Goal: Task Accomplishment & Management: Manage account settings

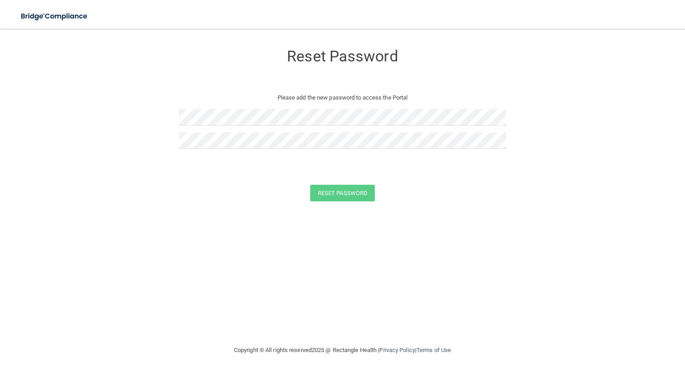
click at [177, 115] on form "Reset Password Please add the new password to access the Portal Reset Password …" at bounding box center [342, 125] width 649 height 174
click at [352, 189] on button "Reset Password" at bounding box center [342, 193] width 65 height 17
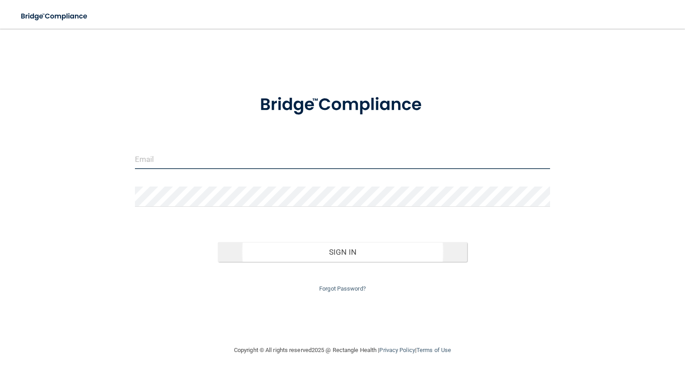
type input "[EMAIL_ADDRESS][DOMAIN_NAME]"
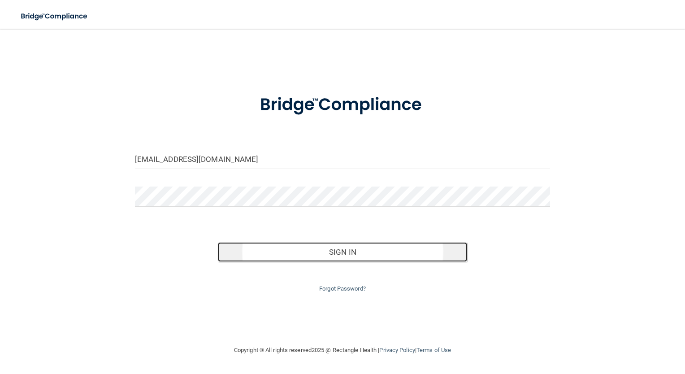
click at [374, 256] on button "Sign In" at bounding box center [342, 252] width 249 height 20
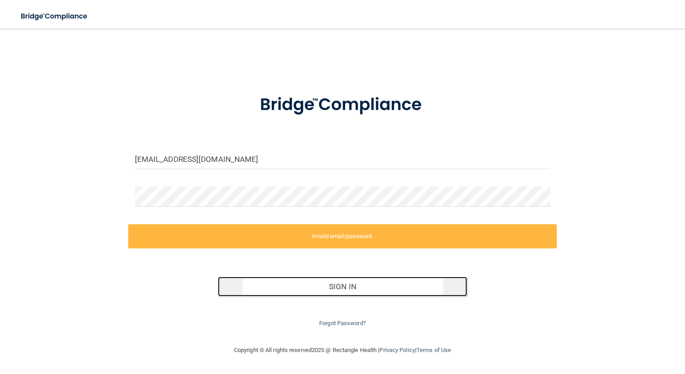
click at [351, 287] on button "Sign In" at bounding box center [342, 287] width 249 height 20
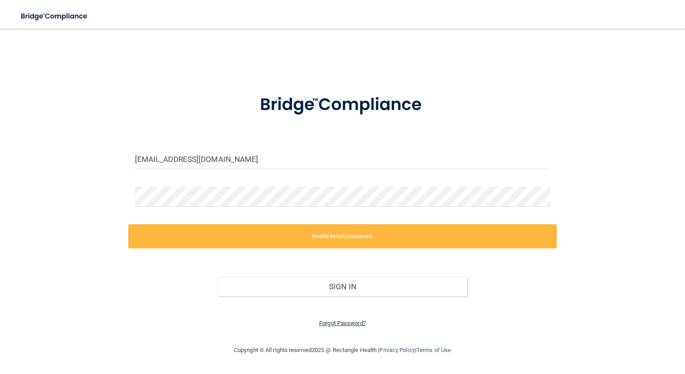
click at [349, 325] on link "Forgot Password?" at bounding box center [342, 323] width 47 height 7
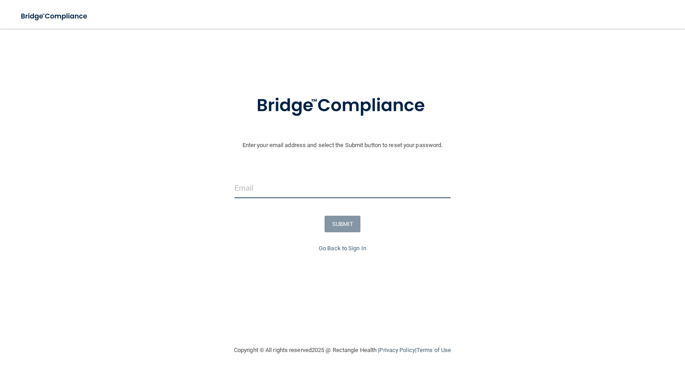
click at [264, 191] on input "email" at bounding box center [342, 188] width 217 height 20
type input "[EMAIL_ADDRESS][DOMAIN_NAME]"
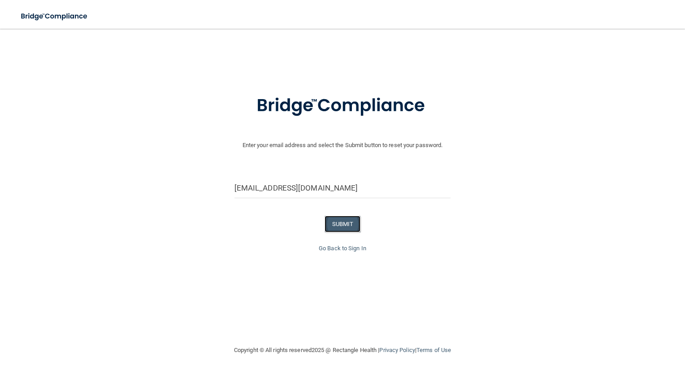
click at [346, 224] on button "SUBMIT" at bounding box center [343, 224] width 36 height 17
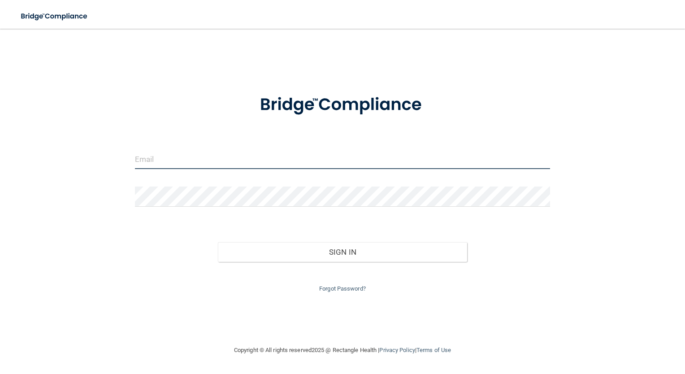
type input "[EMAIL_ADDRESS][DOMAIN_NAME]"
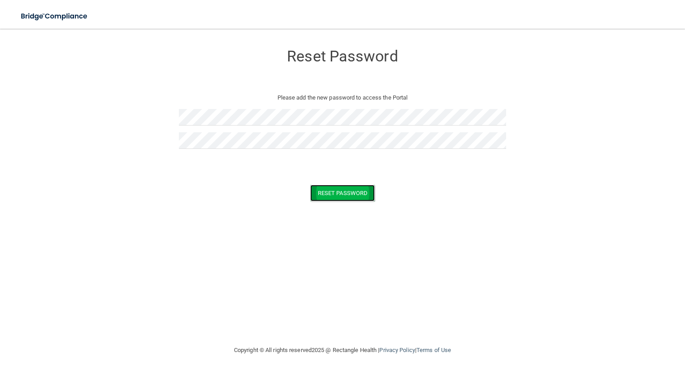
click at [352, 199] on button "Reset Password" at bounding box center [342, 193] width 65 height 17
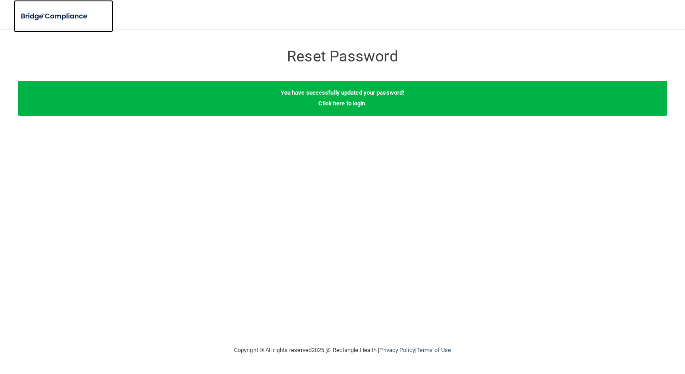
click at [49, 15] on img at bounding box center [54, 16] width 82 height 18
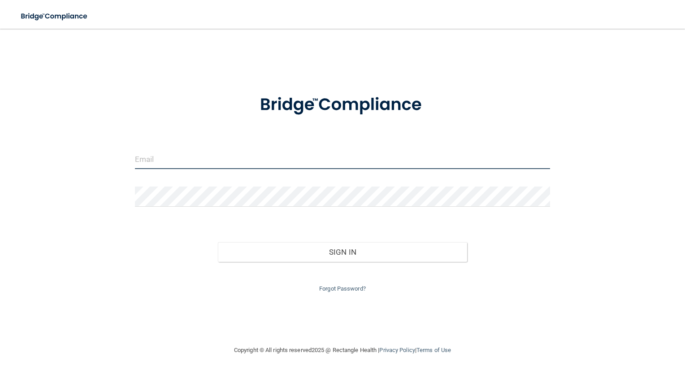
type input "[EMAIL_ADDRESS][DOMAIN_NAME]"
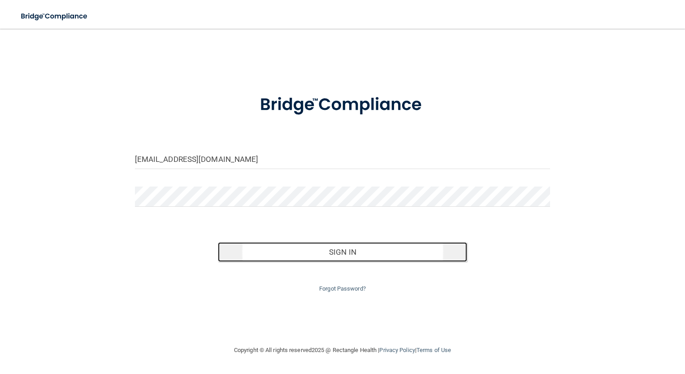
click at [362, 249] on button "Sign In" at bounding box center [342, 252] width 249 height 20
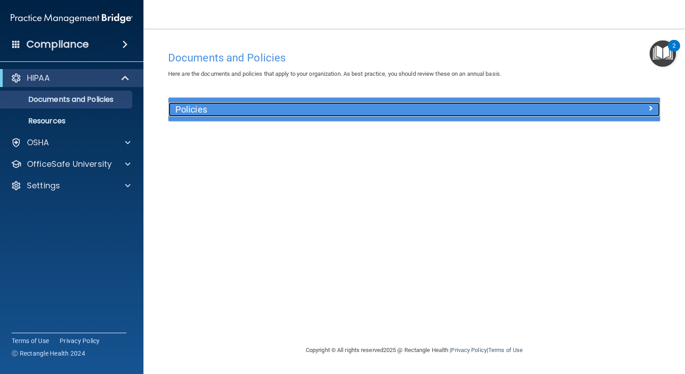
click at [186, 108] on h5 "Policies" at bounding box center [352, 109] width 355 height 10
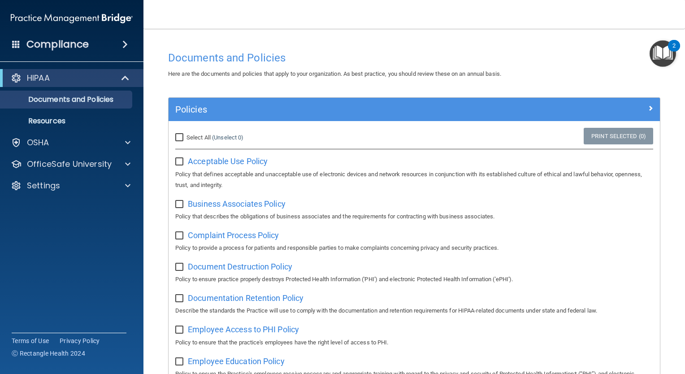
click at [181, 137] on input "Select All (Unselect 0) Unselect All" at bounding box center [180, 137] width 10 height 7
checkbox input "true"
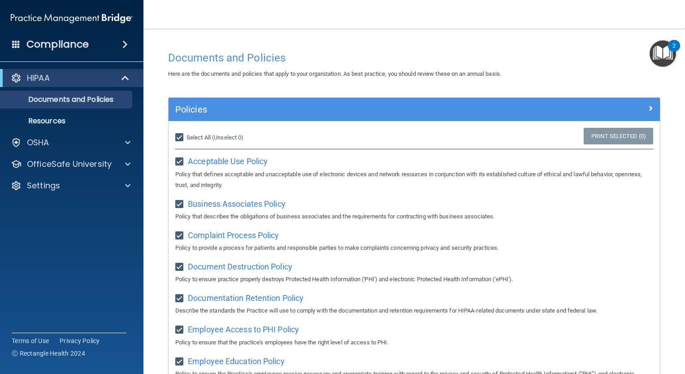
checkbox input "true"
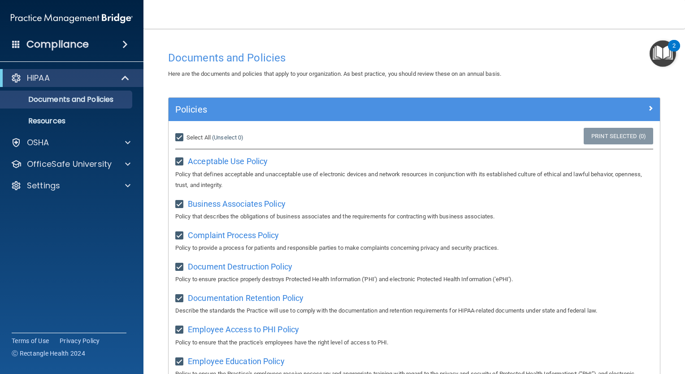
checkbox input "true"
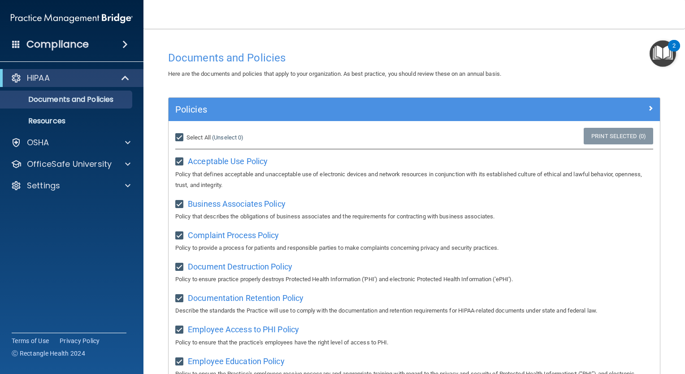
checkbox input "true"
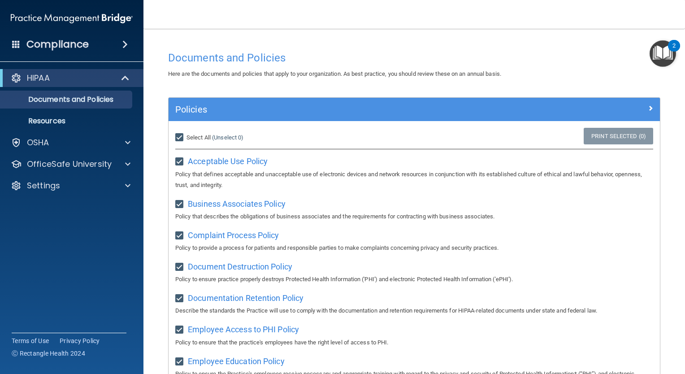
checkbox input "true"
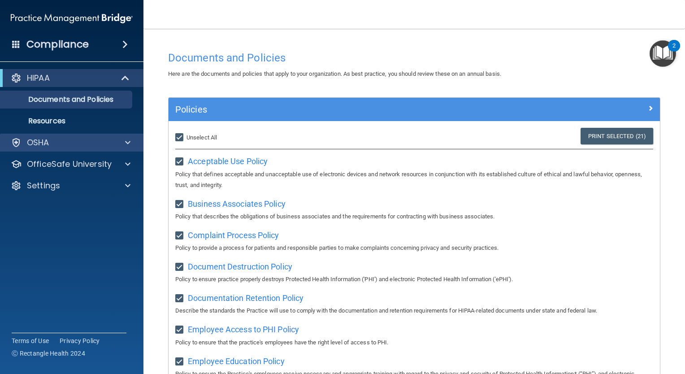
click at [52, 150] on div "OSHA" at bounding box center [72, 143] width 144 height 18
click at [91, 141] on div "OSHA" at bounding box center [59, 142] width 111 height 11
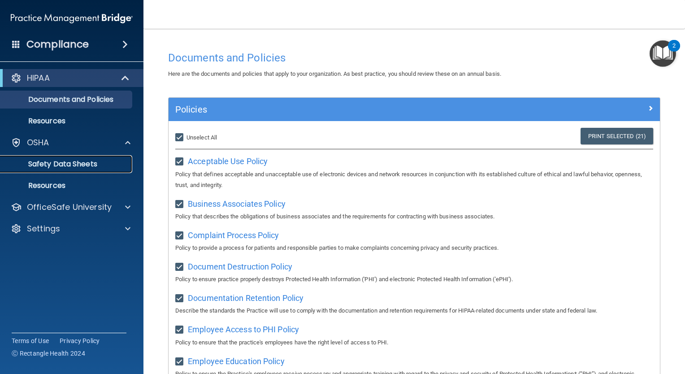
click at [77, 165] on p "Safety Data Sheets" at bounding box center [67, 164] width 122 height 9
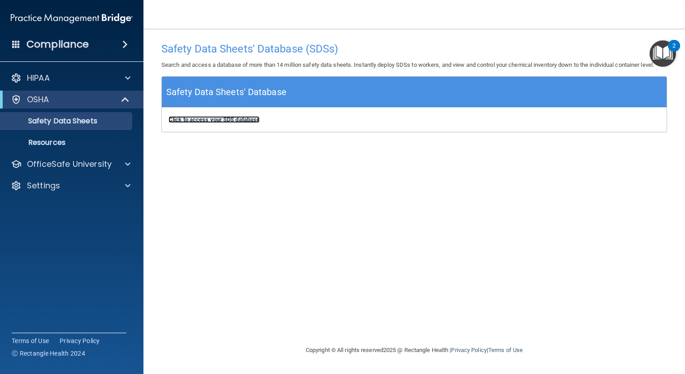
click at [214, 120] on b "Click to access your SDS database" at bounding box center [214, 119] width 91 height 7
click at [670, 43] on div "2" at bounding box center [674, 46] width 12 height 12
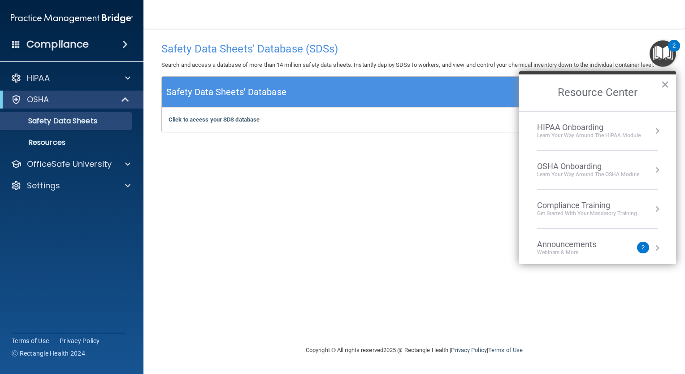
click at [574, 126] on div "HIPAA Onboarding" at bounding box center [589, 127] width 104 height 10
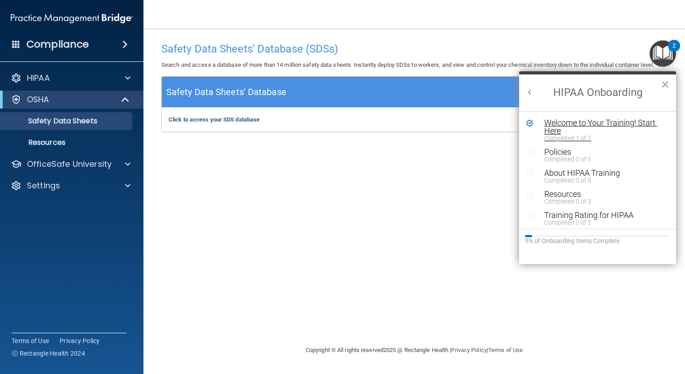
click at [563, 125] on div "Welcome to Your Training! Start Here" at bounding box center [600, 127] width 113 height 16
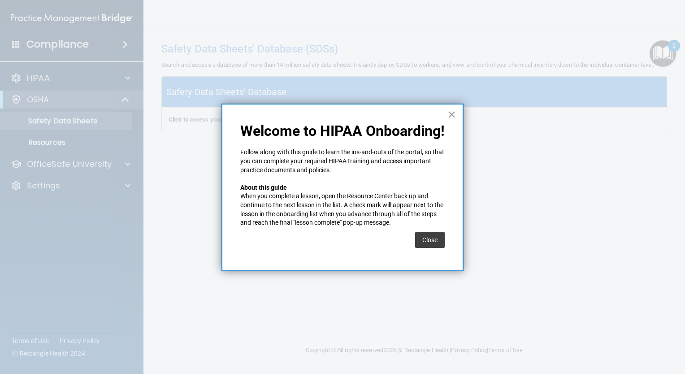
click at [451, 111] on button "×" at bounding box center [451, 114] width 9 height 14
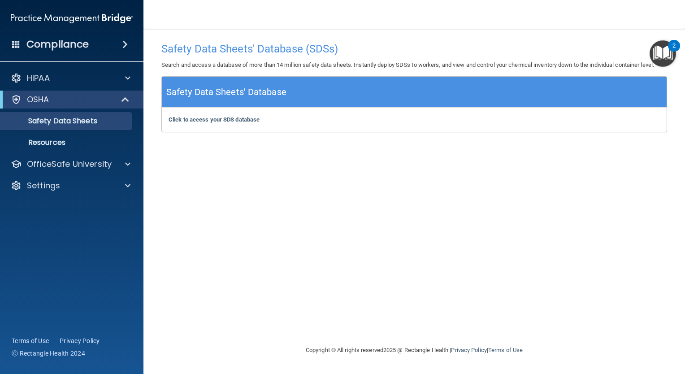
click at [660, 55] on img "Open Resource Center, 2 new notifications" at bounding box center [663, 53] width 26 height 26
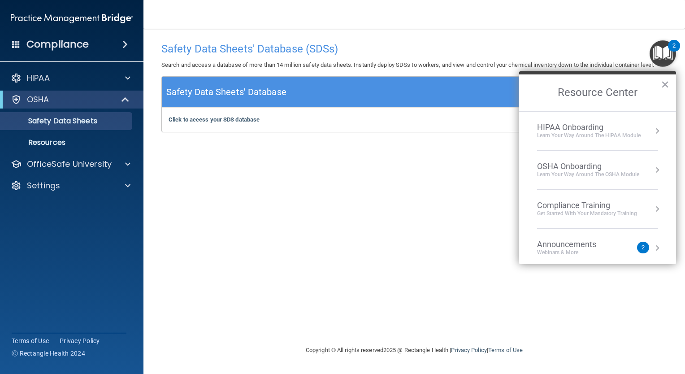
click at [577, 121] on li "HIPAA Onboarding Learn Your Way around the HIPAA module" at bounding box center [597, 131] width 121 height 39
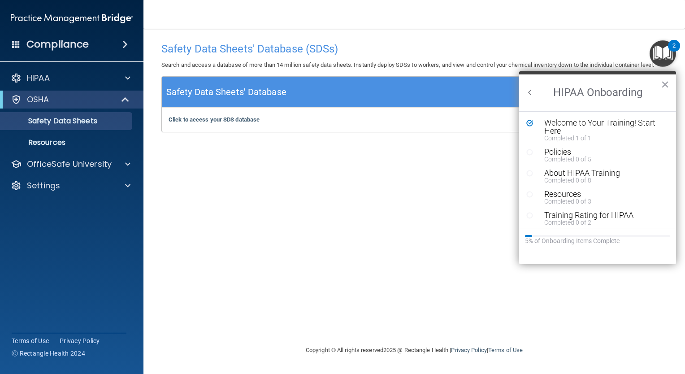
drag, startPoint x: 563, startPoint y: 153, endPoint x: 467, endPoint y: 159, distance: 95.7
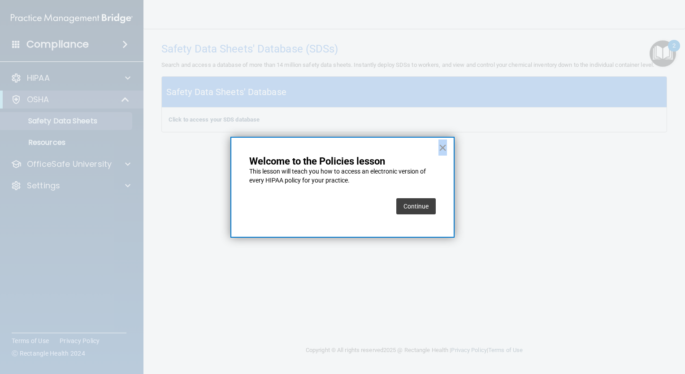
drag, startPoint x: 467, startPoint y: 159, endPoint x: 445, endPoint y: 146, distance: 25.7
click at [445, 373] on div "× Welcome to the Policies lesson This lesson will teach you how to access an el…" at bounding box center [342, 374] width 685 height 0
click at [437, 153] on div "× Welcome to the Policies lesson This lesson will teach you how to access an el…" at bounding box center [342, 187] width 224 height 101
click at [443, 147] on button "×" at bounding box center [442, 147] width 9 height 14
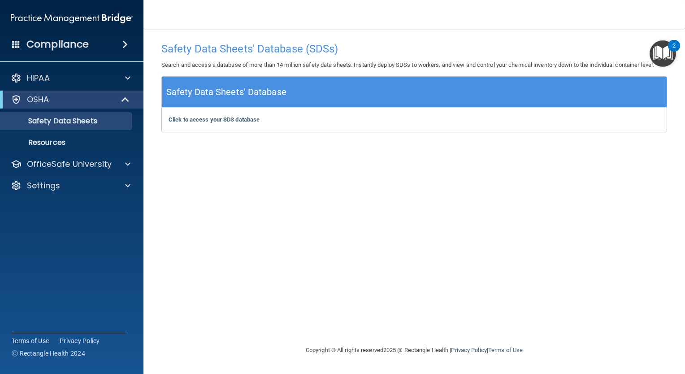
click at [658, 50] on img "Open Resource Center, 2 new notifications" at bounding box center [663, 53] width 26 height 26
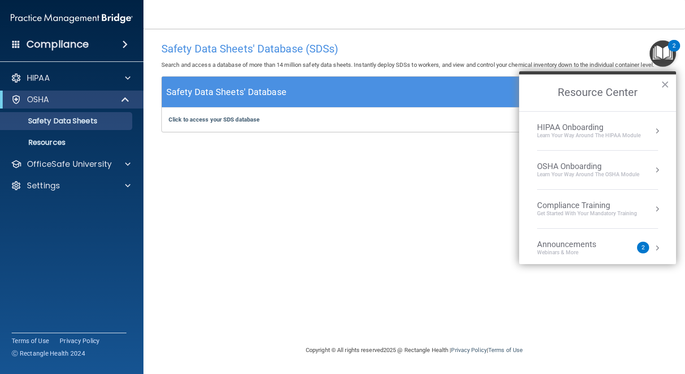
click at [577, 127] on div "HIPAA Onboarding" at bounding box center [589, 127] width 104 height 10
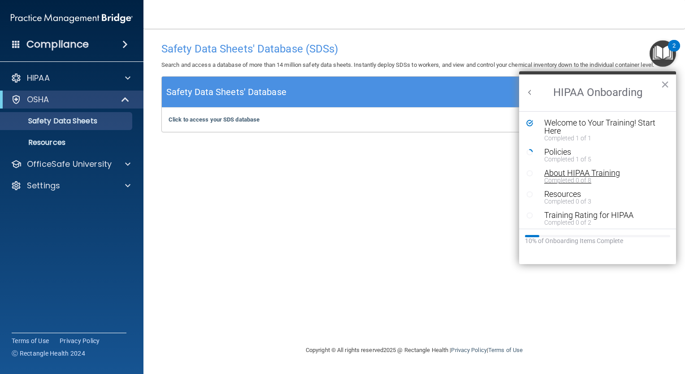
click at [564, 173] on div "About HIPAA Training" at bounding box center [600, 173] width 113 height 8
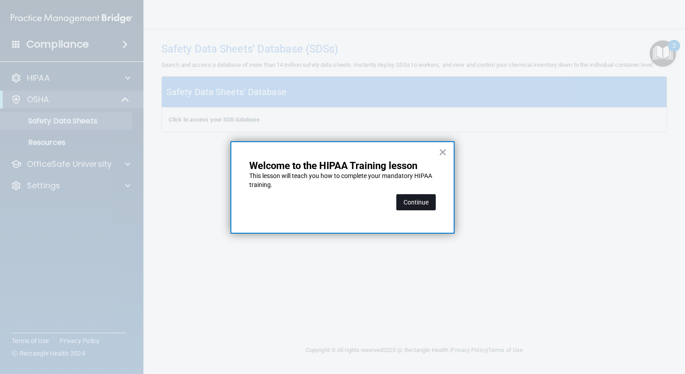
click at [416, 205] on button "Continue" at bounding box center [415, 202] width 39 height 16
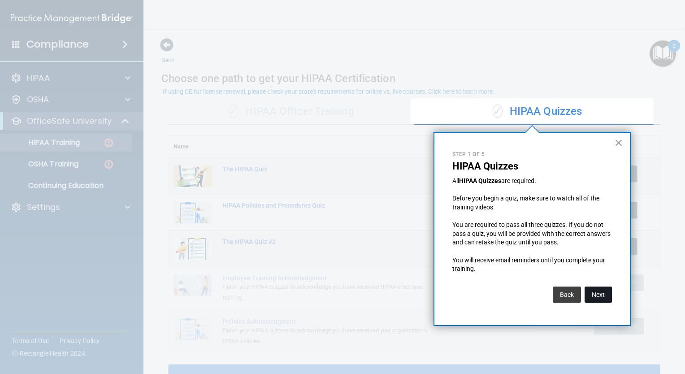
click at [602, 293] on button "Next" at bounding box center [598, 294] width 27 height 16
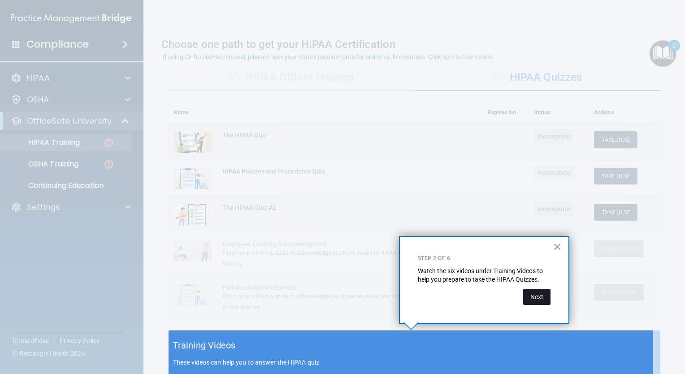
click at [541, 294] on button "Next" at bounding box center [536, 297] width 27 height 16
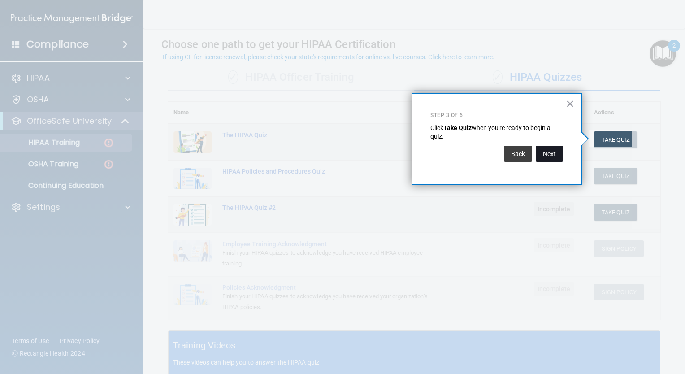
click at [550, 153] on button "Next" at bounding box center [549, 154] width 27 height 16
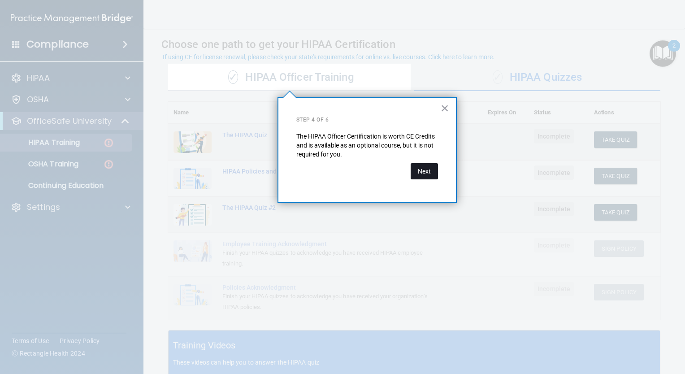
click at [437, 168] on button "Next" at bounding box center [424, 171] width 27 height 16
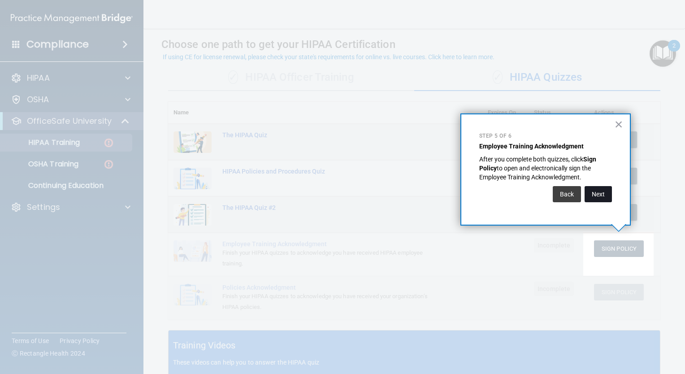
click at [599, 191] on button "Next" at bounding box center [598, 194] width 27 height 16
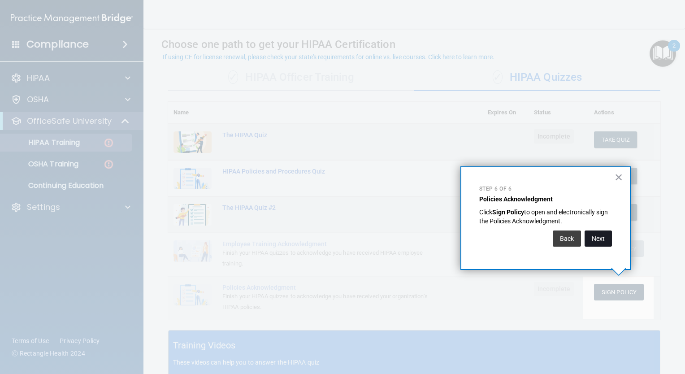
click at [593, 238] on button "Next" at bounding box center [598, 238] width 27 height 16
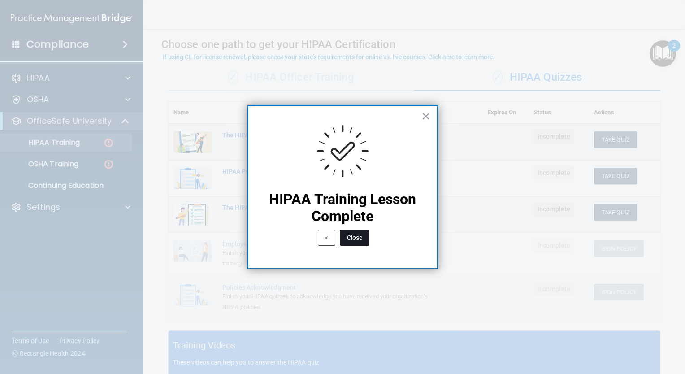
click at [357, 234] on button "Close" at bounding box center [355, 238] width 30 height 16
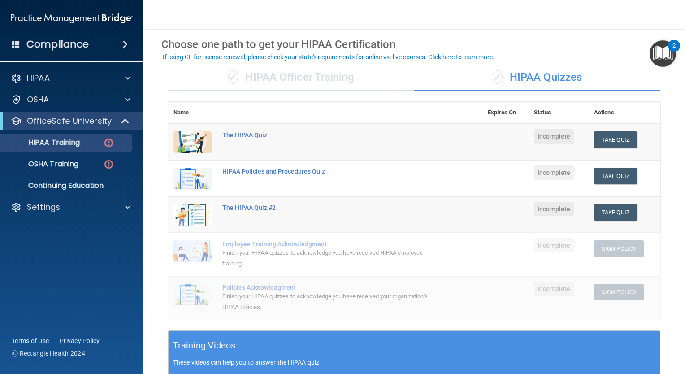
click at [270, 240] on div "Employee Training Acknowledgment" at bounding box center [329, 243] width 215 height 7
click at [605, 131] on button "Take Quiz" at bounding box center [615, 139] width 43 height 17
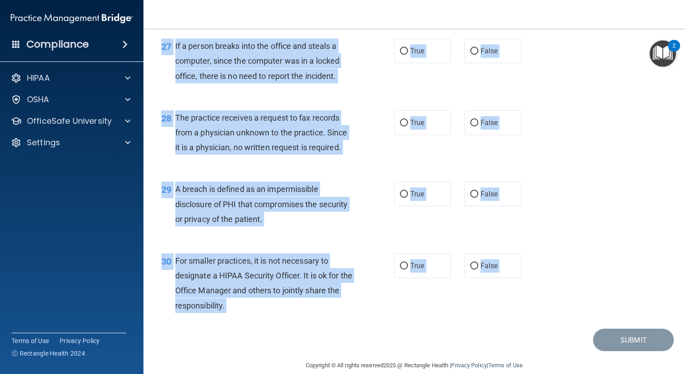
scroll to position [2100, 0]
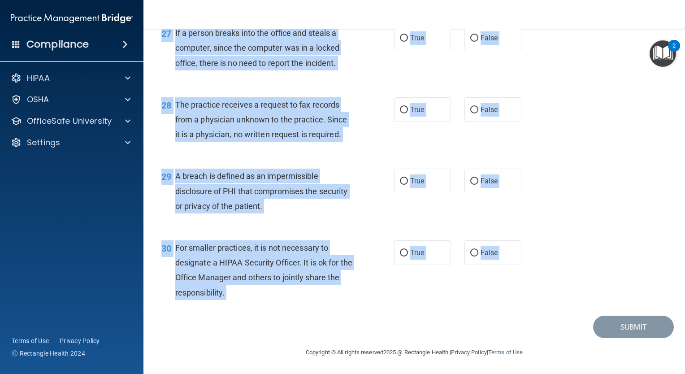
drag, startPoint x: 164, startPoint y: 72, endPoint x: 279, endPoint y: 356, distance: 307.1
click at [279, 356] on main "- The HIPAA Quiz This quiz doesn’t expire until . Are you sure you want to take…" at bounding box center [413, 201] width 541 height 345
copy main "1 Patients who believe that their PHI has been compromised have the right to ma…"
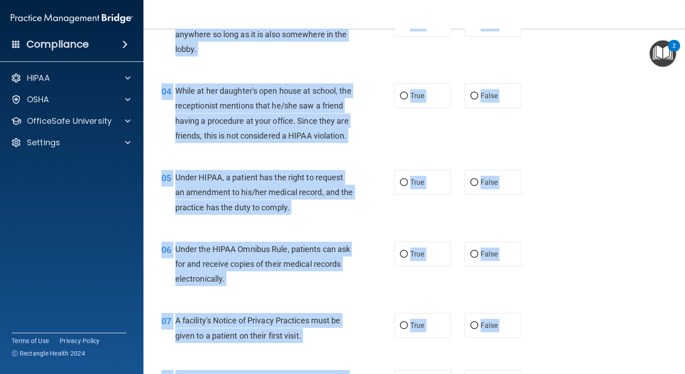
scroll to position [0, 0]
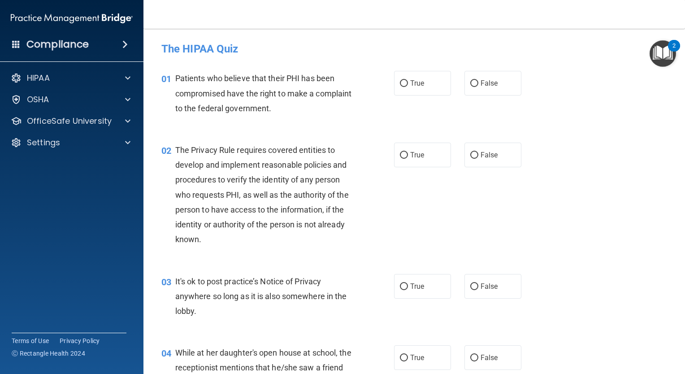
click at [422, 107] on div "01 Patients who believe that their PHI has been compromised have the right to m…" at bounding box center [414, 96] width 519 height 72
click at [394, 83] on label "True" at bounding box center [422, 83] width 57 height 25
click at [400, 83] on input "True" at bounding box center [404, 83] width 8 height 7
radio input "true"
click at [400, 152] on input "True" at bounding box center [404, 155] width 8 height 7
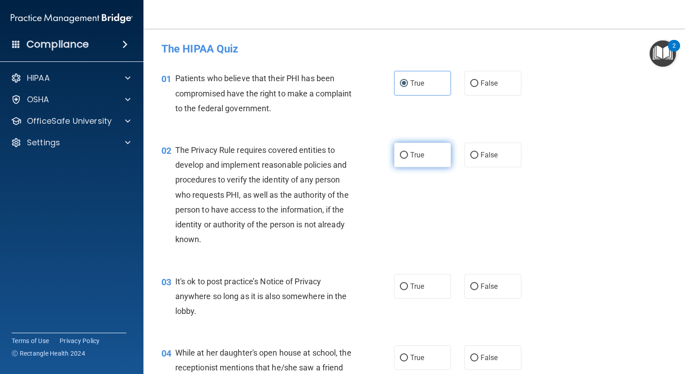
radio input "true"
drag, startPoint x: 470, startPoint y: 287, endPoint x: 467, endPoint y: 292, distance: 5.8
click at [470, 287] on input "False" at bounding box center [474, 286] width 8 height 7
radio input "true"
click at [394, 358] on label "True" at bounding box center [422, 357] width 57 height 25
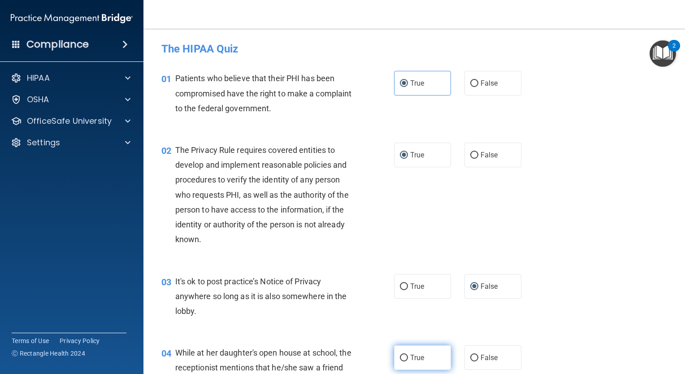
click at [400, 358] on input "True" at bounding box center [404, 358] width 8 height 7
radio input "true"
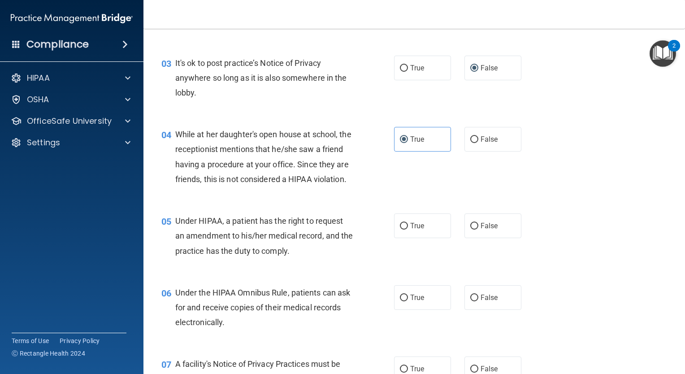
scroll to position [224, 0]
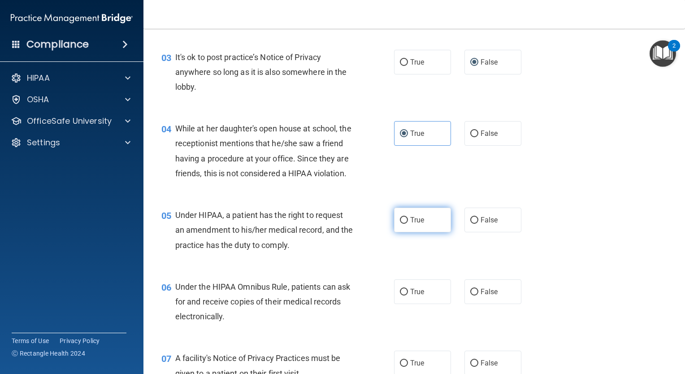
click at [400, 224] on input "True" at bounding box center [404, 220] width 8 height 7
radio input "true"
click at [401, 295] on input "True" at bounding box center [404, 292] width 8 height 7
radio input "true"
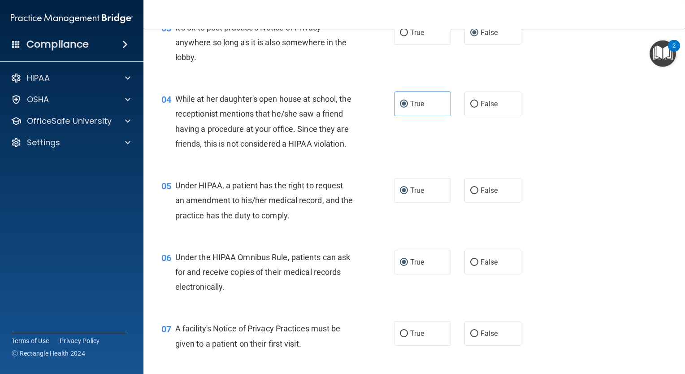
scroll to position [314, 0]
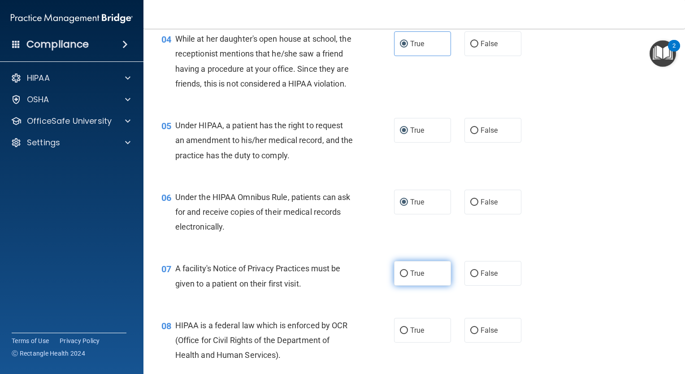
click at [400, 277] on input "True" at bounding box center [404, 273] width 8 height 7
radio input "true"
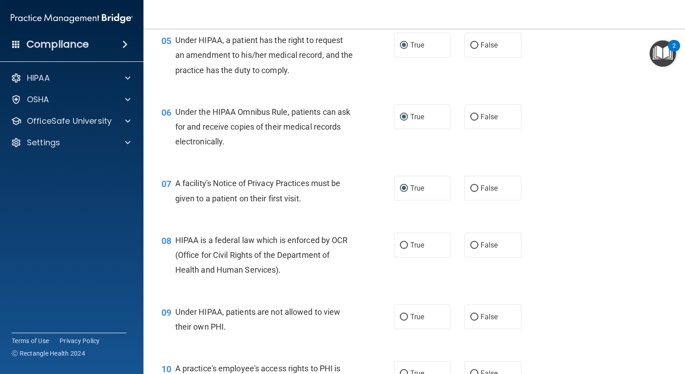
scroll to position [403, 0]
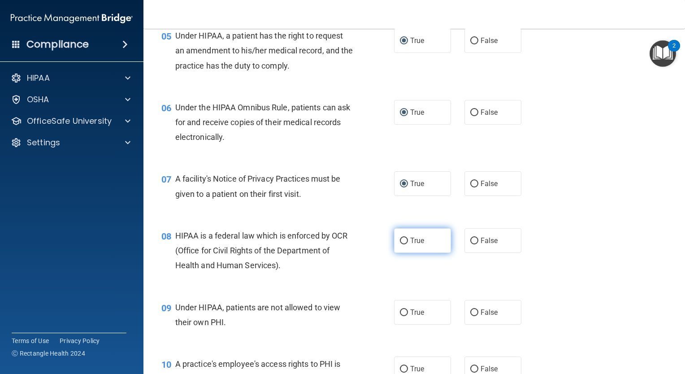
click at [400, 244] on input "True" at bounding box center [404, 241] width 8 height 7
radio input "true"
click at [470, 316] on input "False" at bounding box center [474, 312] width 8 height 7
radio input "true"
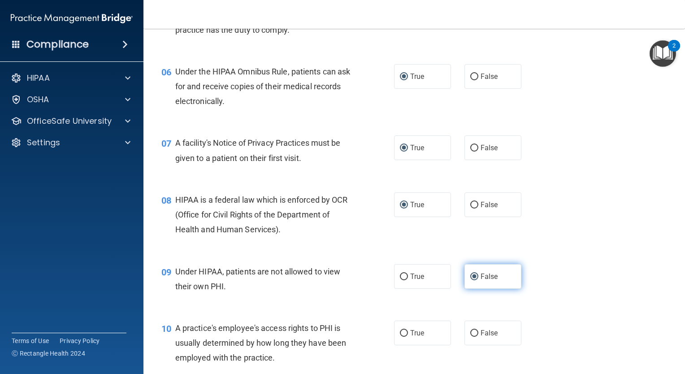
scroll to position [493, 0]
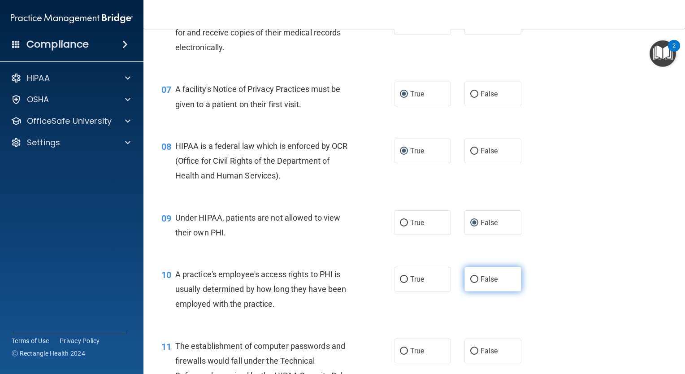
click at [473, 283] on input "False" at bounding box center [474, 279] width 8 height 7
radio input "true"
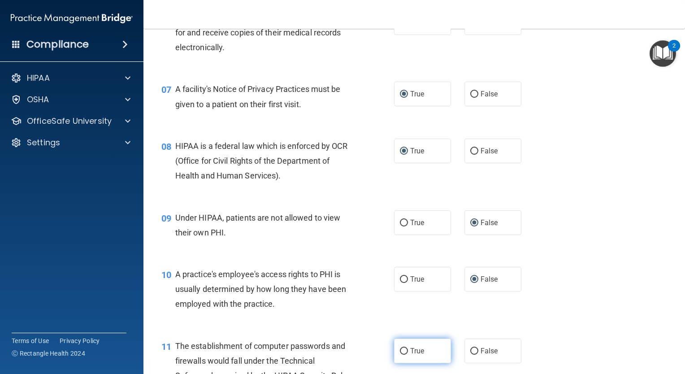
click at [402, 355] on input "True" at bounding box center [404, 351] width 8 height 7
radio input "true"
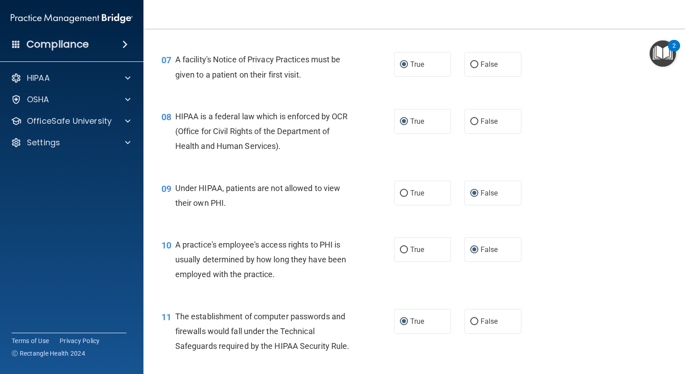
scroll to position [583, 0]
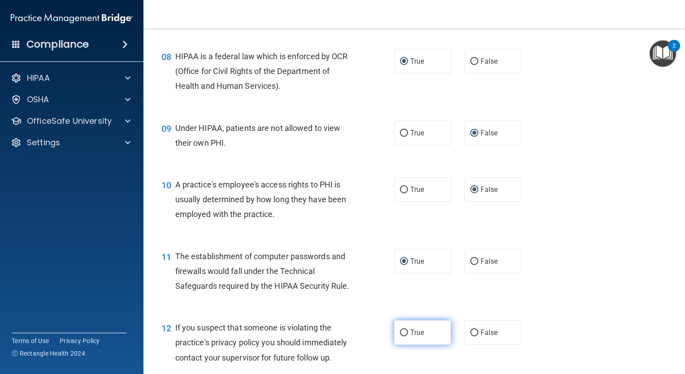
click at [396, 345] on label "True" at bounding box center [422, 332] width 57 height 25
click at [400, 336] on input "True" at bounding box center [404, 332] width 8 height 7
radio input "true"
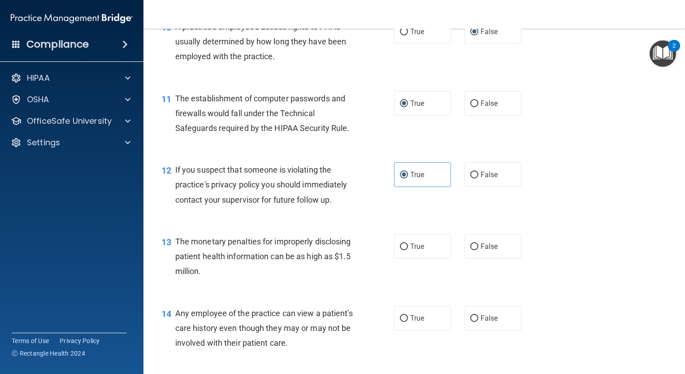
scroll to position [762, 0]
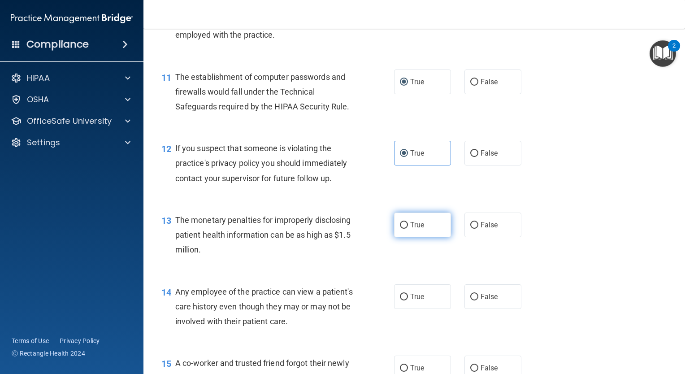
click at [400, 229] on input "True" at bounding box center [404, 225] width 8 height 7
radio input "true"
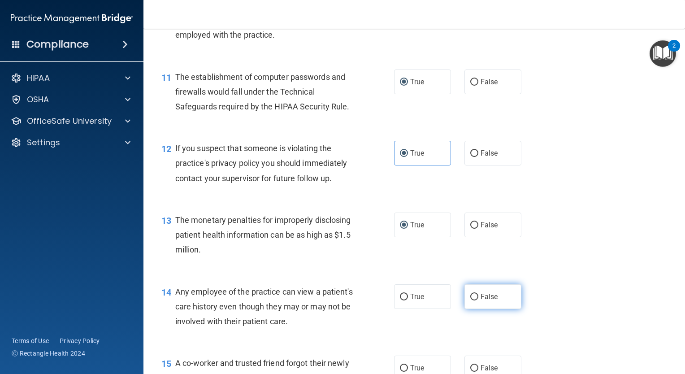
click at [468, 306] on label "False" at bounding box center [492, 296] width 57 height 25
click at [470, 300] on input "False" at bounding box center [474, 297] width 8 height 7
radio input "true"
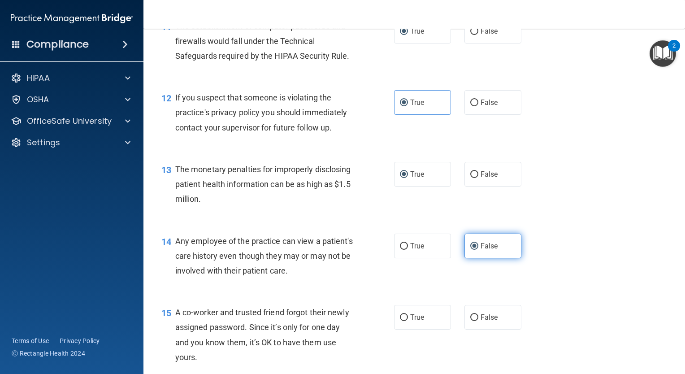
scroll to position [852, 0]
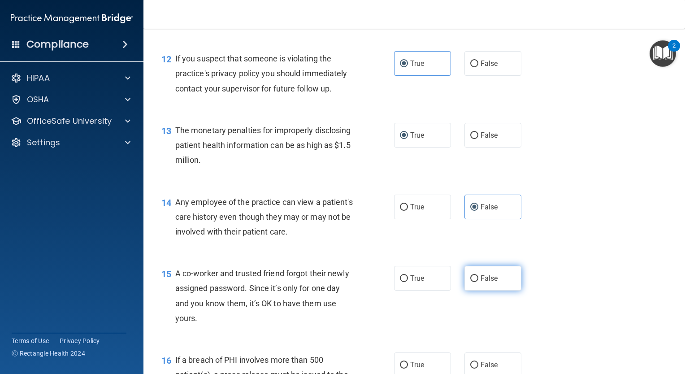
click at [470, 282] on input "False" at bounding box center [474, 278] width 8 height 7
radio input "true"
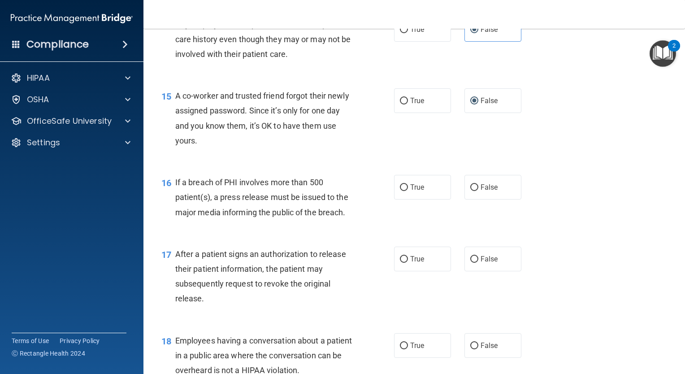
scroll to position [1031, 0]
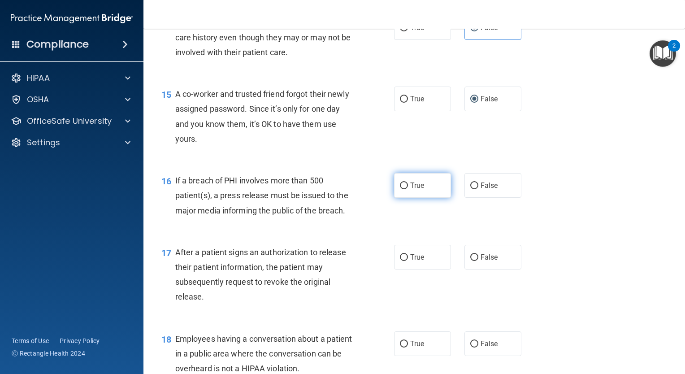
click at [402, 189] on input "True" at bounding box center [404, 185] width 8 height 7
radio input "true"
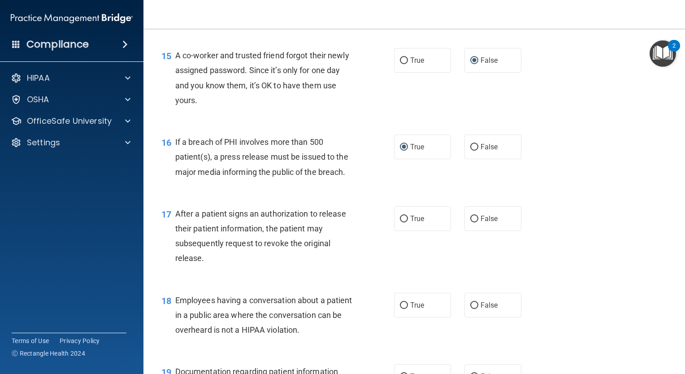
scroll to position [1121, 0]
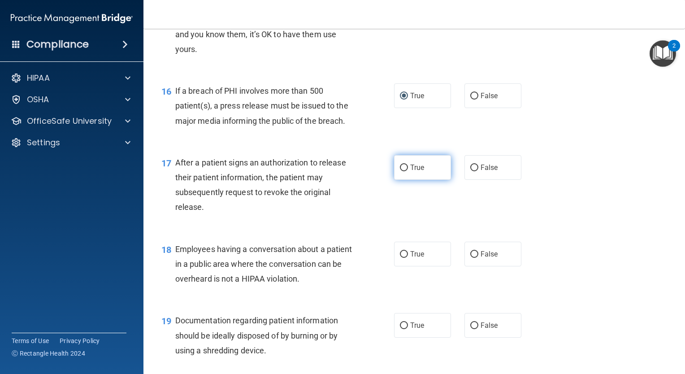
click at [402, 171] on input "True" at bounding box center [404, 168] width 8 height 7
radio input "true"
click at [470, 258] on input "False" at bounding box center [474, 254] width 8 height 7
radio input "true"
click at [403, 329] on input "True" at bounding box center [404, 325] width 8 height 7
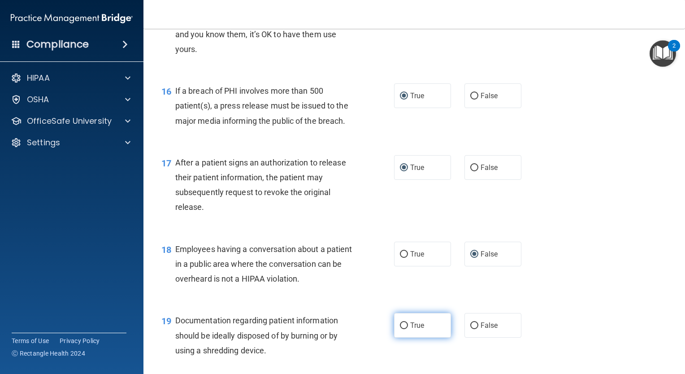
radio input "true"
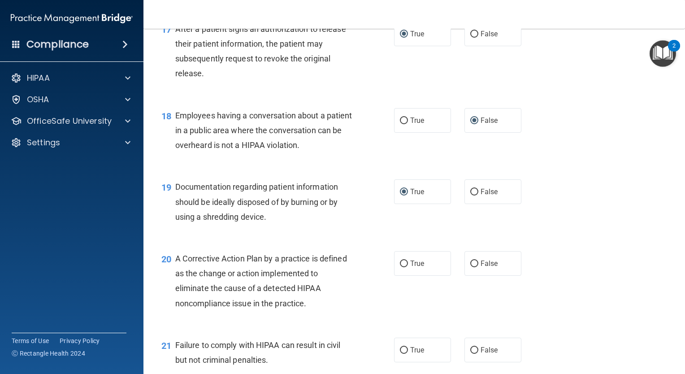
scroll to position [1255, 0]
click at [403, 275] on label "True" at bounding box center [422, 262] width 57 height 25
click at [403, 266] on input "True" at bounding box center [404, 263] width 8 height 7
radio input "true"
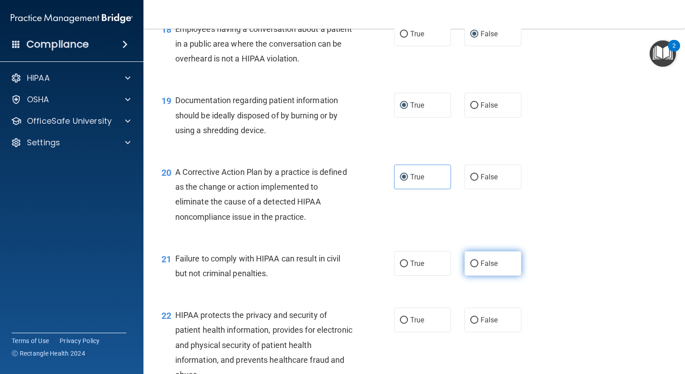
scroll to position [1345, 0]
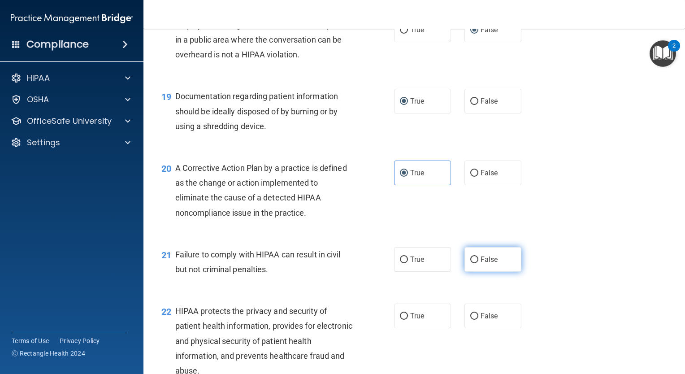
click at [470, 263] on input "False" at bounding box center [474, 259] width 8 height 7
radio input "true"
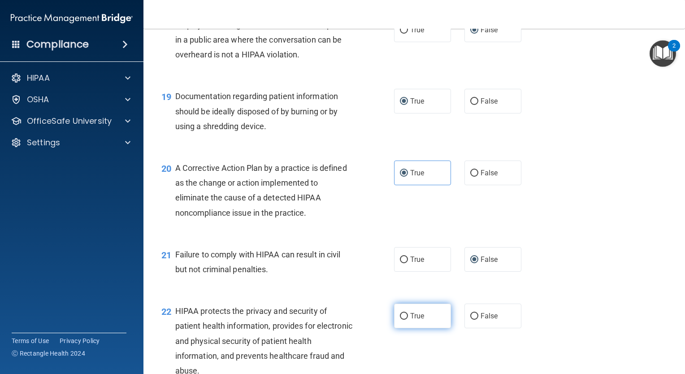
click at [394, 328] on label "True" at bounding box center [422, 315] width 57 height 25
click at [400, 320] on input "True" at bounding box center [404, 316] width 8 height 7
radio input "true"
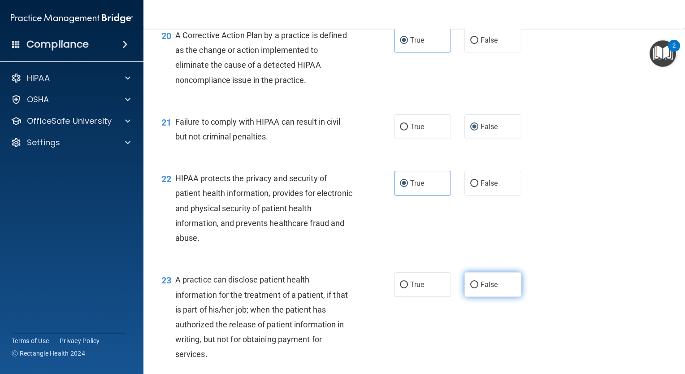
scroll to position [1479, 0]
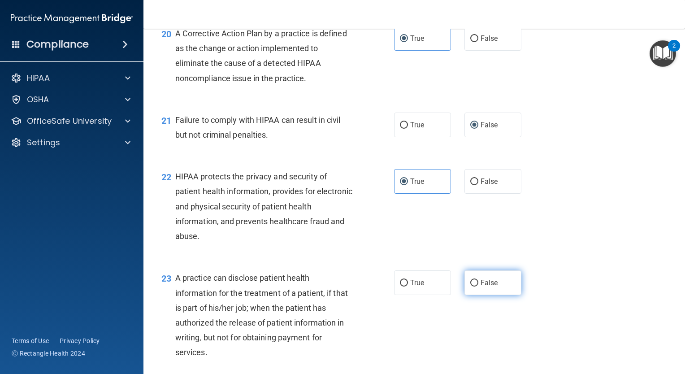
click at [470, 286] on input "False" at bounding box center [474, 283] width 8 height 7
radio input "true"
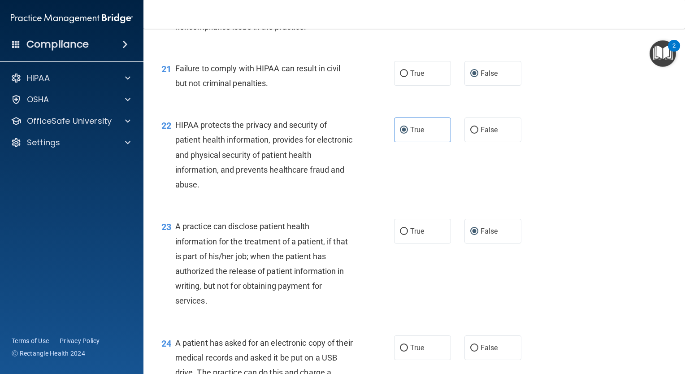
scroll to position [1569, 0]
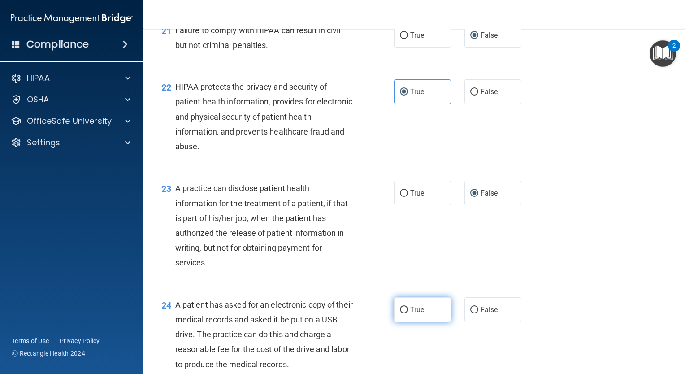
click at [400, 313] on input "True" at bounding box center [404, 310] width 8 height 7
radio input "true"
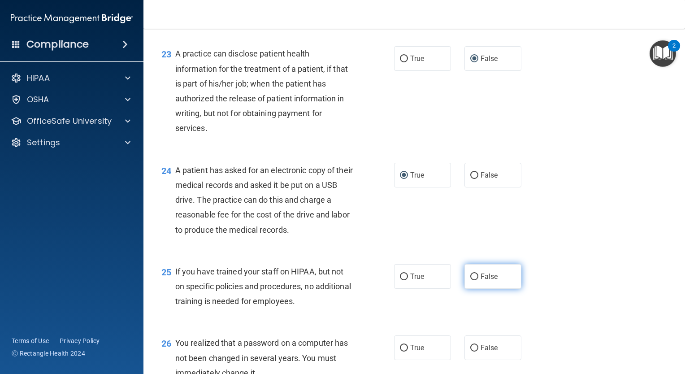
click at [470, 280] on input "False" at bounding box center [474, 276] width 8 height 7
radio input "true"
click at [400, 351] on input "True" at bounding box center [404, 348] width 8 height 7
radio input "true"
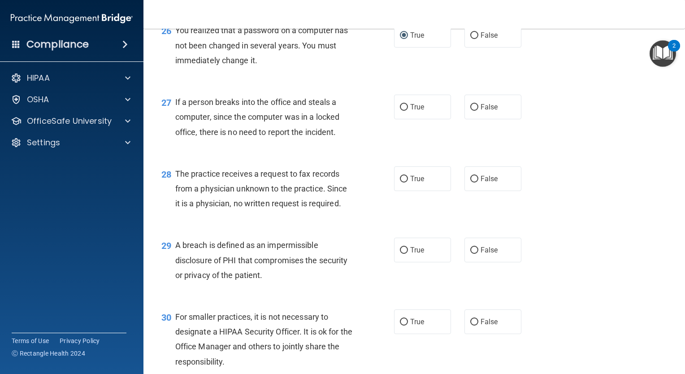
scroll to position [2010, 0]
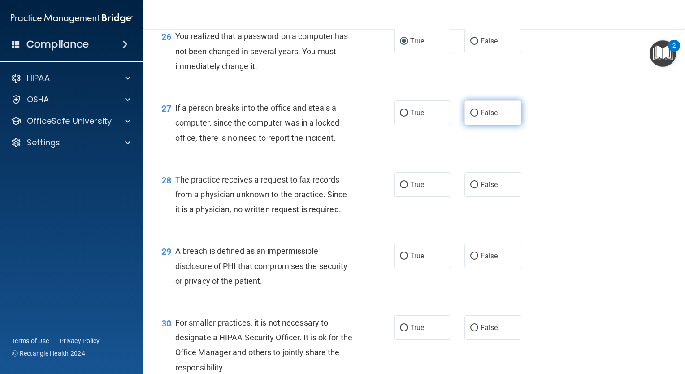
drag, startPoint x: 468, startPoint y: 126, endPoint x: 464, endPoint y: 132, distance: 6.5
click at [470, 117] on input "False" at bounding box center [474, 113] width 8 height 7
radio input "true"
click at [473, 188] on input "False" at bounding box center [474, 185] width 8 height 7
radio input "true"
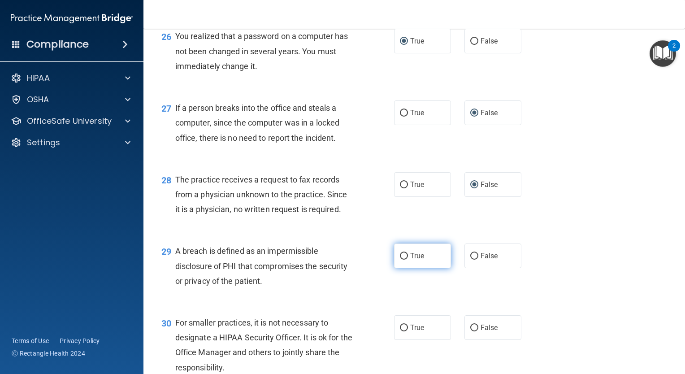
click at [400, 260] on input "True" at bounding box center [404, 256] width 8 height 7
radio input "true"
click at [470, 331] on input "False" at bounding box center [474, 328] width 8 height 7
radio input "true"
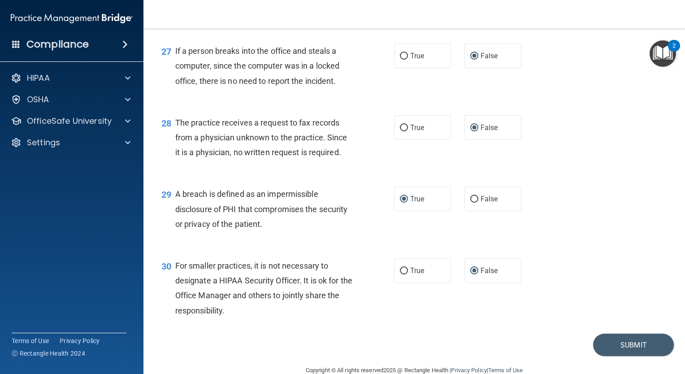
scroll to position [2100, 0]
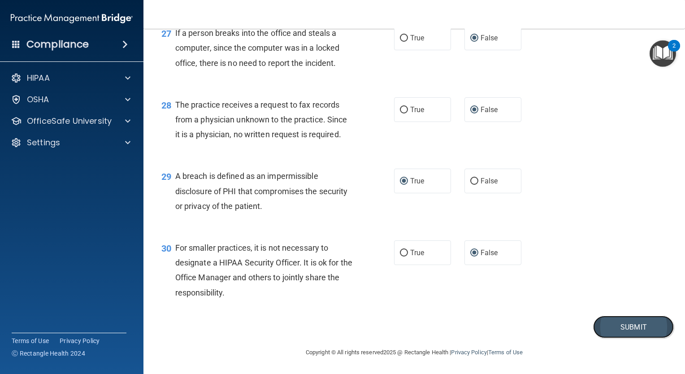
click at [605, 324] on button "Submit" at bounding box center [633, 327] width 81 height 23
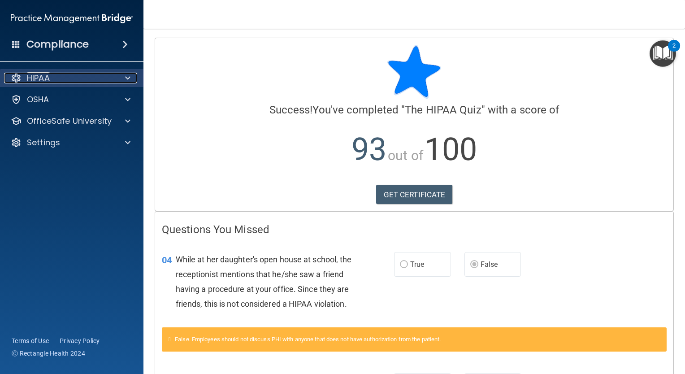
click at [32, 73] on p "HIPAA" at bounding box center [38, 78] width 23 height 11
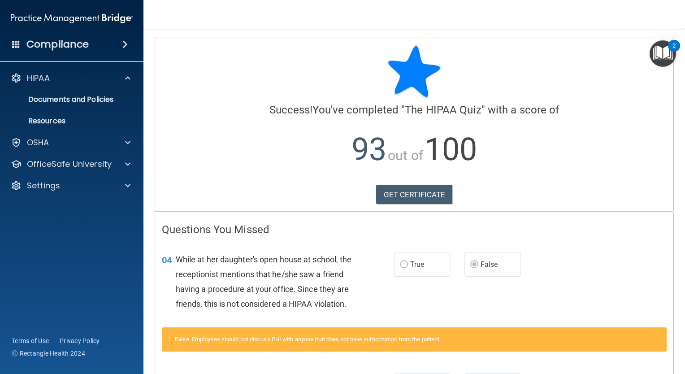
click at [64, 46] on h4 "Compliance" at bounding box center [57, 44] width 62 height 13
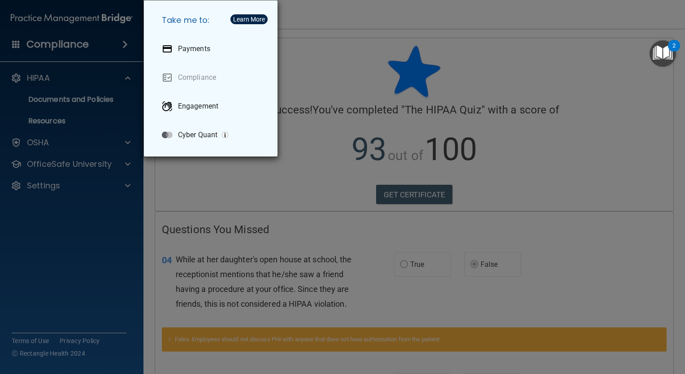
click at [378, 61] on div "Take me to: Payments Compliance Engagement Cyber Quant" at bounding box center [342, 187] width 685 height 374
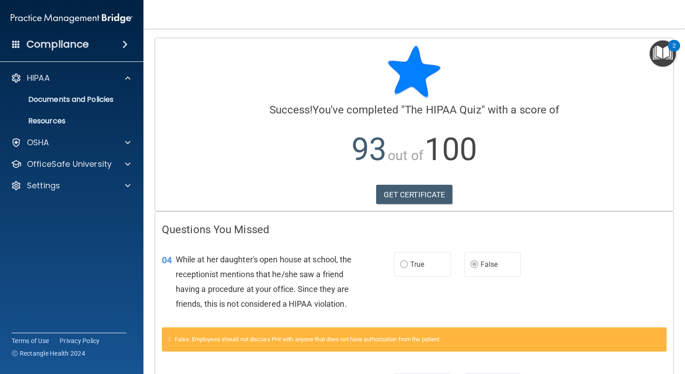
click at [667, 48] on img "Open Resource Center, 2 new notifications" at bounding box center [663, 53] width 26 height 26
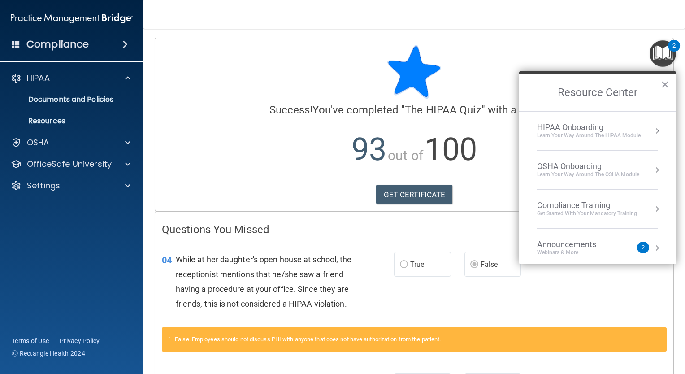
click at [572, 127] on div "HIPAA Onboarding" at bounding box center [589, 127] width 104 height 10
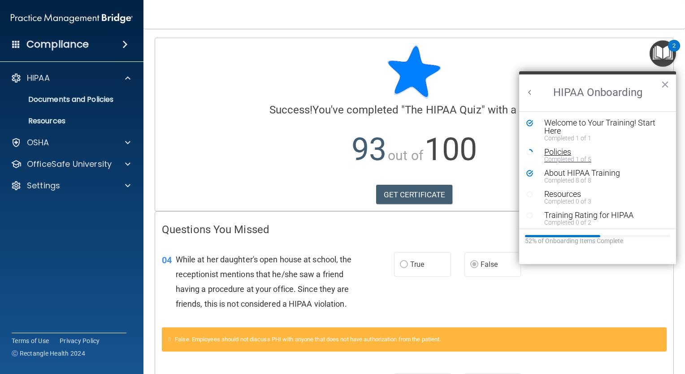
click at [560, 156] on div "Completed 1 of 5" at bounding box center [600, 159] width 113 height 6
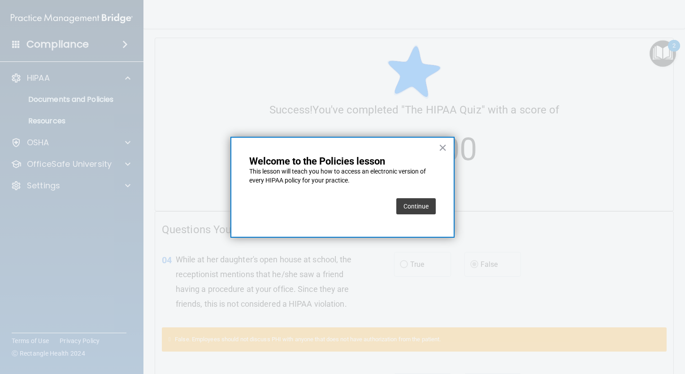
click at [418, 206] on button "Continue" at bounding box center [415, 206] width 39 height 16
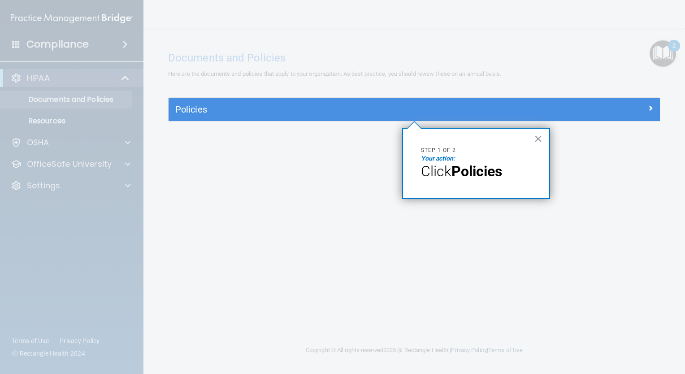
click at [480, 173] on strong "Policies" at bounding box center [476, 171] width 51 height 17
click at [536, 138] on button "×" at bounding box center [538, 138] width 9 height 14
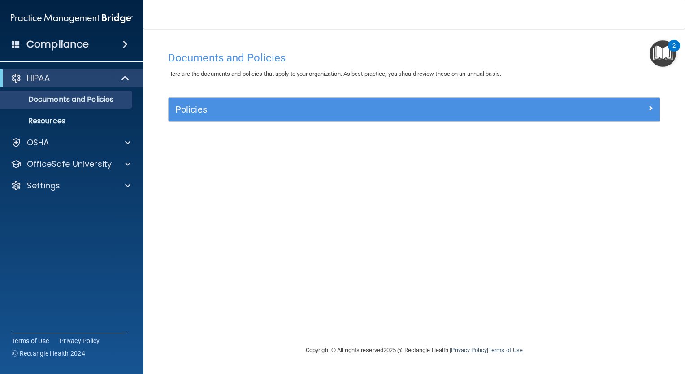
click at [533, 117] on div "Policies" at bounding box center [414, 109] width 491 height 23
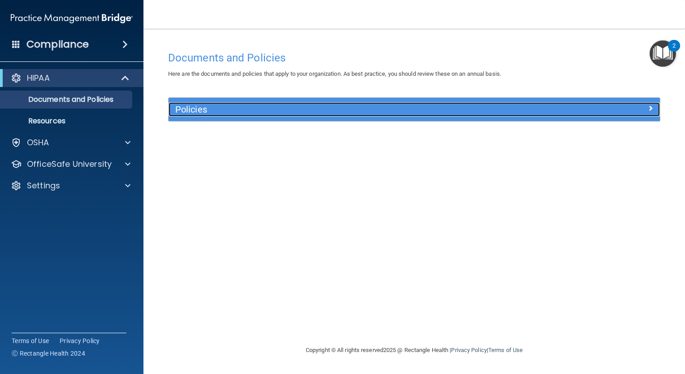
click at [628, 114] on div "Policies" at bounding box center [414, 109] width 491 height 14
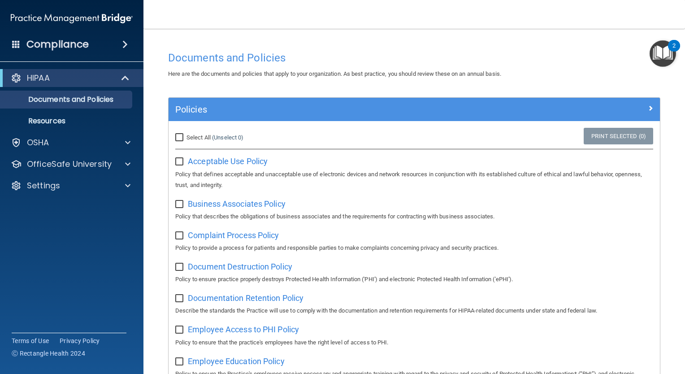
click at [185, 158] on label at bounding box center [180, 159] width 11 height 10
click at [185, 158] on input "checkbox" at bounding box center [180, 161] width 10 height 7
checkbox input "true"
click at [184, 138] on input "Select All (Unselect 1) Unselect All" at bounding box center [180, 137] width 10 height 7
checkbox input "true"
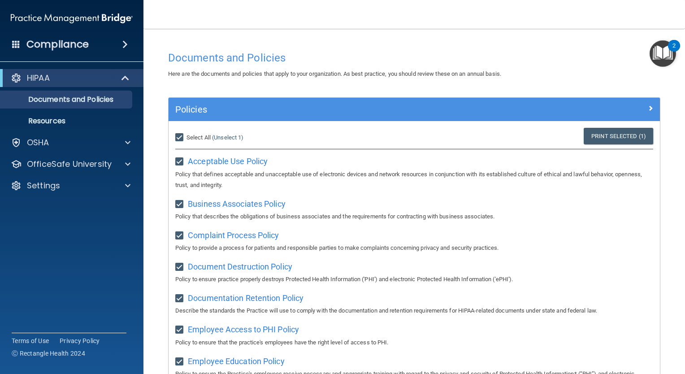
checkbox input "true"
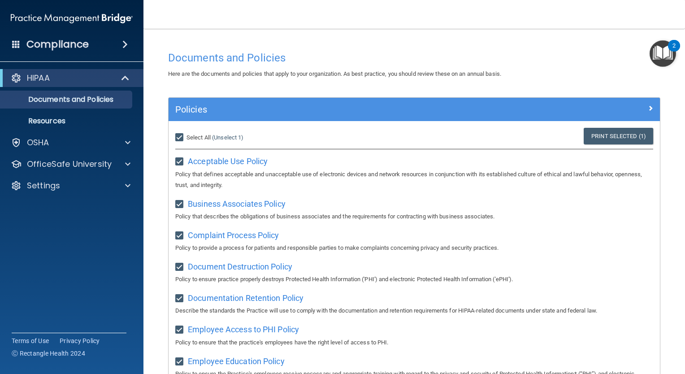
checkbox input "true"
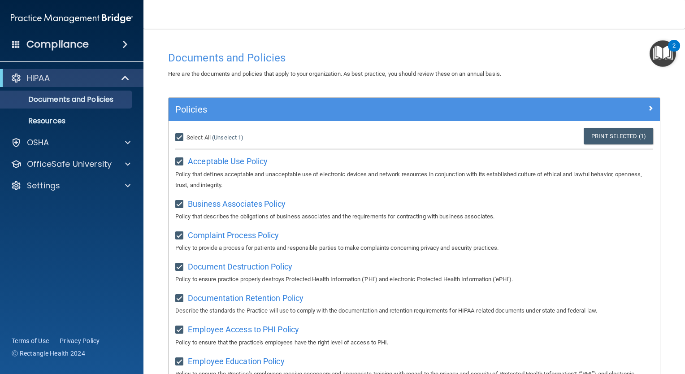
checkbox input "true"
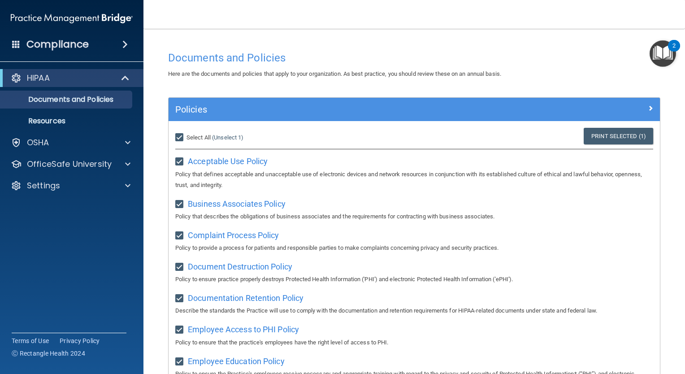
checkbox input "true"
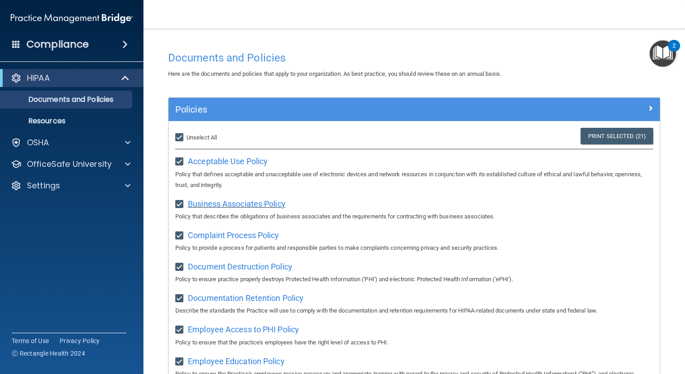
click at [225, 199] on span "Business Associates Policy" at bounding box center [237, 203] width 98 height 9
click at [226, 233] on span "Complaint Process Policy" at bounding box center [233, 234] width 91 height 9
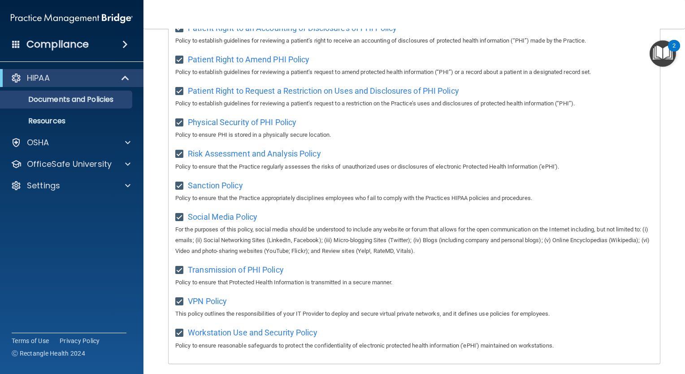
scroll to position [542, 0]
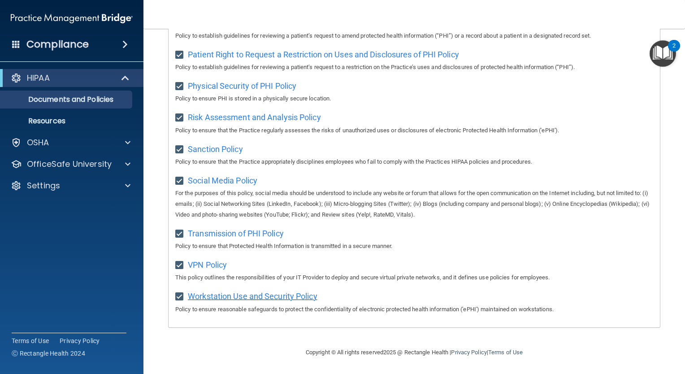
click at [267, 301] on span "Workstation Use and Security Policy" at bounding box center [253, 295] width 130 height 9
click at [211, 267] on span "VPN Policy" at bounding box center [207, 264] width 39 height 9
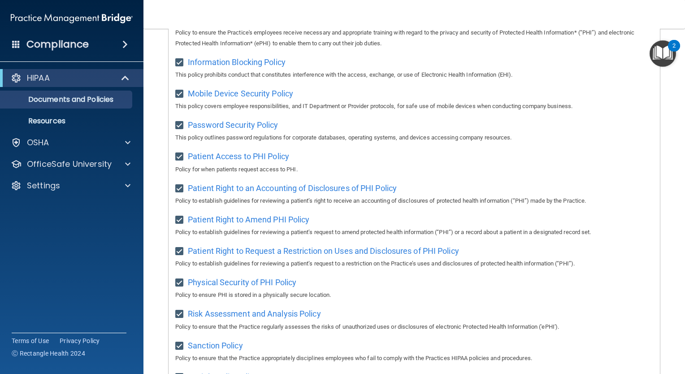
scroll to position [229, 0]
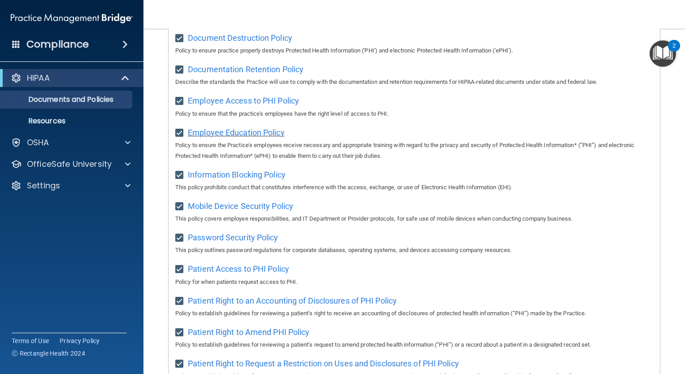
click at [240, 131] on span "Employee Education Policy" at bounding box center [236, 132] width 97 height 9
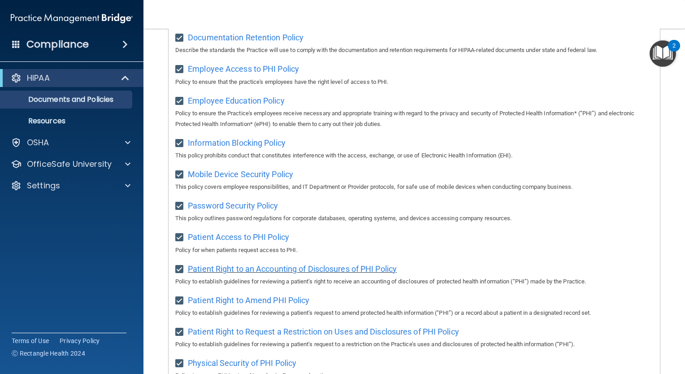
scroll to position [363, 0]
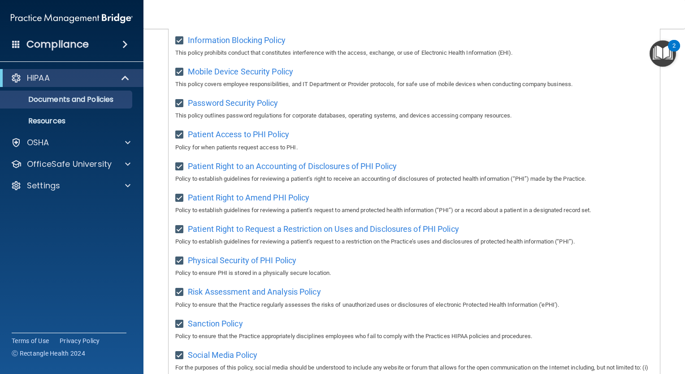
click at [216, 238] on div "Patient Right to Request a Restriction on Uses and Disclosures of PHI Policy Po…" at bounding box center [414, 234] width 478 height 26
click at [222, 230] on span "Patient Right to Request a Restriction on Uses and Disclosures of PHI Policy" at bounding box center [323, 228] width 271 height 9
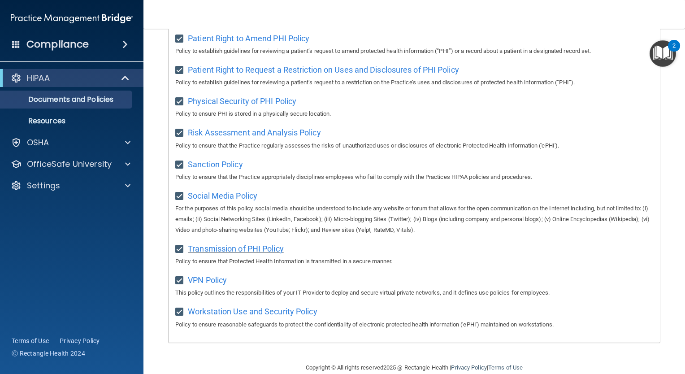
scroll to position [542, 0]
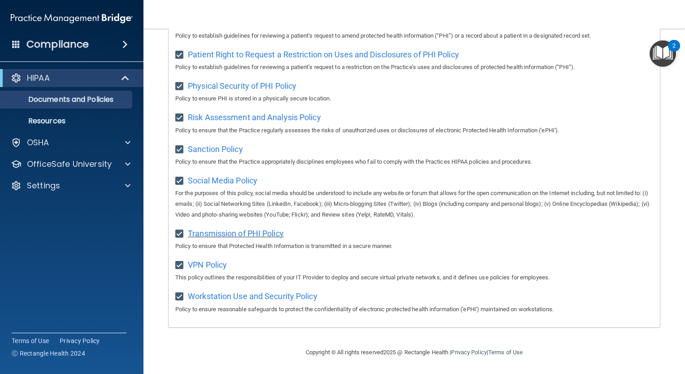
click at [219, 229] on span "Transmission of PHI Policy" at bounding box center [236, 233] width 96 height 9
click at [206, 263] on span "VPN Policy" at bounding box center [207, 264] width 39 height 9
click at [264, 299] on span "Workstation Use and Security Policy" at bounding box center [253, 295] width 130 height 9
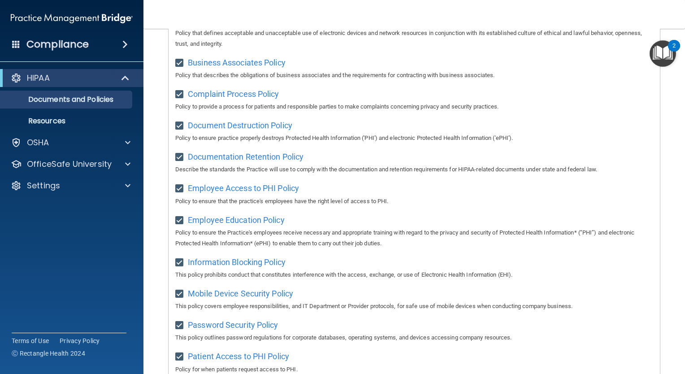
scroll to position [139, 0]
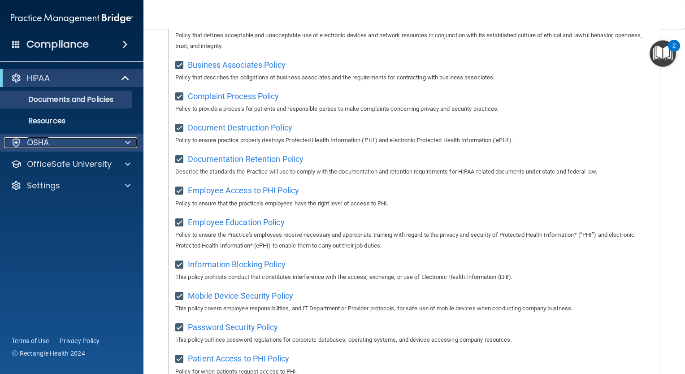
click at [50, 145] on div "OSHA" at bounding box center [59, 142] width 111 height 11
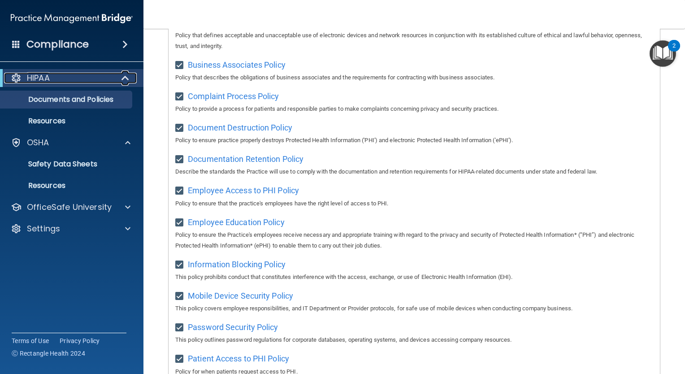
click at [51, 81] on div "HIPAA" at bounding box center [59, 78] width 111 height 11
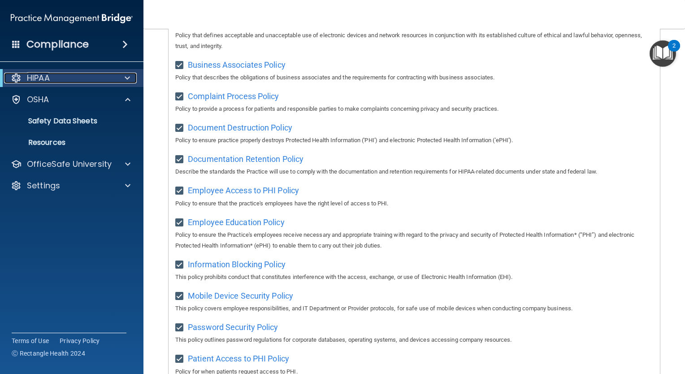
click at [49, 80] on p "HIPAA" at bounding box center [38, 78] width 23 height 11
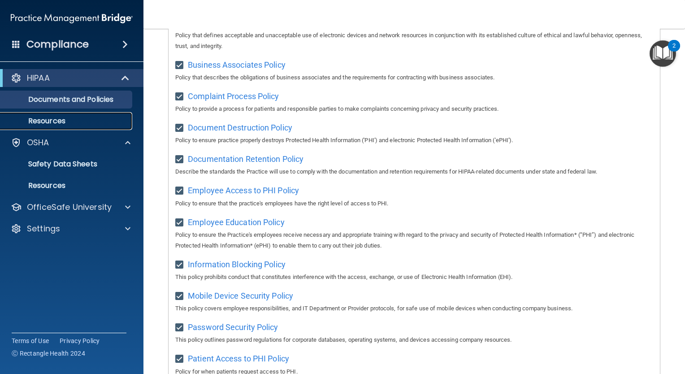
click at [38, 123] on p "Resources" at bounding box center [67, 121] width 122 height 9
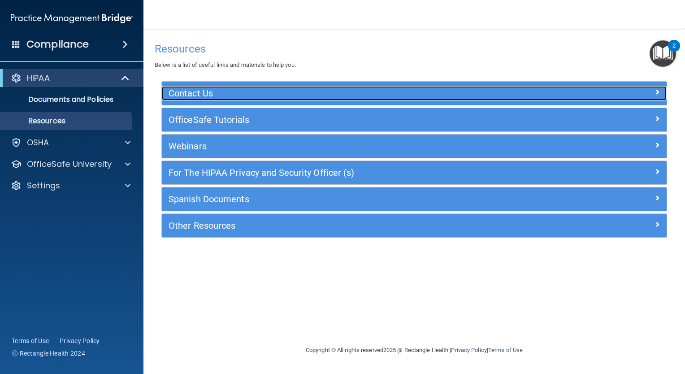
click at [656, 90] on span at bounding box center [656, 92] width 5 height 11
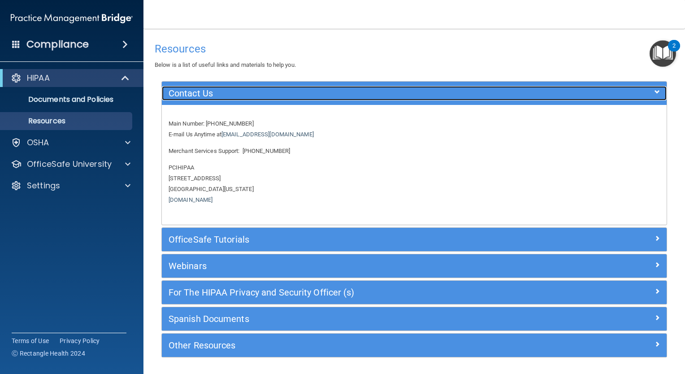
click at [212, 96] on h5 "Contact Us" at bounding box center [351, 93] width 365 height 10
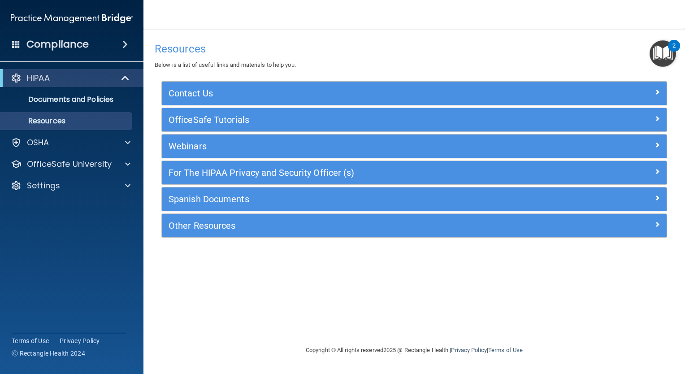
click at [178, 128] on div "OfficeSafe Tutorials" at bounding box center [414, 119] width 505 height 23
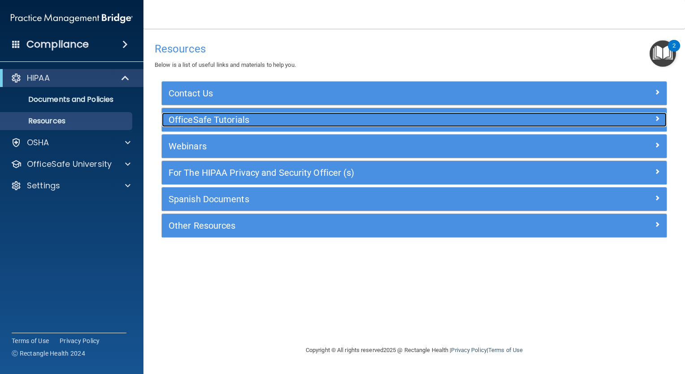
click at [188, 123] on h5 "OfficeSafe Tutorials" at bounding box center [351, 120] width 365 height 10
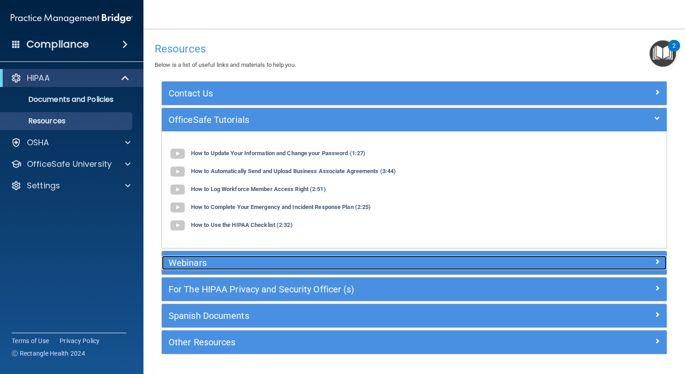
click at [203, 264] on h5 "Webinars" at bounding box center [351, 263] width 365 height 10
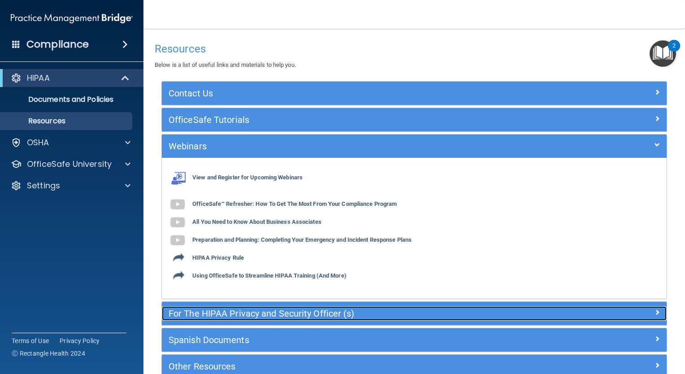
click at [206, 319] on div "For The HIPAA Privacy and Security Officer (s)" at bounding box center [351, 313] width 379 height 14
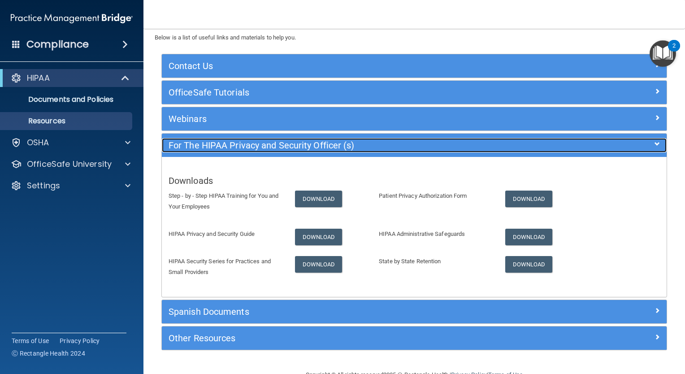
scroll to position [48, 0]
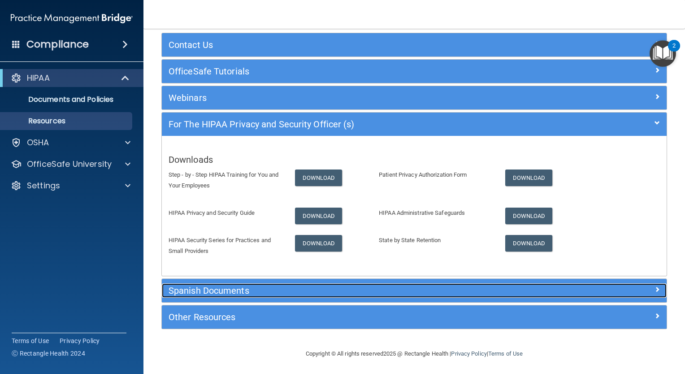
click at [233, 290] on h5 "Spanish Documents" at bounding box center [351, 291] width 365 height 10
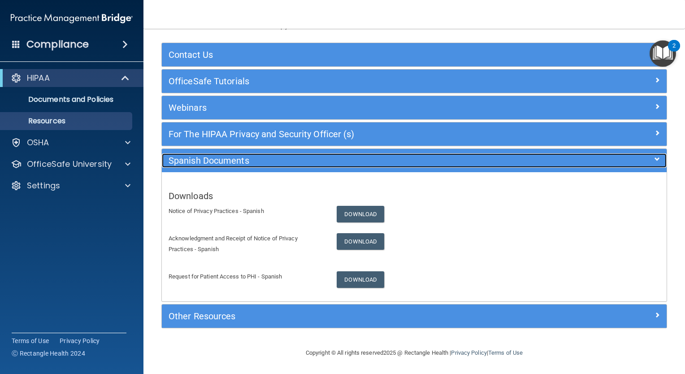
scroll to position [38, 0]
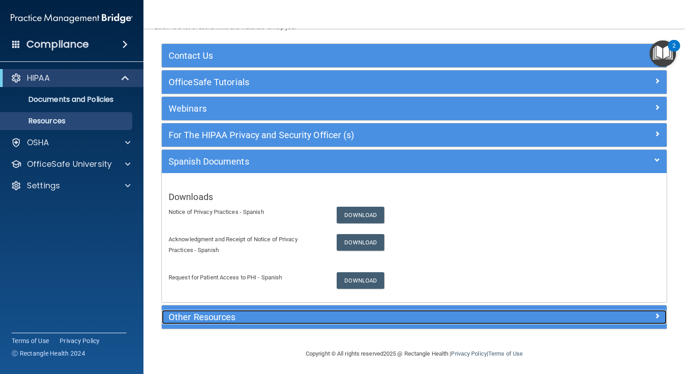
click at [215, 312] on h5 "Other Resources" at bounding box center [351, 317] width 365 height 10
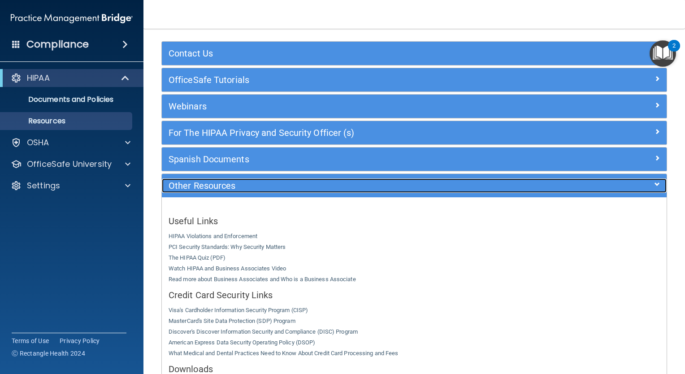
scroll to position [0, 0]
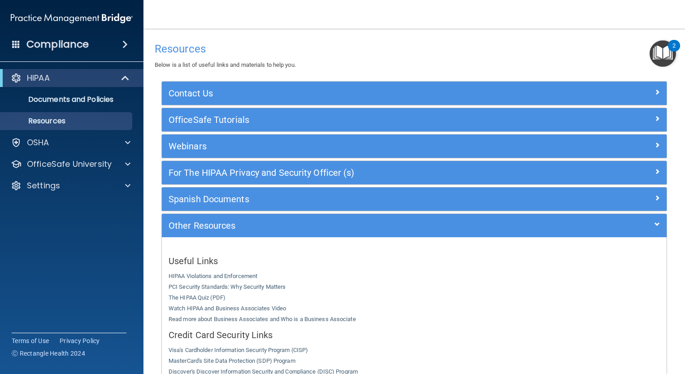
click at [83, 41] on h4 "Compliance" at bounding box center [57, 44] width 62 height 13
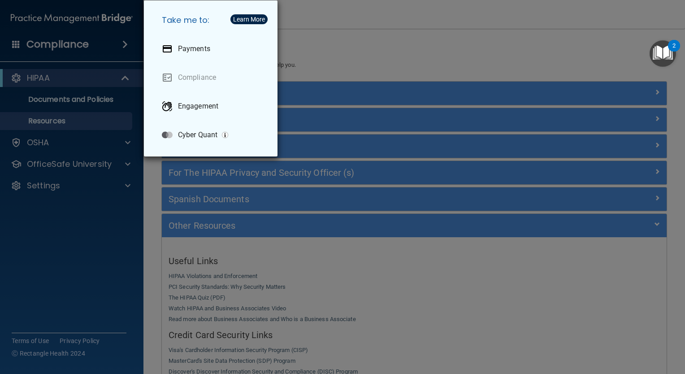
click at [247, 19] on div "Learn More" at bounding box center [249, 19] width 32 height 6
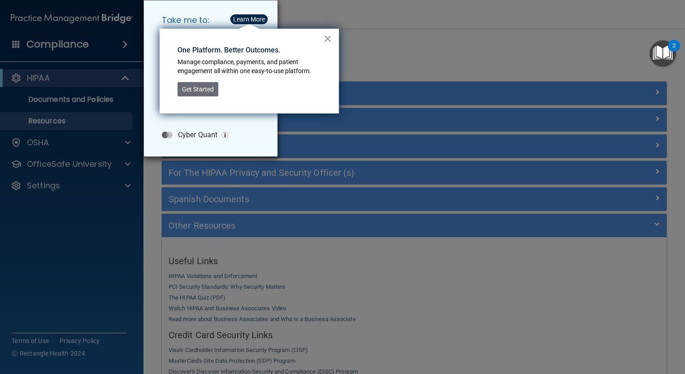
click at [328, 38] on button "×" at bounding box center [328, 38] width 9 height 14
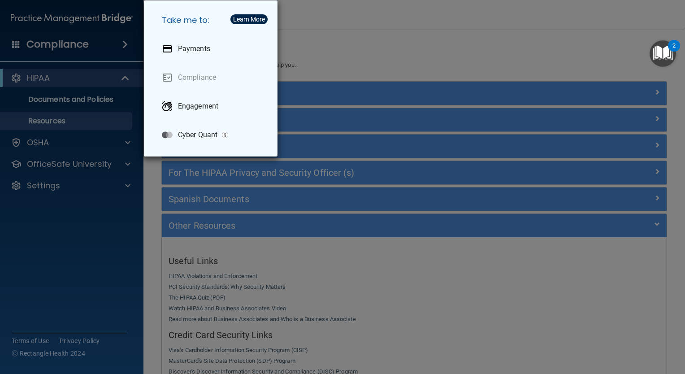
click at [665, 52] on img "Open Resource Center, 2 new notifications" at bounding box center [663, 53] width 26 height 26
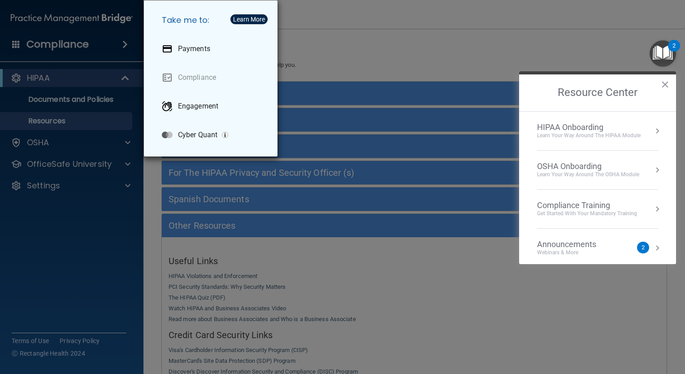
click at [597, 126] on div "HIPAA Onboarding" at bounding box center [589, 127] width 104 height 10
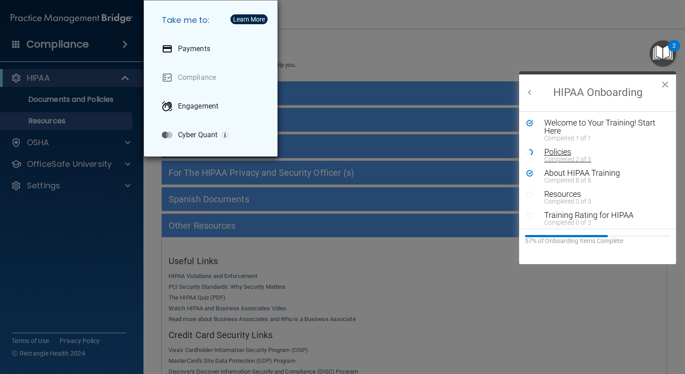
click at [559, 149] on div "Policies" at bounding box center [600, 152] width 113 height 8
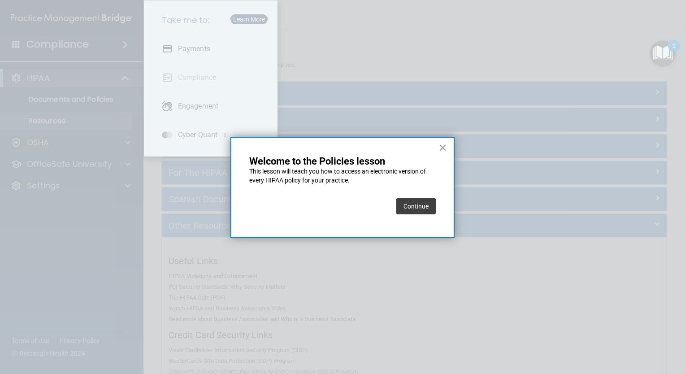
click at [424, 209] on button "Continue" at bounding box center [415, 206] width 39 height 16
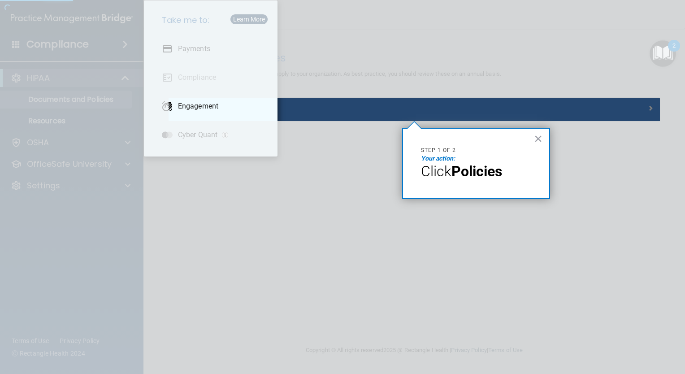
click at [468, 177] on strong "Policies" at bounding box center [476, 171] width 51 height 17
click at [363, 38] on div at bounding box center [414, 49] width 491 height 98
drag, startPoint x: 439, startPoint y: 161, endPoint x: 452, endPoint y: 154, distance: 14.5
click at [439, 161] on em "Your action:" at bounding box center [438, 158] width 34 height 7
click at [536, 137] on button "×" at bounding box center [538, 138] width 9 height 14
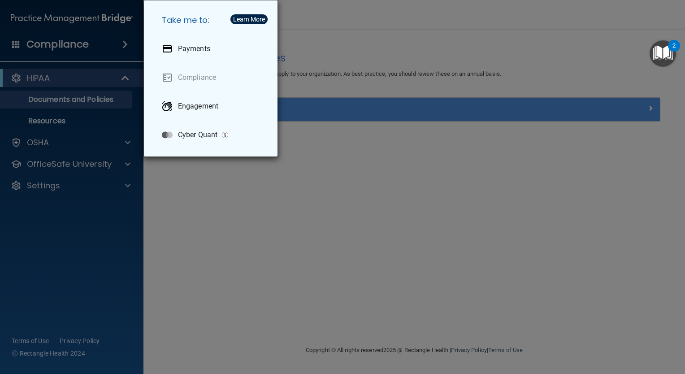
click at [524, 121] on div "Take me to: Payments Compliance Engagement Cyber Quant" at bounding box center [342, 187] width 685 height 374
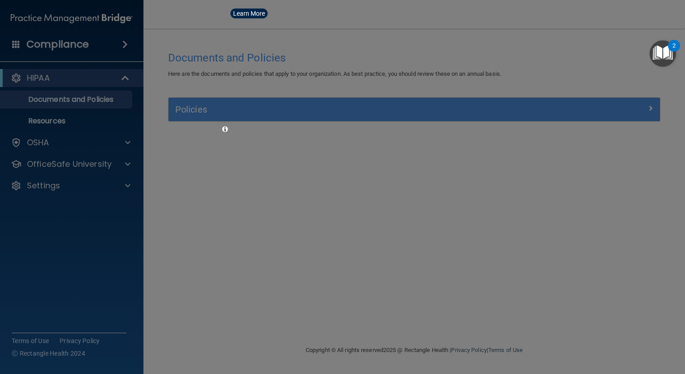
click at [528, 112] on div at bounding box center [342, 187] width 685 height 374
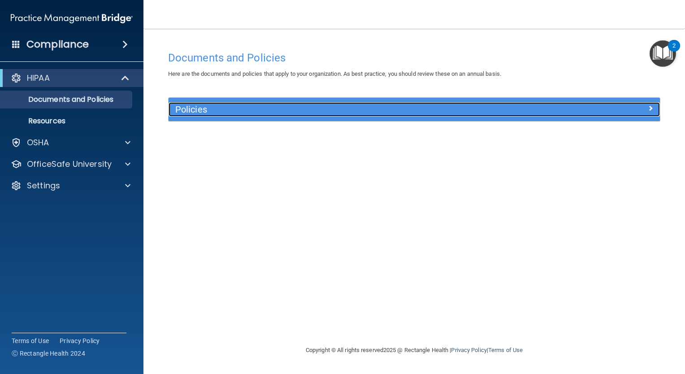
click at [638, 107] on div at bounding box center [598, 107] width 123 height 11
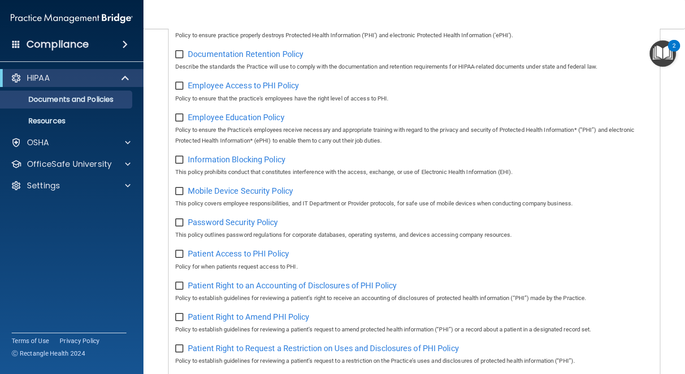
scroll to position [224, 0]
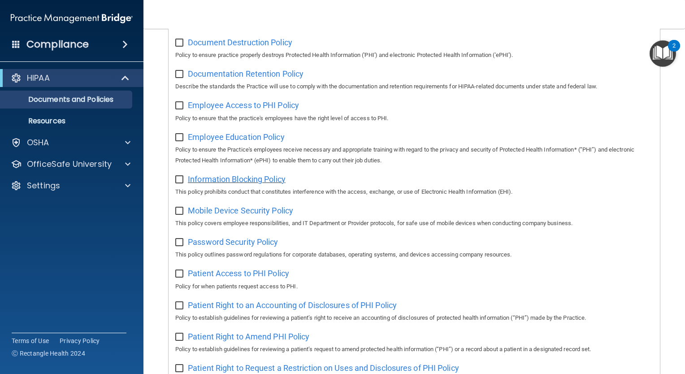
click at [221, 178] on span "Information Blocking Policy" at bounding box center [237, 178] width 98 height 9
click at [208, 104] on span "Employee Access to PHI Policy" at bounding box center [243, 104] width 111 height 9
click at [232, 71] on span "Documentation Retention Policy" at bounding box center [246, 73] width 116 height 9
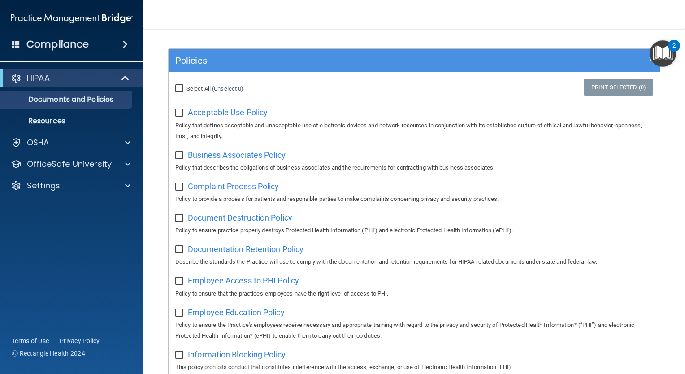
scroll to position [45, 0]
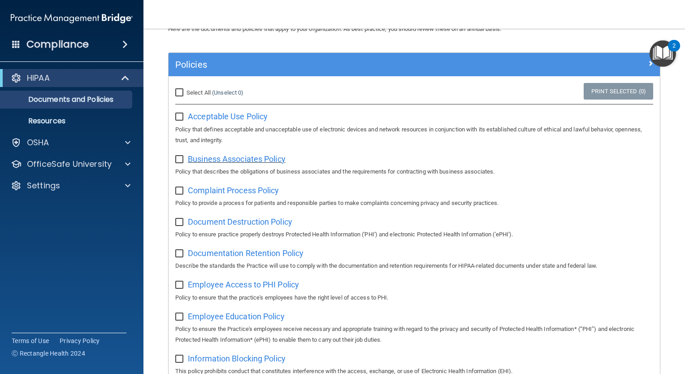
click at [238, 160] on span "Business Associates Policy" at bounding box center [237, 158] width 98 height 9
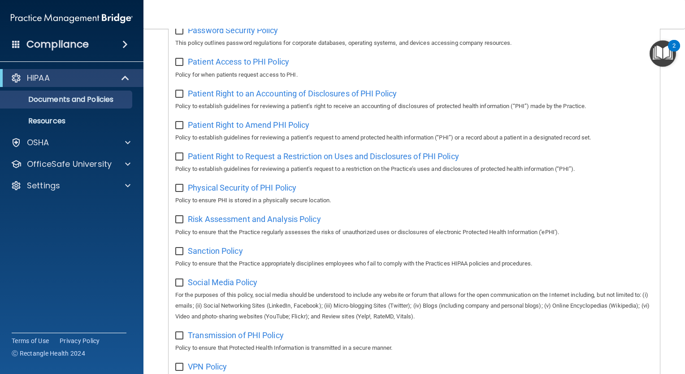
scroll to position [448, 0]
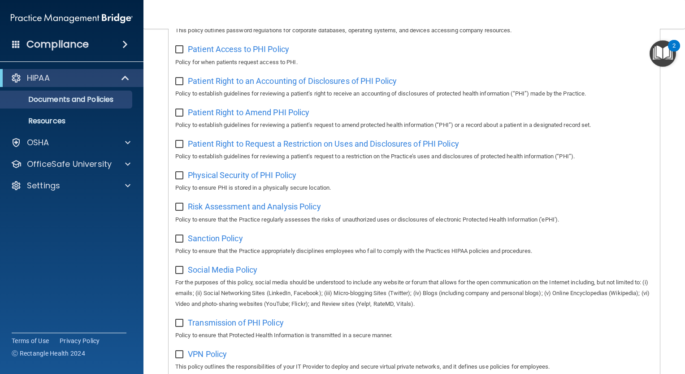
click at [675, 55] on div "2" at bounding box center [673, 52] width 3 height 12
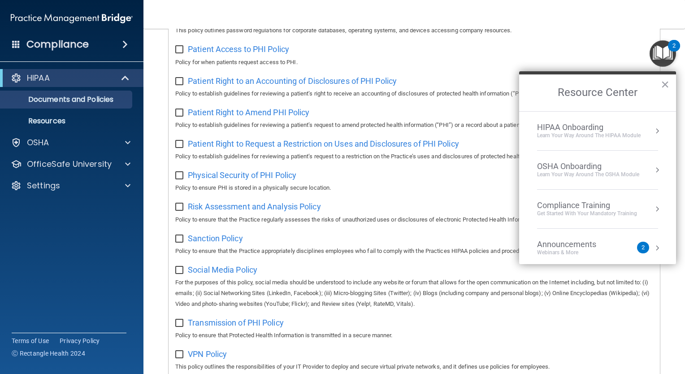
click at [590, 130] on div "HIPAA Onboarding" at bounding box center [589, 127] width 104 height 10
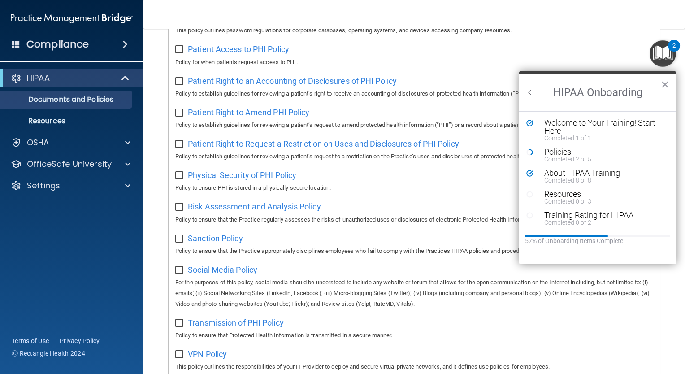
scroll to position [0, 0]
click at [570, 194] on div "Resources" at bounding box center [600, 194] width 113 height 8
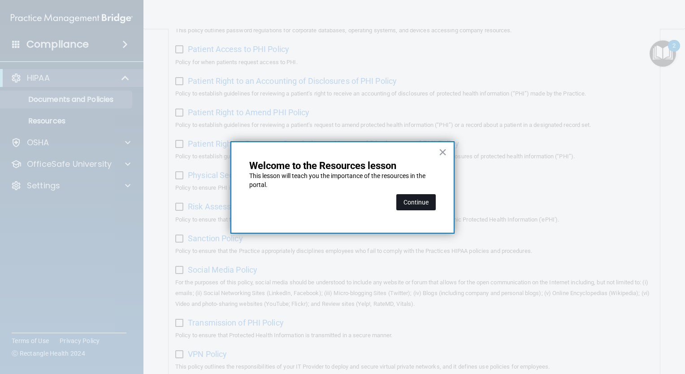
click at [413, 200] on button "Continue" at bounding box center [415, 202] width 39 height 16
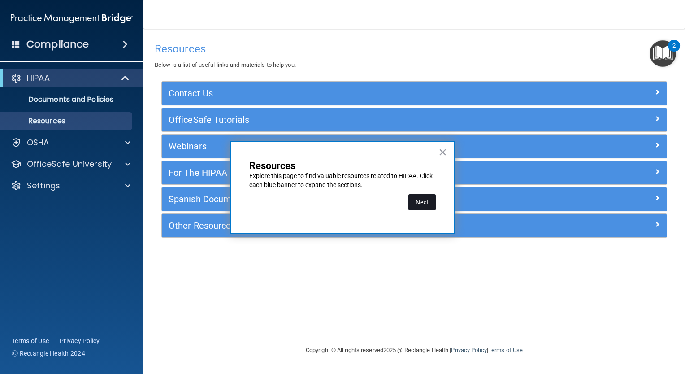
click at [422, 203] on button "Next" at bounding box center [421, 202] width 27 height 16
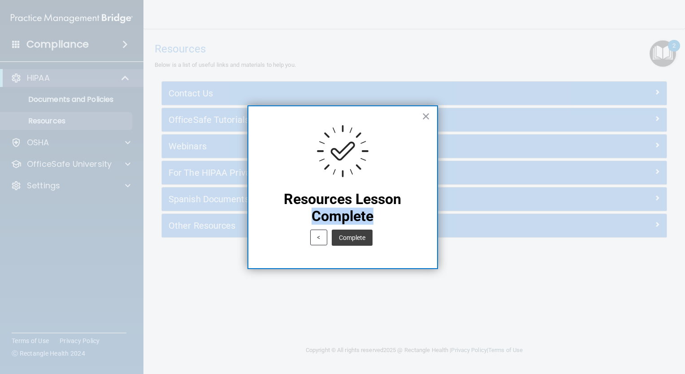
click at [422, 203] on div "× Resources Lesson Complete < Complete" at bounding box center [342, 187] width 191 height 164
drag, startPoint x: 422, startPoint y: 203, endPoint x: 360, endPoint y: 238, distance: 71.9
click at [360, 238] on button "Complete" at bounding box center [352, 238] width 41 height 16
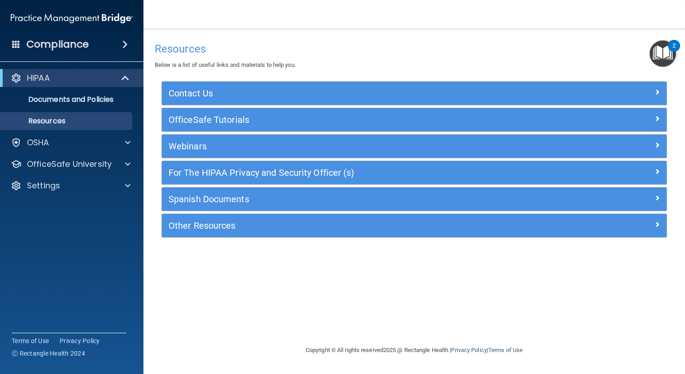
click at [663, 53] on img "Open Resource Center, 2 new notifications" at bounding box center [663, 53] width 26 height 26
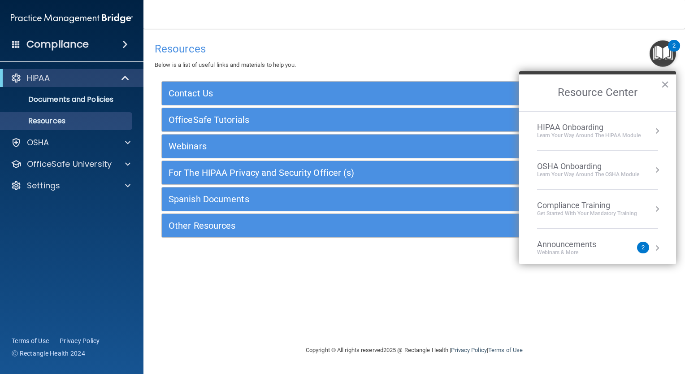
click at [568, 129] on div "HIPAA Onboarding" at bounding box center [589, 127] width 104 height 10
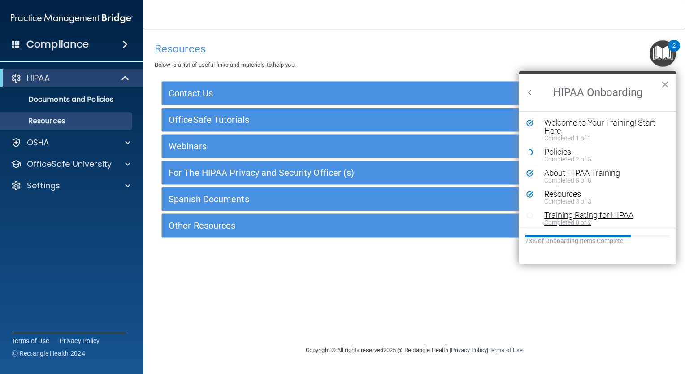
click at [565, 217] on div "Training Rating for HIPAA" at bounding box center [600, 215] width 113 height 8
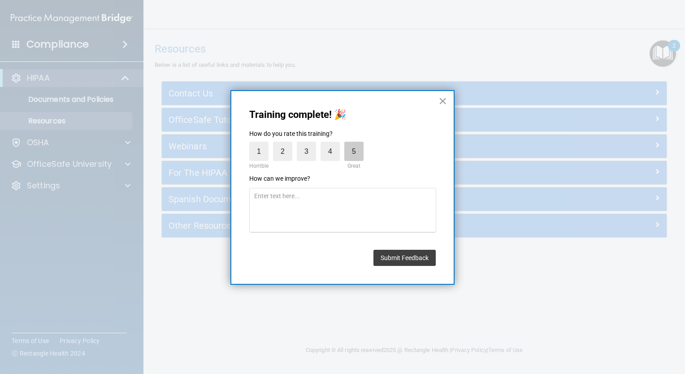
click at [349, 151] on label "5" at bounding box center [353, 151] width 19 height 19
click at [333, 144] on input "5" at bounding box center [333, 144] width 0 height 0
click at [402, 259] on button "Submit Feedback" at bounding box center [404, 258] width 62 height 16
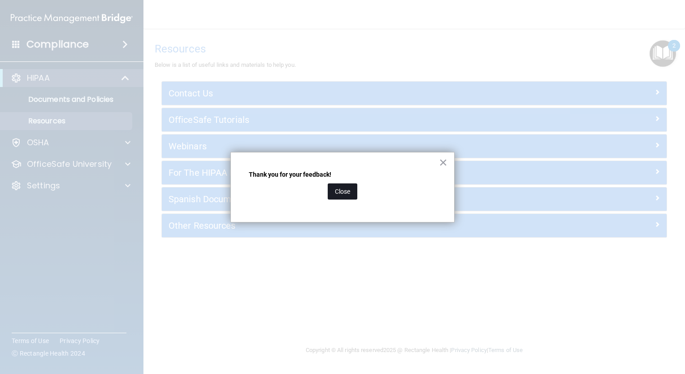
click at [336, 191] on button "Close" at bounding box center [343, 191] width 30 height 16
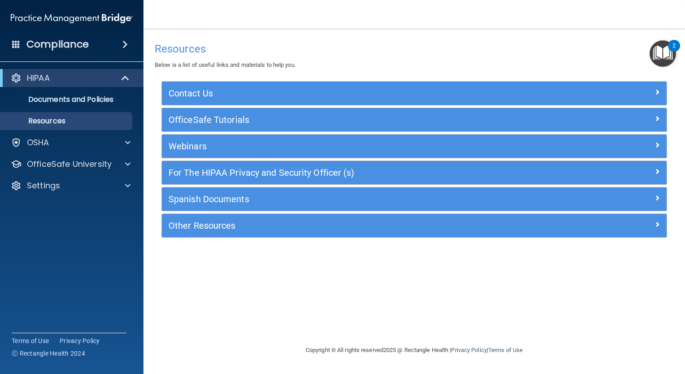
click at [674, 58] on img "Open Resource Center, 2 new notifications" at bounding box center [663, 53] width 26 height 26
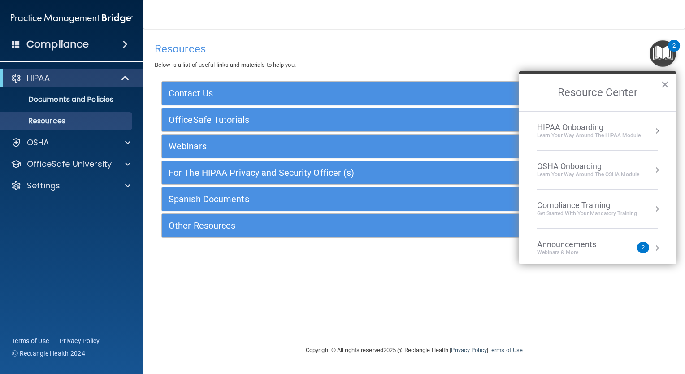
click at [579, 135] on div "Learn Your Way around the HIPAA module" at bounding box center [589, 136] width 104 height 8
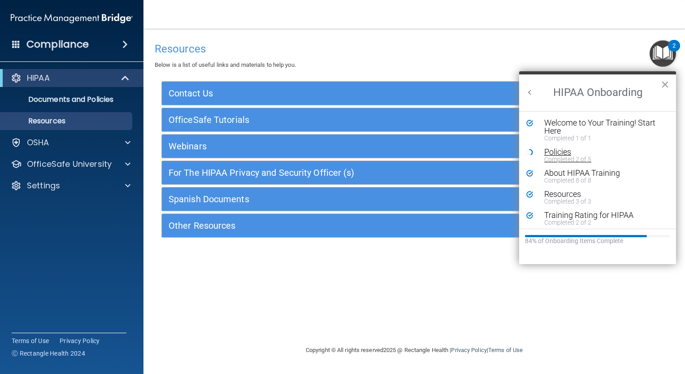
click at [567, 152] on div "Policies" at bounding box center [600, 152] width 113 height 8
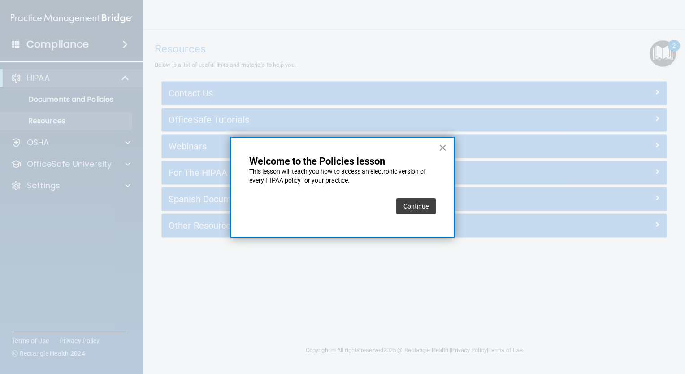
click at [416, 200] on button "Continue" at bounding box center [415, 206] width 39 height 16
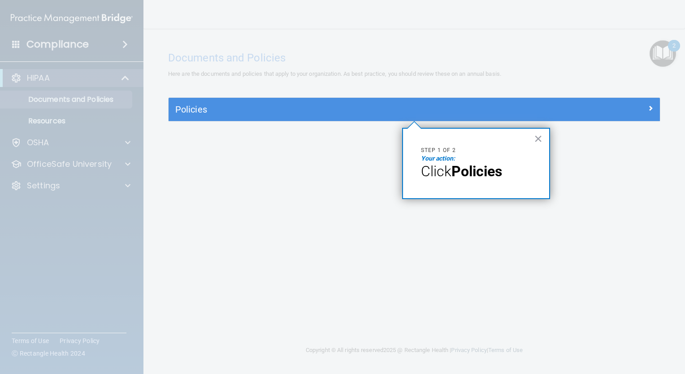
click at [533, 138] on div "× Step 1 of 2 Your action: Click Policies" at bounding box center [476, 163] width 148 height 71
click at [536, 138] on button "×" at bounding box center [538, 138] width 9 height 14
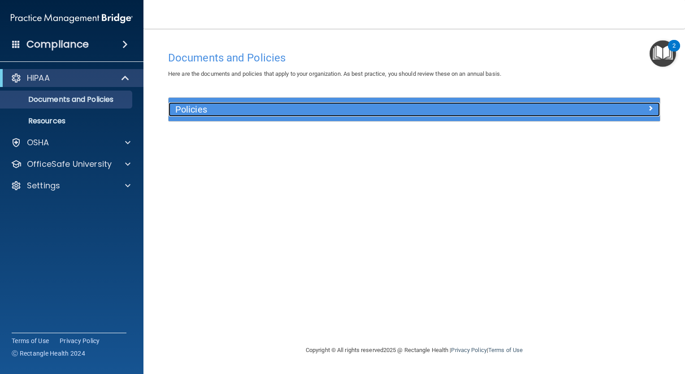
click at [285, 113] on h5 "Policies" at bounding box center [352, 109] width 355 height 10
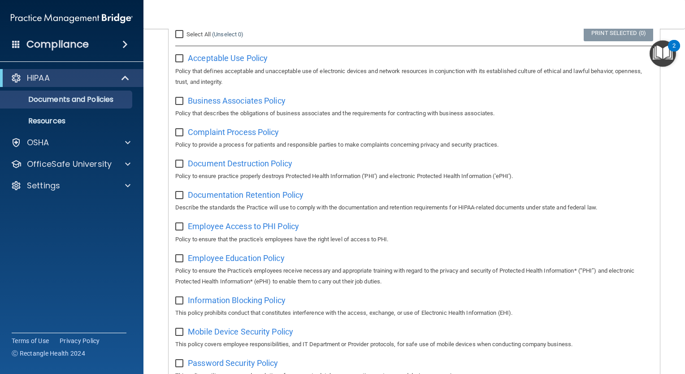
scroll to position [90, 0]
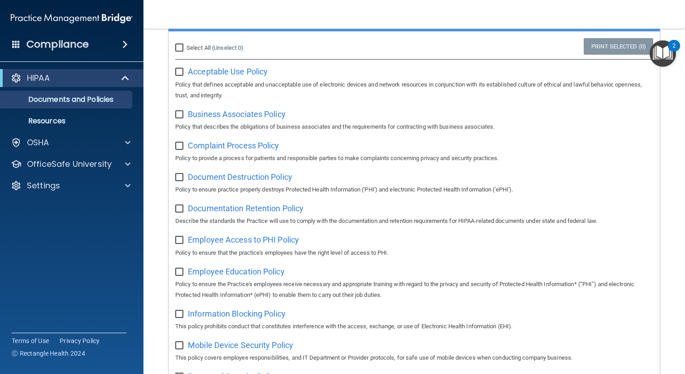
click at [179, 51] on input "Select All (Unselect 0) Unselect All" at bounding box center [180, 47] width 10 height 7
checkbox input "true"
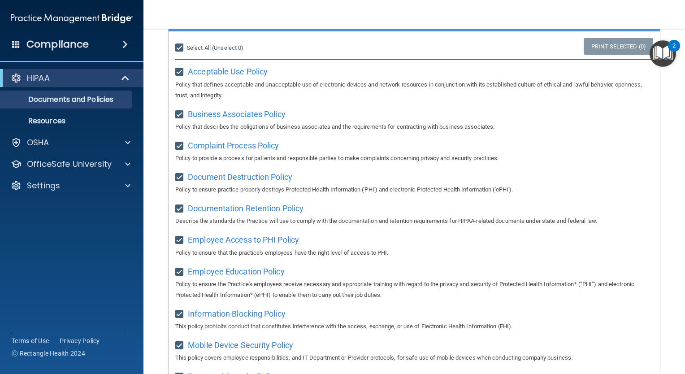
checkbox input "true"
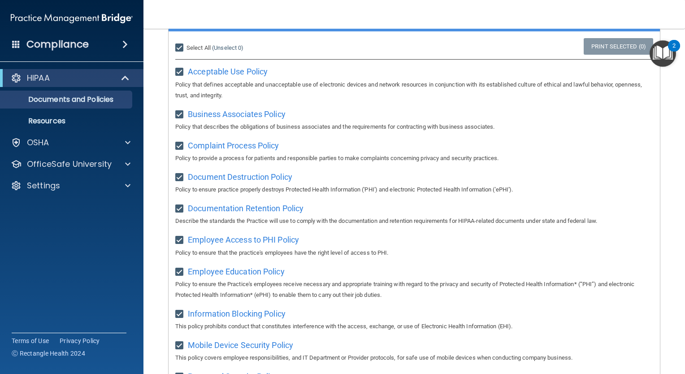
checkbox input "true"
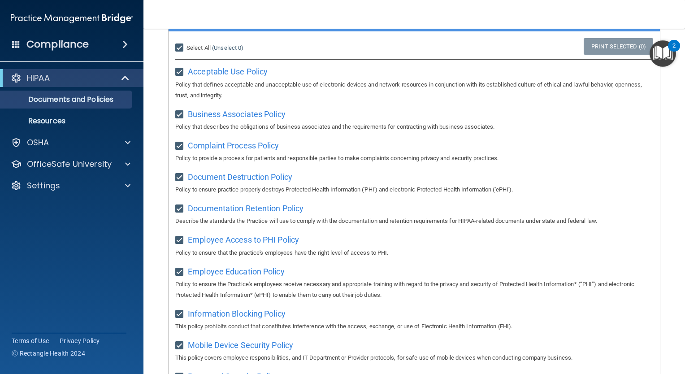
checkbox input "true"
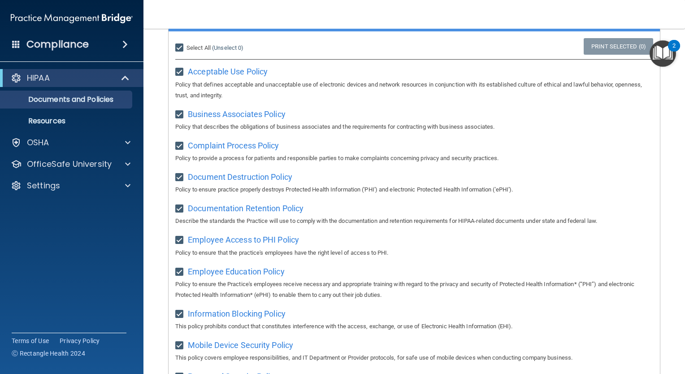
checkbox input "true"
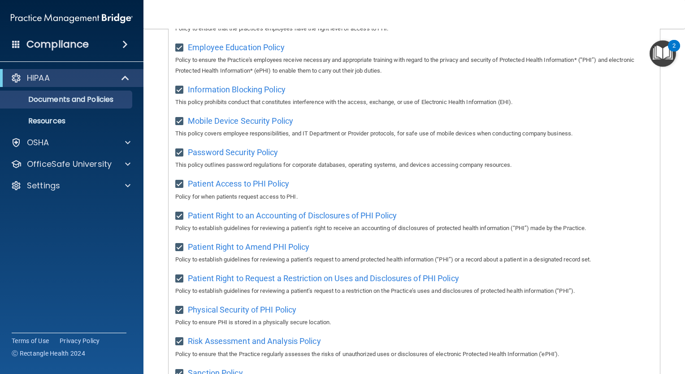
scroll to position [542, 0]
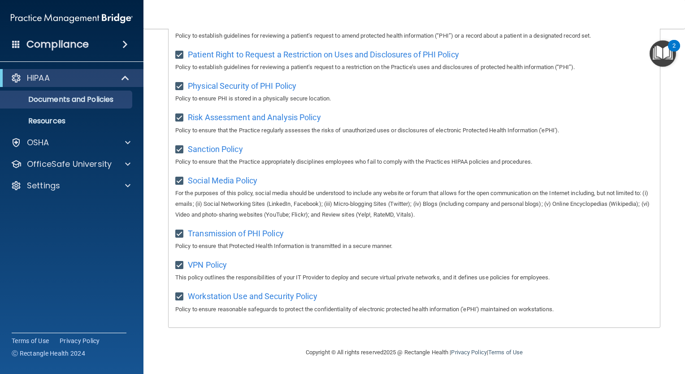
drag, startPoint x: 473, startPoint y: 146, endPoint x: 369, endPoint y: 259, distance: 153.5
click at [369, 259] on div "VPN Policy This policy outlines the responsibilities of your IT Provider to dep…" at bounding box center [414, 270] width 478 height 26
click at [178, 263] on input "checkbox" at bounding box center [180, 265] width 10 height 7
checkbox input "false"
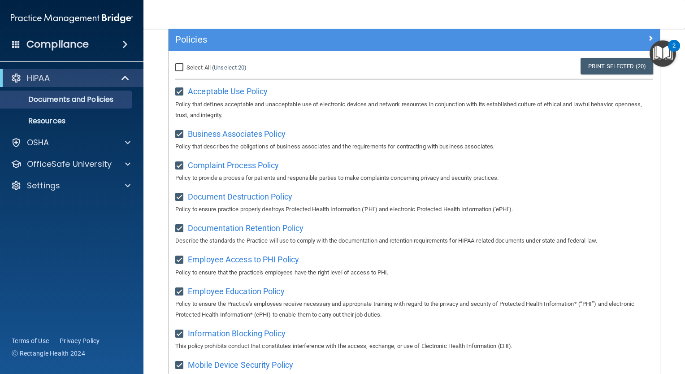
scroll to position [0, 0]
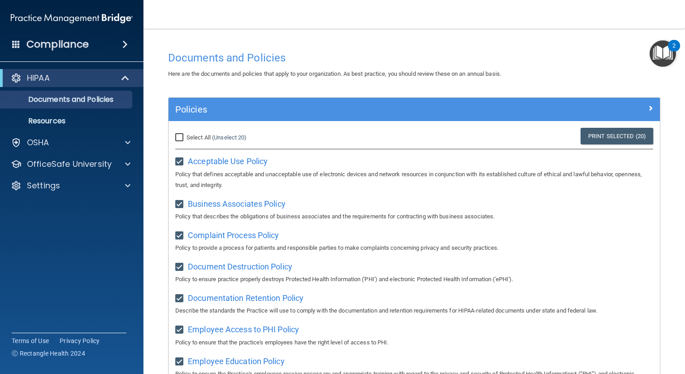
click at [178, 138] on input "Select All (Unselect 20) Unselect All" at bounding box center [180, 137] width 10 height 7
checkbox input "true"
click at [178, 139] on input "Select All (Unselect 21) Unselect All" at bounding box center [180, 137] width 10 height 7
checkbox input "false"
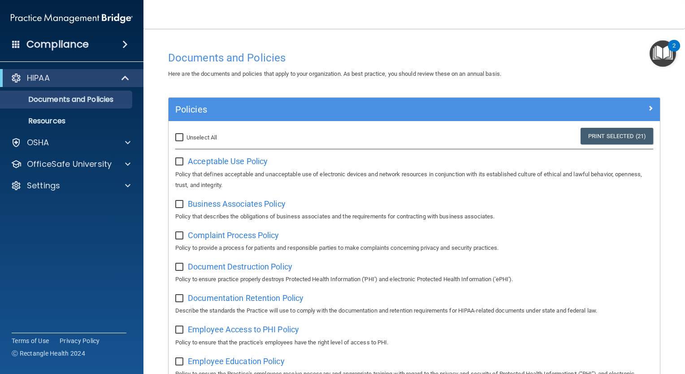
checkbox input "false"
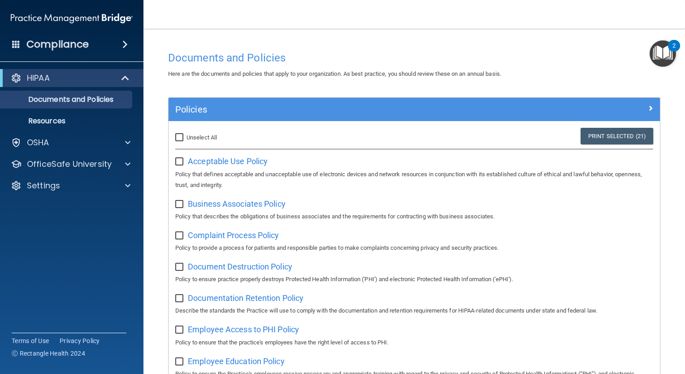
checkbox input "false"
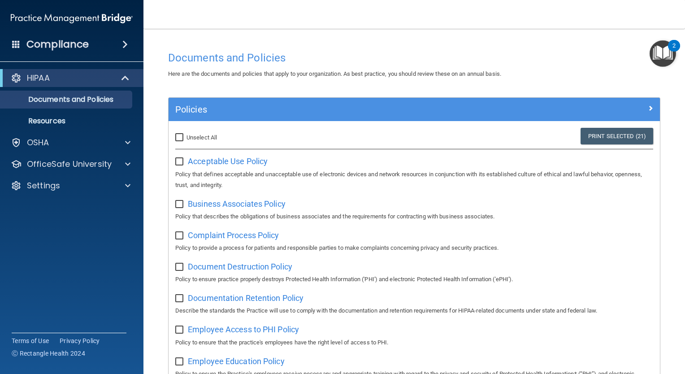
checkbox input "false"
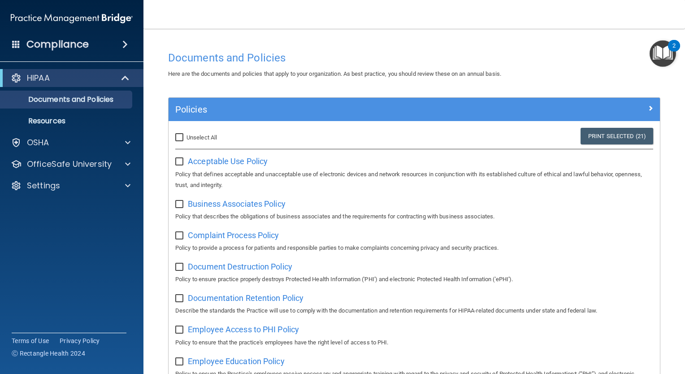
checkbox input "false"
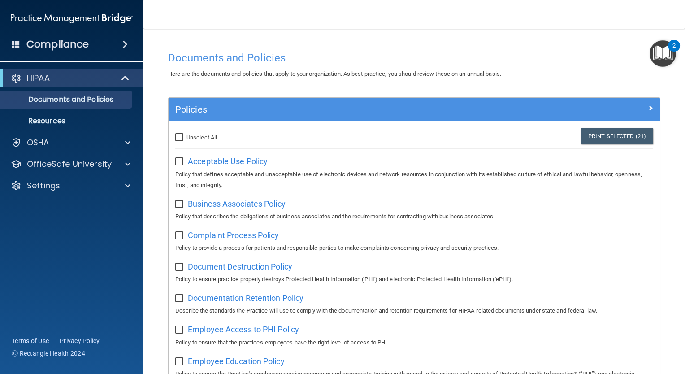
checkbox input "false"
click at [224, 206] on span "Business Associates Policy" at bounding box center [237, 203] width 98 height 9
click at [627, 135] on link "Print Selected (0)" at bounding box center [618, 136] width 69 height 17
click at [86, 97] on p "Documents and Policies" at bounding box center [67, 99] width 122 height 9
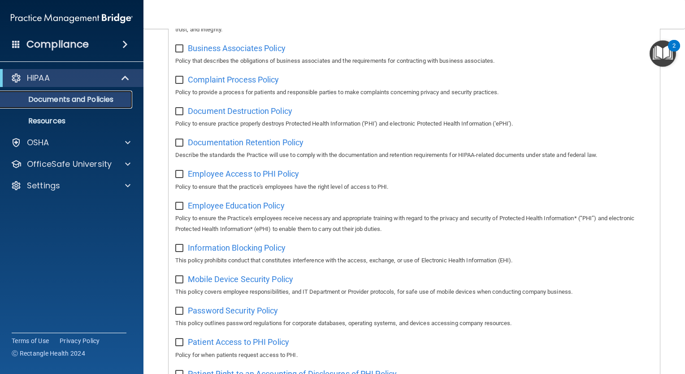
scroll to position [90, 0]
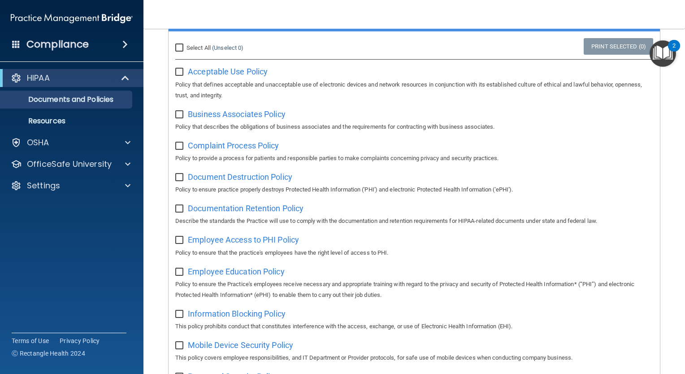
click at [660, 52] on img "Open Resource Center, 2 new notifications" at bounding box center [663, 53] width 26 height 26
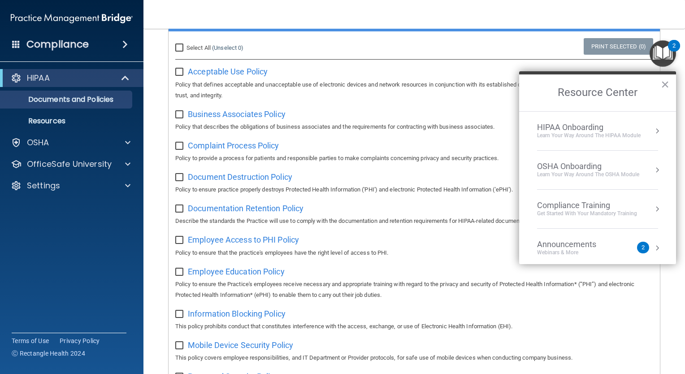
click at [589, 168] on div "OSHA Onboarding" at bounding box center [588, 166] width 102 height 10
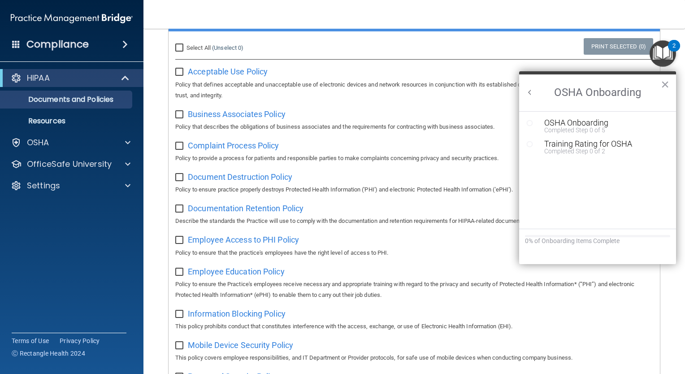
scroll to position [0, 0]
click at [535, 95] on h2 "OSHA Onboarding" at bounding box center [597, 92] width 157 height 37
click at [530, 94] on button "Back to Resource Center Home" at bounding box center [529, 92] width 9 height 9
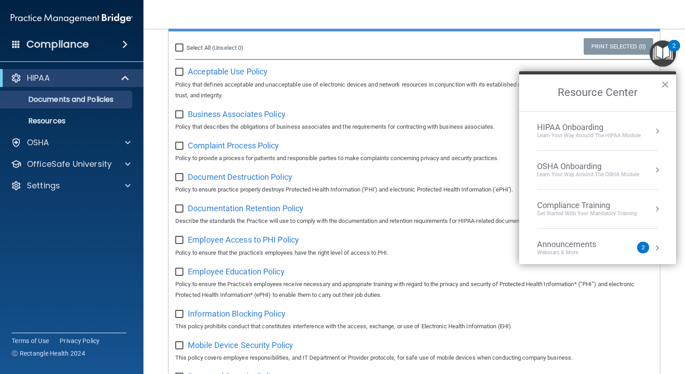
click at [589, 169] on div "OSHA Onboarding" at bounding box center [588, 166] width 102 height 10
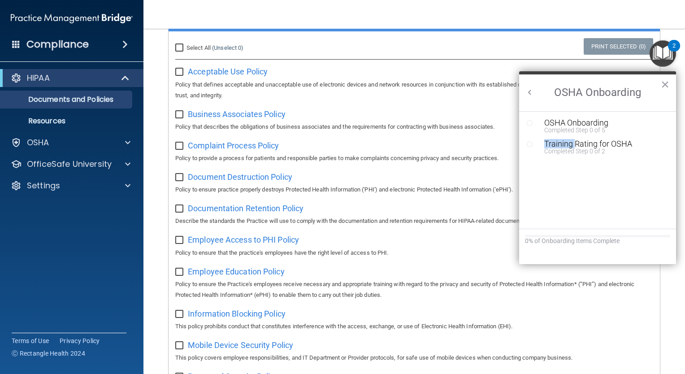
click at [589, 169] on ol "OSHA Onboarding Completed Step 0 of 5 Training Rating for OSHA Completed Step 0…" at bounding box center [597, 169] width 157 height 117
drag, startPoint x: 589, startPoint y: 169, endPoint x: 579, endPoint y: 125, distance: 45.8
click at [579, 125] on div "OSHA Onboarding" at bounding box center [604, 123] width 120 height 8
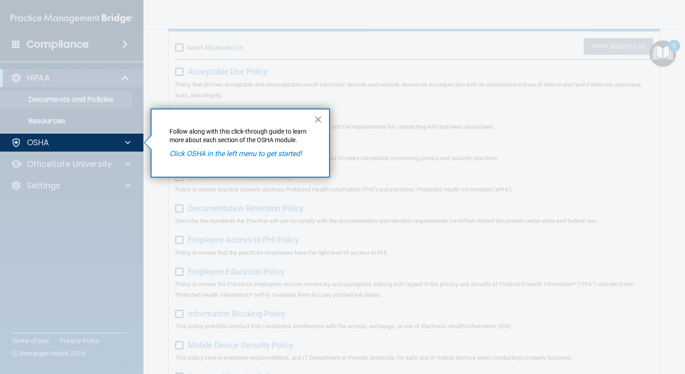
click at [314, 120] on button "×" at bounding box center [318, 119] width 9 height 14
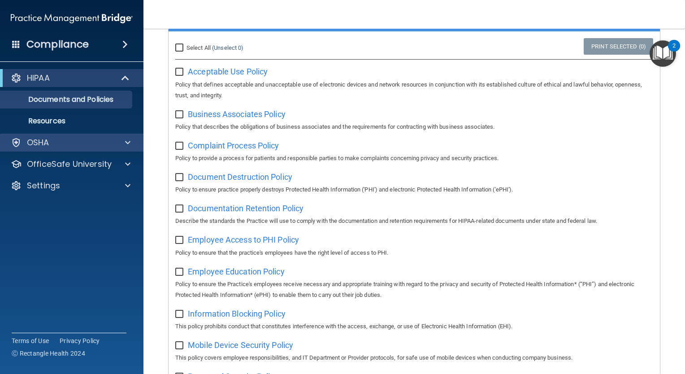
click at [141, 139] on div "OSHA" at bounding box center [72, 143] width 144 height 18
click at [126, 141] on span at bounding box center [127, 142] width 5 height 11
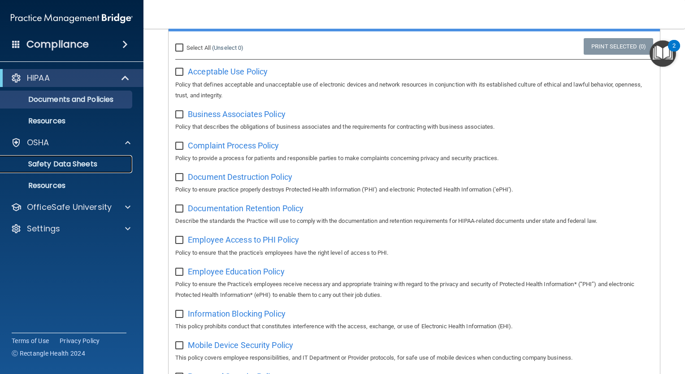
click at [77, 166] on p "Safety Data Sheets" at bounding box center [67, 164] width 122 height 9
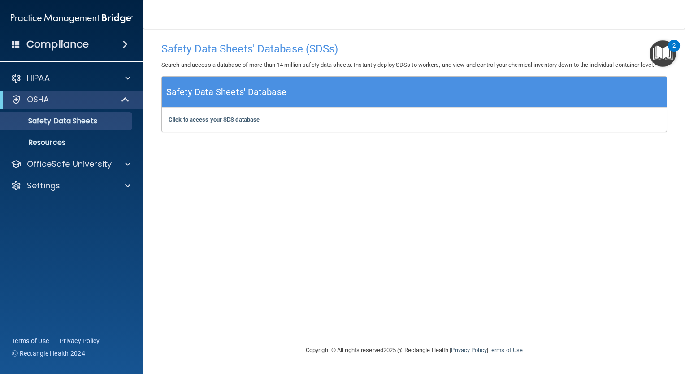
drag, startPoint x: 251, startPoint y: 86, endPoint x: 251, endPoint y: 92, distance: 6.3
click at [251, 86] on h5 "Safety Data Sheets' Database" at bounding box center [226, 92] width 120 height 16
click at [251, 92] on h5 "Safety Data Sheets' Database" at bounding box center [226, 92] width 120 height 16
click at [222, 120] on b "Click to access your SDS database" at bounding box center [214, 119] width 91 height 7
click at [52, 141] on p "Resources" at bounding box center [67, 142] width 122 height 9
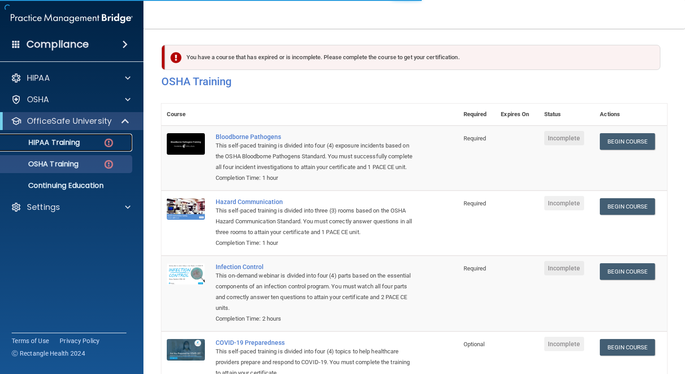
click at [66, 144] on p "HIPAA Training" at bounding box center [43, 142] width 74 height 9
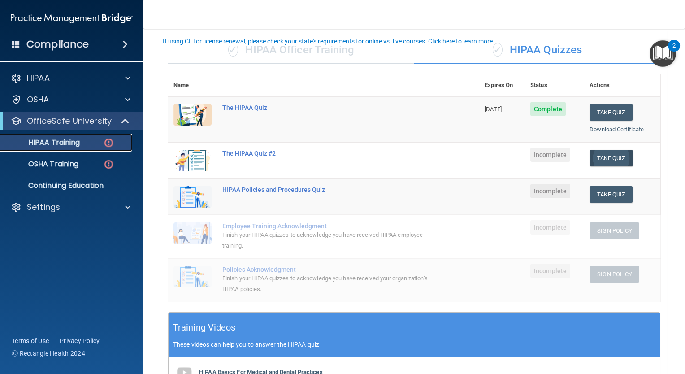
scroll to position [90, 0]
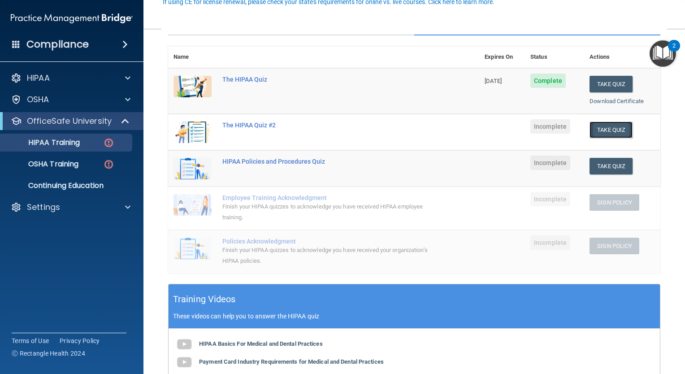
click at [603, 128] on button "Take Quiz" at bounding box center [610, 129] width 43 height 17
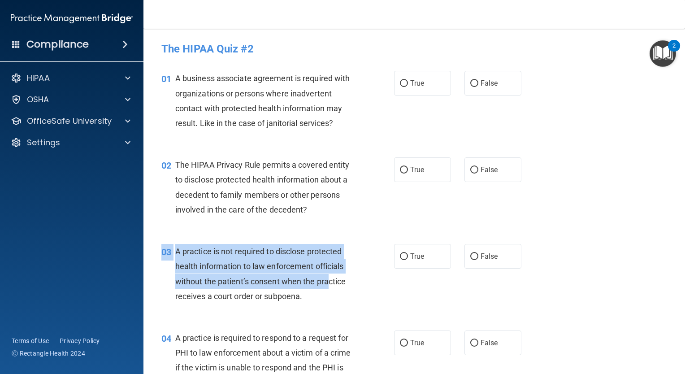
drag, startPoint x: 335, startPoint y: 250, endPoint x: 328, endPoint y: 279, distance: 29.5
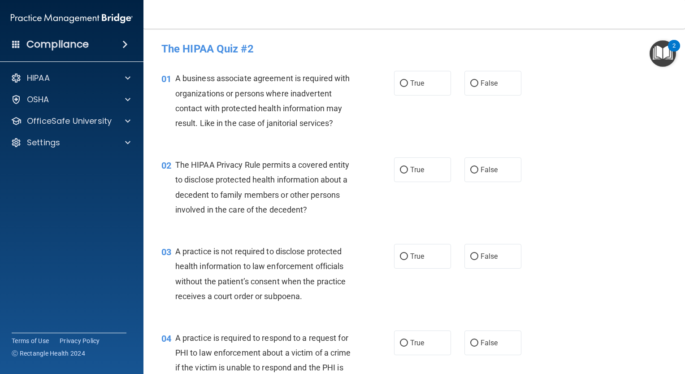
drag, startPoint x: 328, startPoint y: 279, endPoint x: 240, endPoint y: 131, distance: 171.9
click at [241, 131] on div "01 A business associate agreement is required with organizations or persons whe…" at bounding box center [278, 103] width 260 height 64
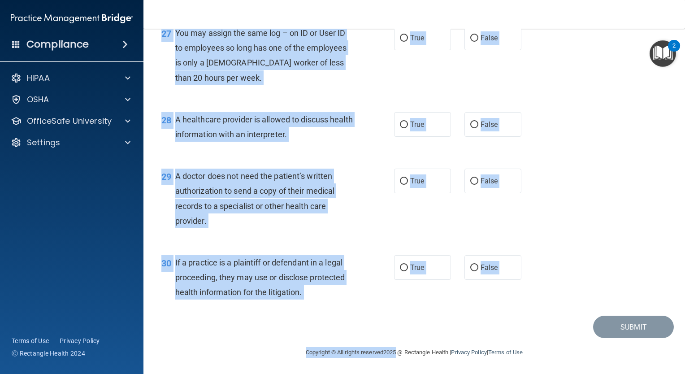
scroll to position [2114, 0]
drag, startPoint x: 156, startPoint y: 76, endPoint x: 493, endPoint y: 276, distance: 391.3
copy div "01 A business associate agreement is required with organizations or persons whe…"
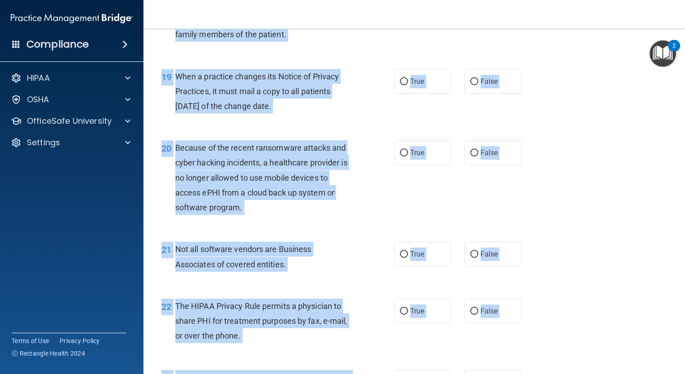
scroll to position [0, 0]
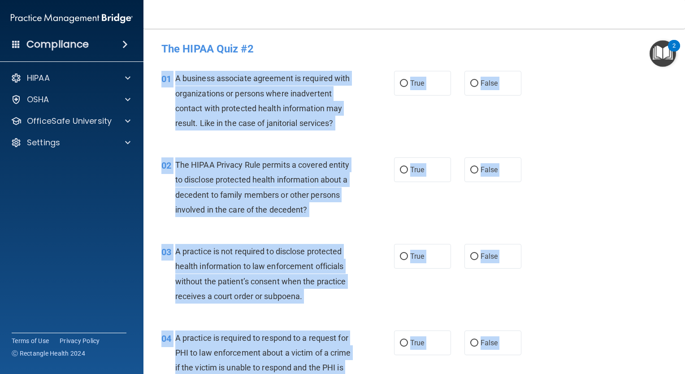
click at [555, 155] on div "02 The HIPAA Privacy Rule permits a covered entity to disclose protected health…" at bounding box center [414, 189] width 519 height 87
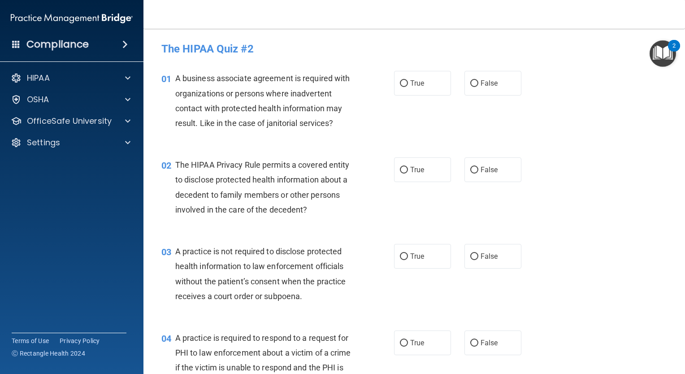
drag, startPoint x: 562, startPoint y: 143, endPoint x: 542, endPoint y: 149, distance: 20.4
click at [561, 143] on div "01 A business associate agreement is required with organizations or persons whe…" at bounding box center [414, 103] width 519 height 87
click at [470, 86] on input "False" at bounding box center [474, 83] width 8 height 7
radio input "true"
click at [404, 169] on input "True" at bounding box center [404, 170] width 8 height 7
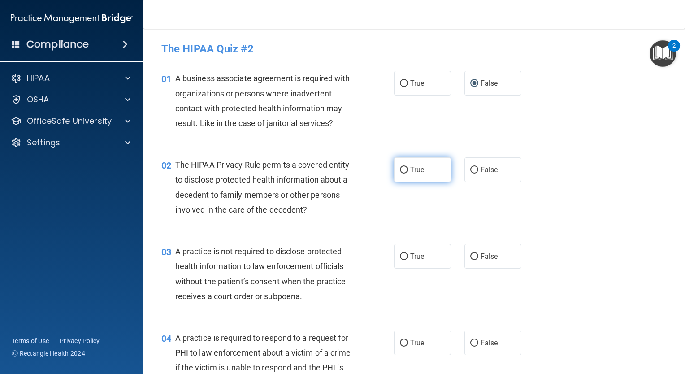
radio input "true"
click at [470, 255] on input "False" at bounding box center [474, 256] width 8 height 7
radio input "true"
click at [403, 344] on input "True" at bounding box center [404, 343] width 8 height 7
radio input "true"
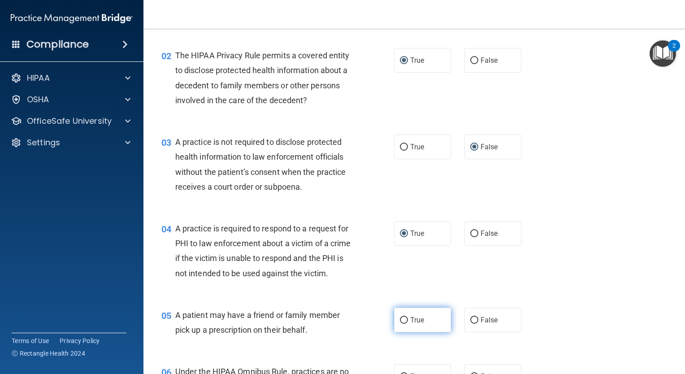
scroll to position [134, 0]
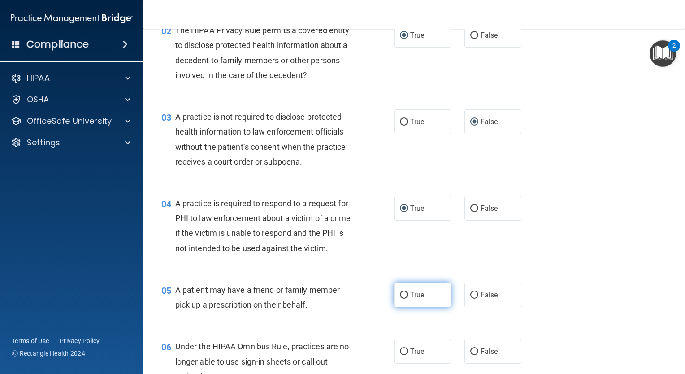
click at [400, 299] on input "True" at bounding box center [404, 295] width 8 height 7
radio input "true"
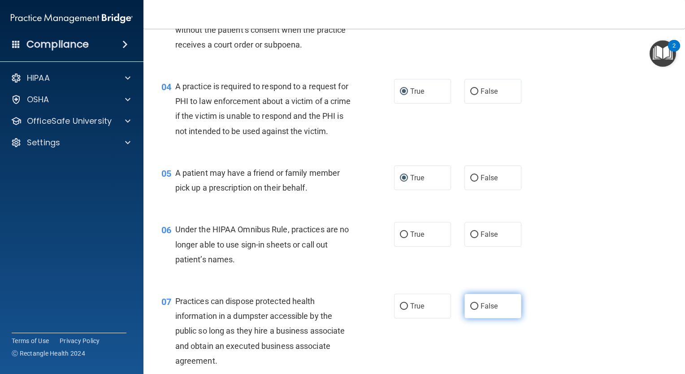
scroll to position [269, 0]
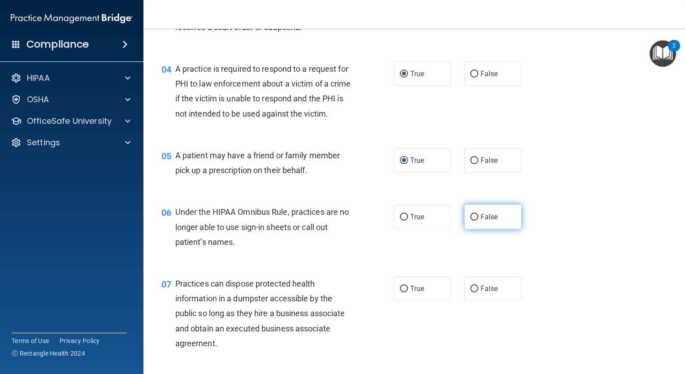
click at [470, 221] on input "False" at bounding box center [474, 217] width 8 height 7
radio input "true"
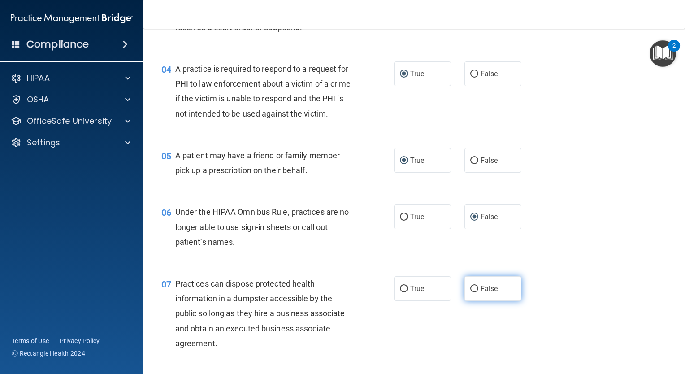
click at [471, 292] on input "False" at bounding box center [474, 289] width 8 height 7
radio input "true"
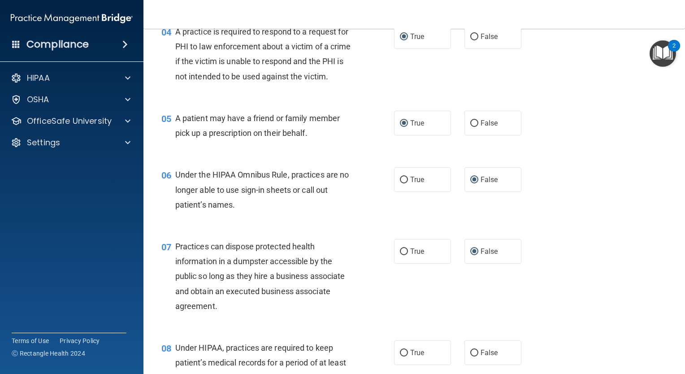
scroll to position [359, 0]
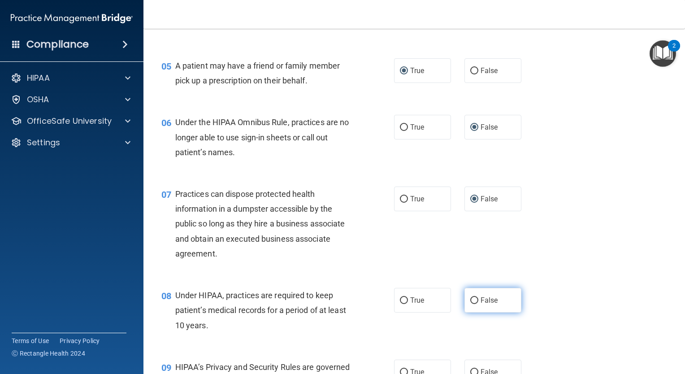
click at [481, 304] on span "False" at bounding box center [489, 300] width 17 height 9
click at [477, 304] on input "False" at bounding box center [474, 300] width 8 height 7
radio input "true"
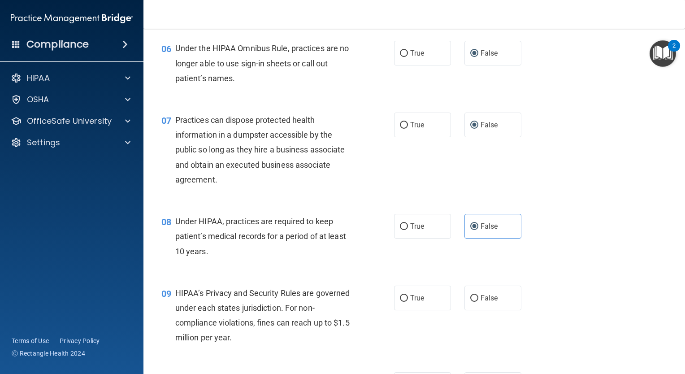
scroll to position [448, 0]
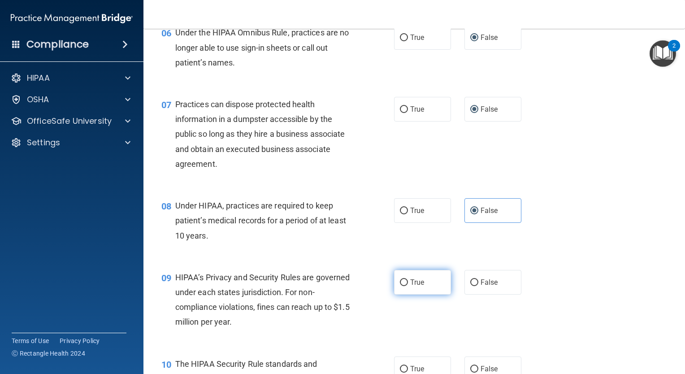
click at [401, 286] on input "True" at bounding box center [404, 282] width 8 height 7
radio input "true"
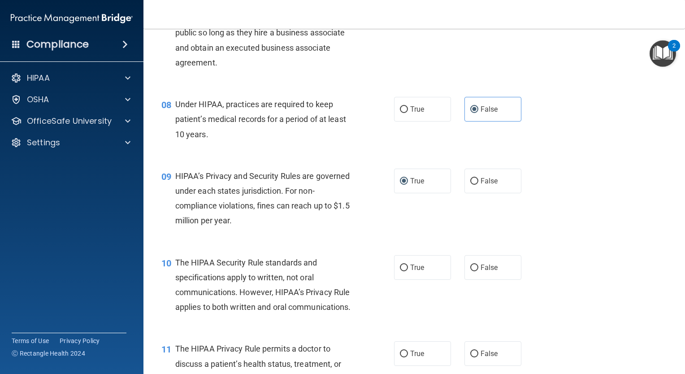
scroll to position [583, 0]
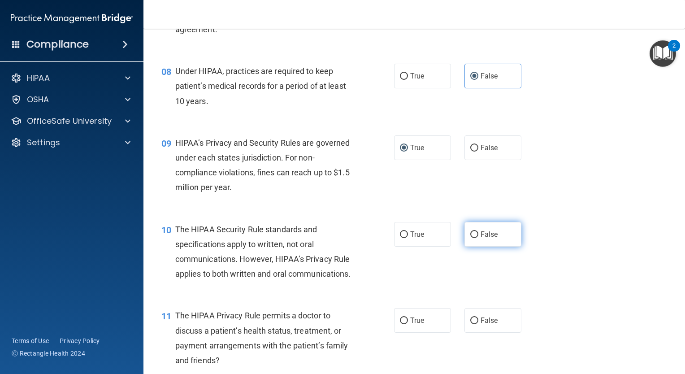
click at [471, 238] on input "False" at bounding box center [474, 234] width 8 height 7
radio input "true"
click at [401, 324] on input "True" at bounding box center [404, 320] width 8 height 7
radio input "true"
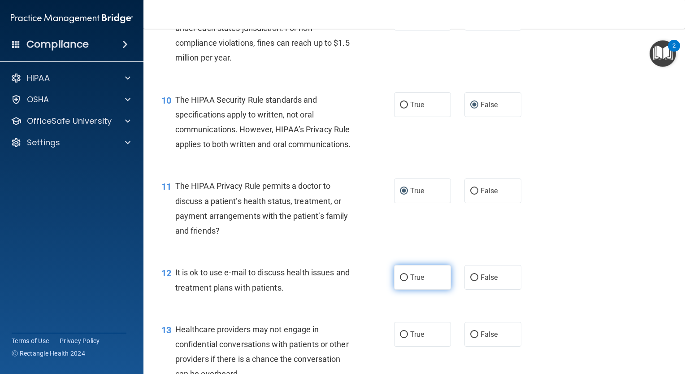
scroll to position [717, 0]
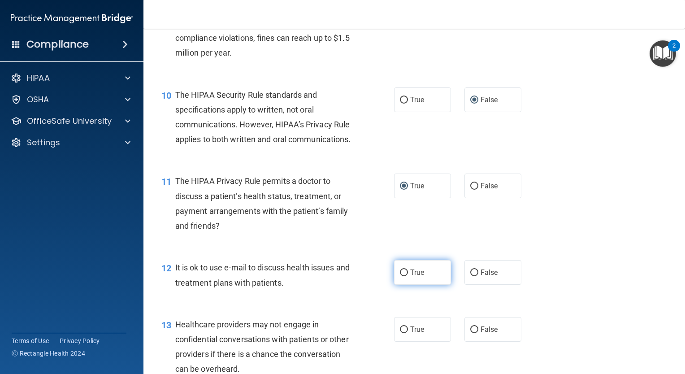
click at [401, 276] on input "True" at bounding box center [404, 272] width 8 height 7
radio input "true"
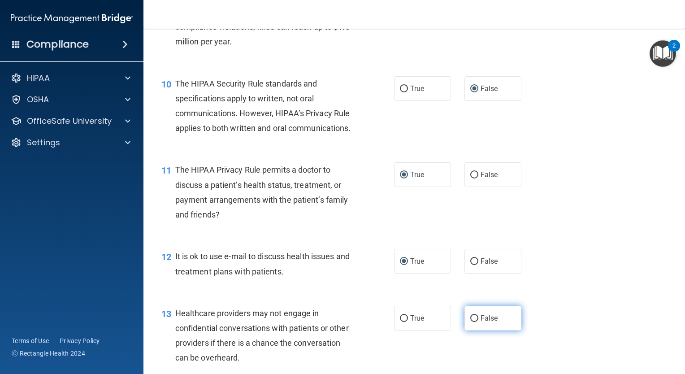
scroll to position [762, 0]
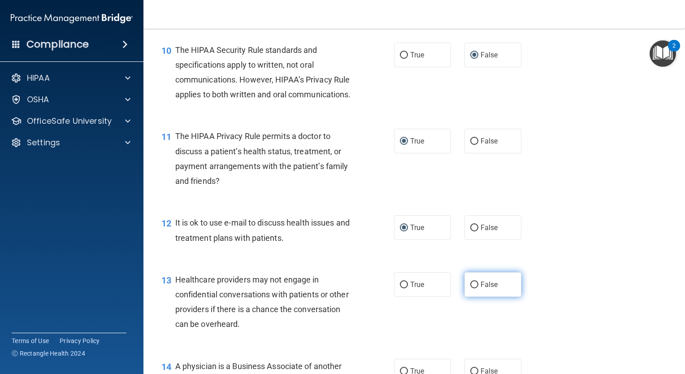
click at [470, 288] on input "False" at bounding box center [474, 284] width 8 height 7
radio input "true"
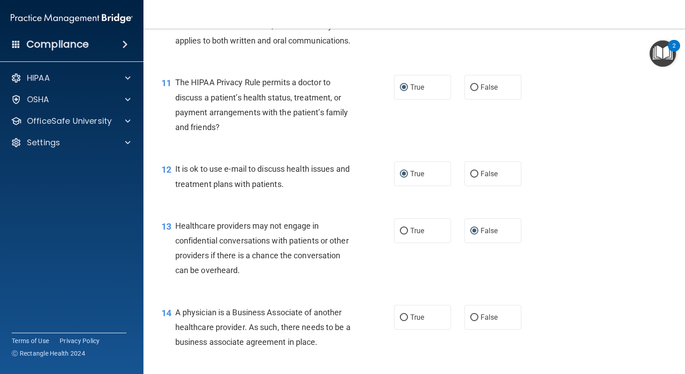
scroll to position [896, 0]
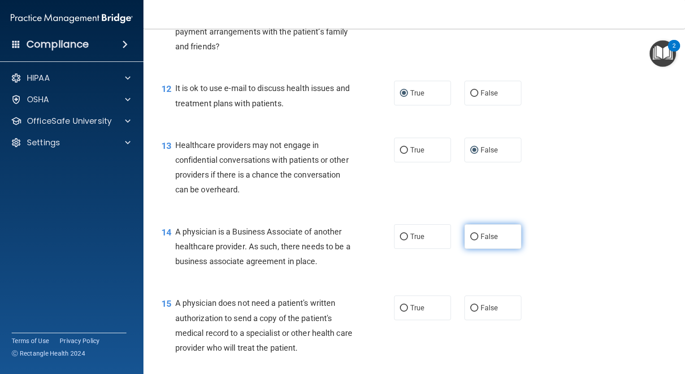
click at [470, 240] on input "False" at bounding box center [474, 237] width 8 height 7
radio input "true"
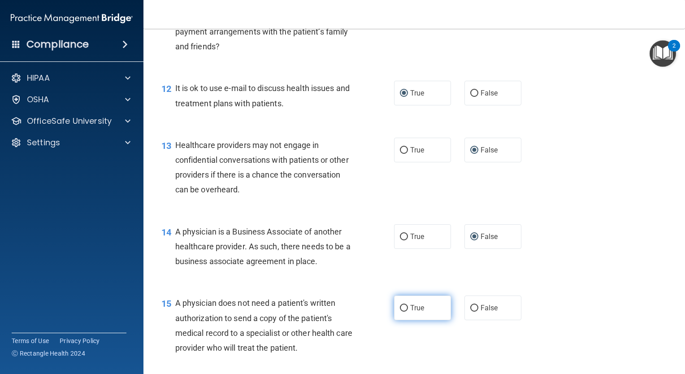
click at [400, 312] on input "True" at bounding box center [404, 308] width 8 height 7
radio input "true"
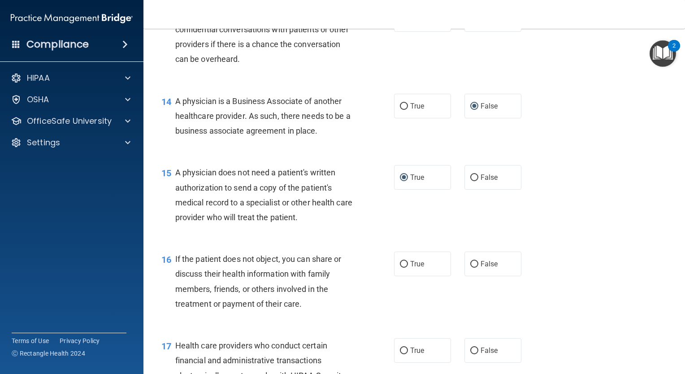
scroll to position [1031, 0]
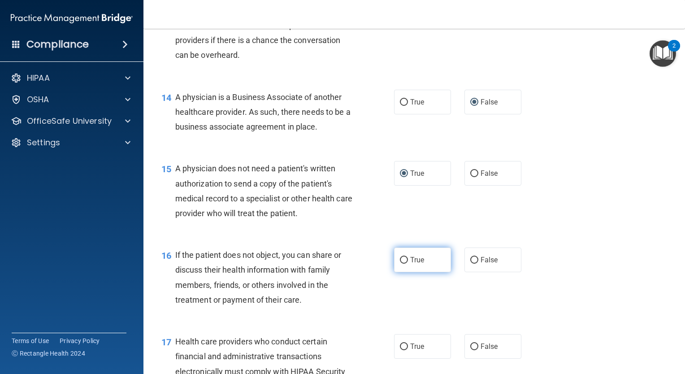
click at [400, 264] on input "True" at bounding box center [404, 260] width 8 height 7
radio input "true"
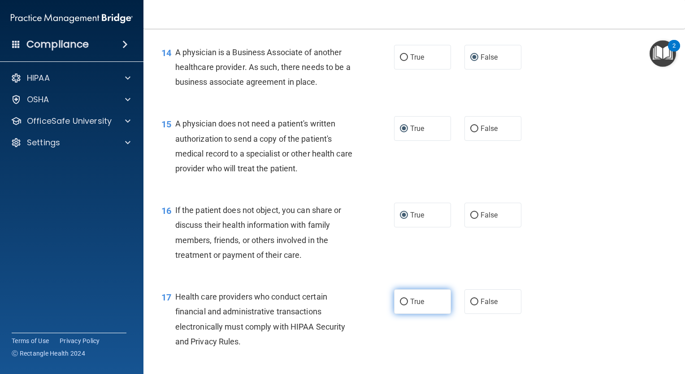
click at [399, 314] on label "True" at bounding box center [422, 301] width 57 height 25
click at [400, 305] on input "True" at bounding box center [404, 302] width 8 height 7
radio input "true"
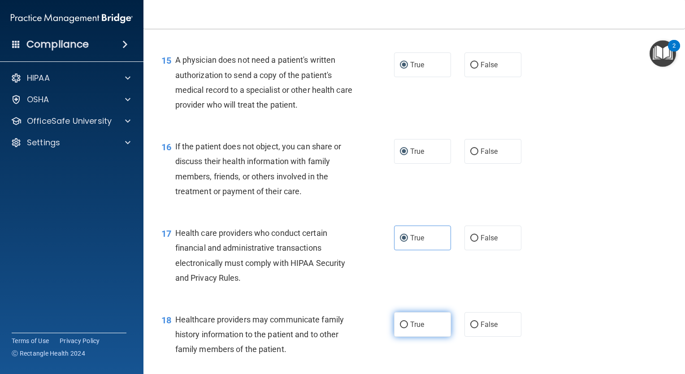
scroll to position [1165, 0]
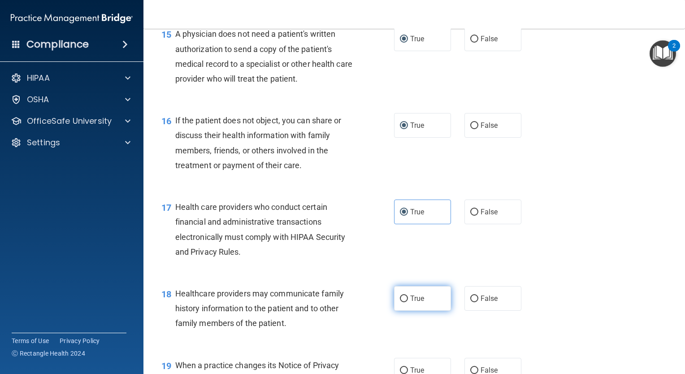
click at [402, 302] on input "True" at bounding box center [404, 298] width 8 height 7
radio input "true"
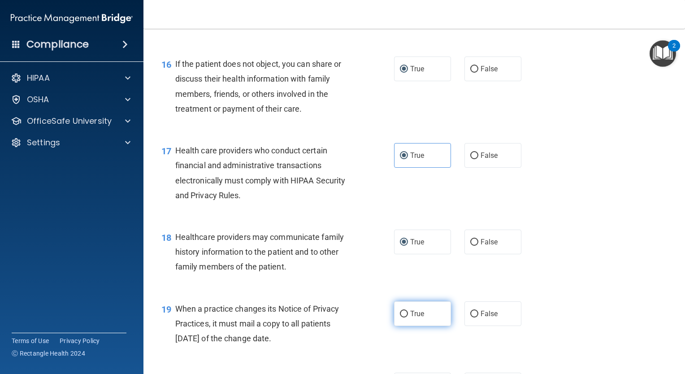
scroll to position [1300, 0]
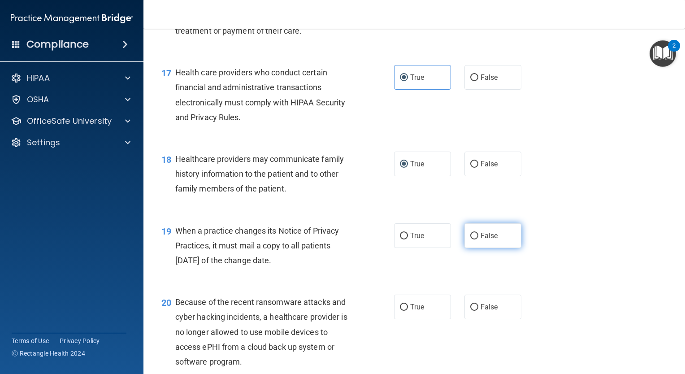
click at [470, 239] on input "False" at bounding box center [474, 236] width 8 height 7
radio input "true"
click at [471, 319] on label "False" at bounding box center [492, 306] width 57 height 25
click at [471, 311] on input "False" at bounding box center [474, 307] width 8 height 7
radio input "true"
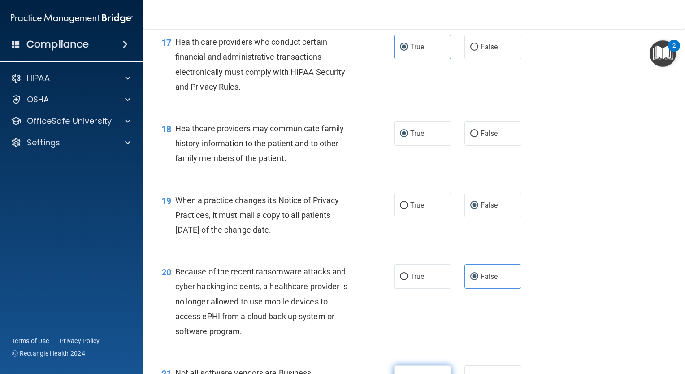
scroll to position [1434, 0]
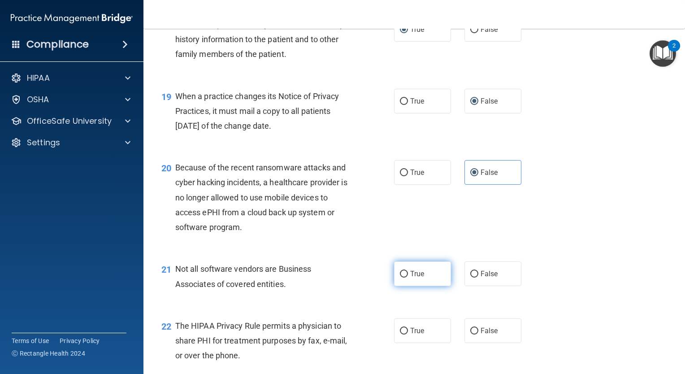
click at [394, 286] on label "True" at bounding box center [422, 273] width 57 height 25
click at [400, 277] on input "True" at bounding box center [404, 274] width 8 height 7
radio input "true"
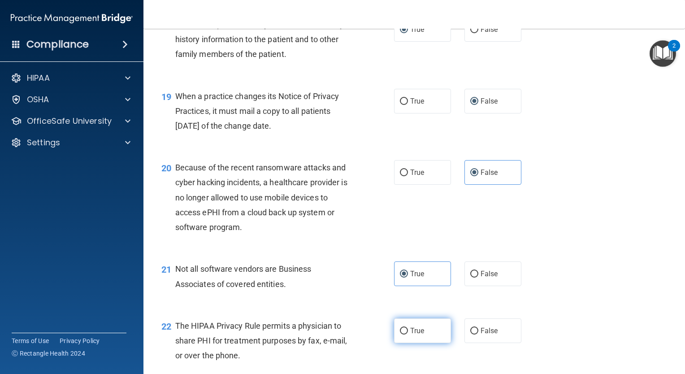
click at [403, 343] on label "True" at bounding box center [422, 330] width 57 height 25
click at [403, 334] on input "True" at bounding box center [404, 331] width 8 height 7
radio input "true"
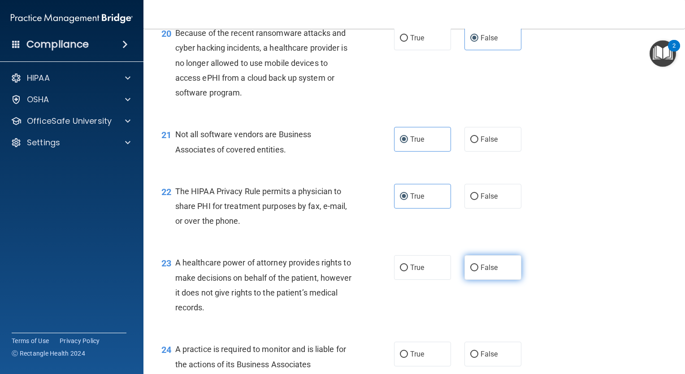
click at [470, 271] on input "False" at bounding box center [474, 267] width 8 height 7
radio input "true"
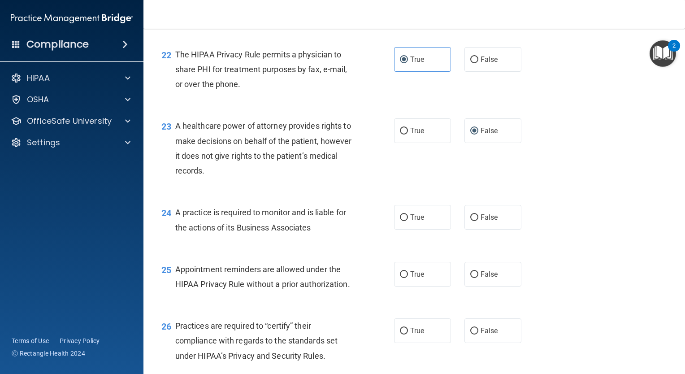
scroll to position [1703, 0]
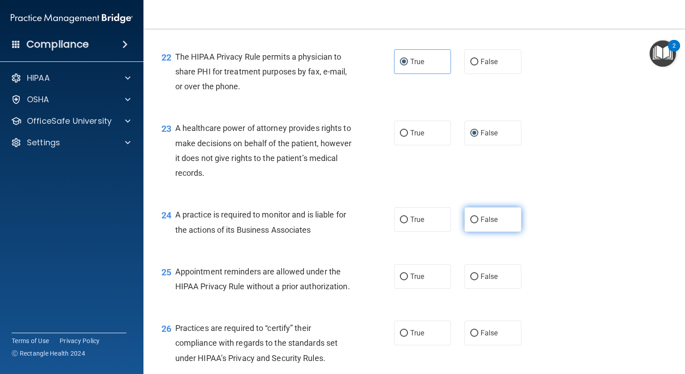
click at [470, 223] on input "False" at bounding box center [474, 220] width 8 height 7
radio input "true"
click at [404, 289] on label "True" at bounding box center [422, 276] width 57 height 25
click at [404, 280] on input "True" at bounding box center [404, 276] width 8 height 7
radio input "true"
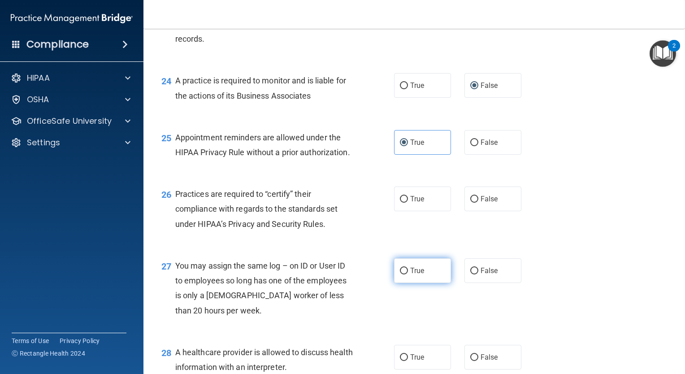
scroll to position [1838, 0]
click at [464, 211] on label "False" at bounding box center [492, 198] width 57 height 25
click at [470, 202] on input "False" at bounding box center [474, 198] width 8 height 7
radio input "true"
click at [470, 274] on input "False" at bounding box center [474, 270] width 8 height 7
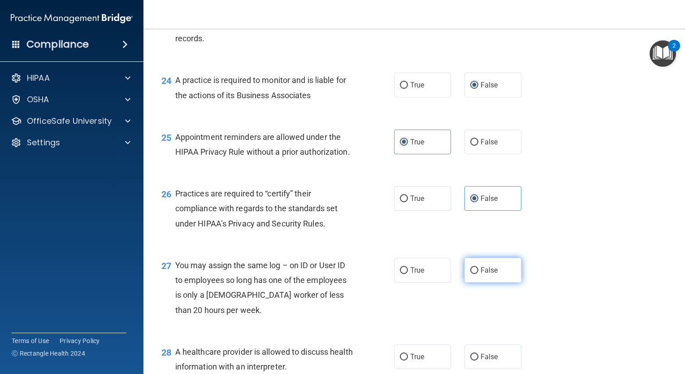
radio input "true"
click at [400, 274] on input "True" at bounding box center [404, 270] width 8 height 7
radio input "true"
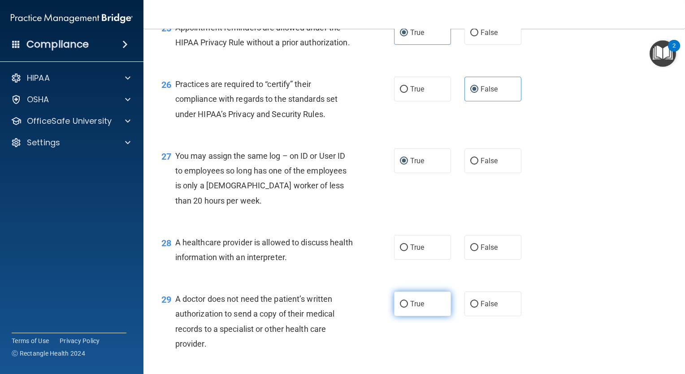
scroll to position [2017, 0]
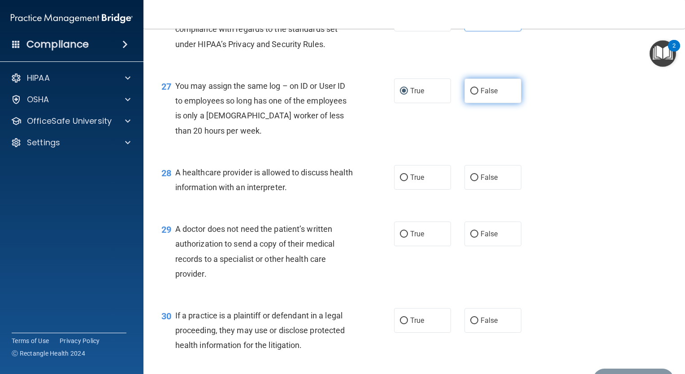
click at [464, 103] on label "False" at bounding box center [492, 90] width 57 height 25
click at [470, 95] on input "False" at bounding box center [474, 91] width 8 height 7
radio input "true"
radio input "false"
click at [400, 181] on input "True" at bounding box center [404, 177] width 8 height 7
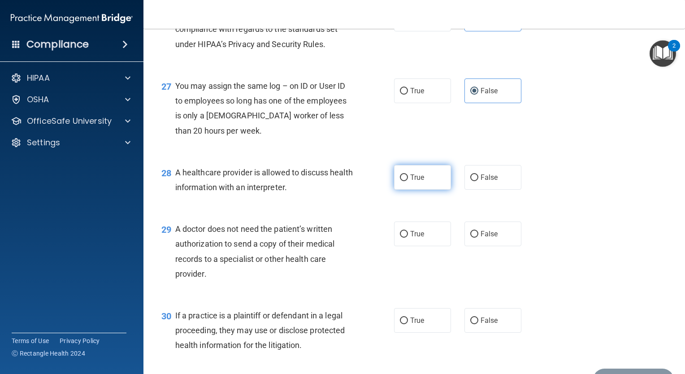
radio input "true"
click at [400, 238] on input "True" at bounding box center [404, 234] width 8 height 7
radio input "true"
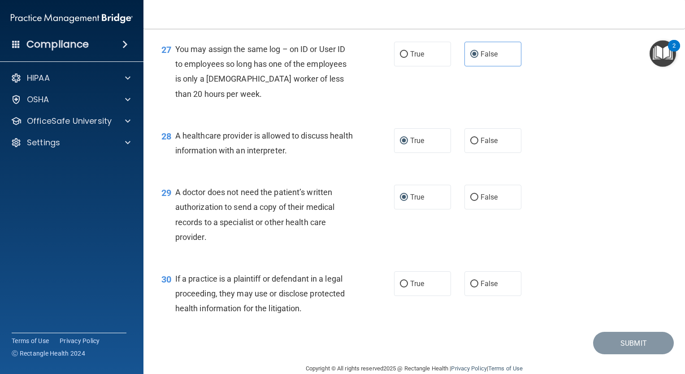
scroll to position [2107, 0]
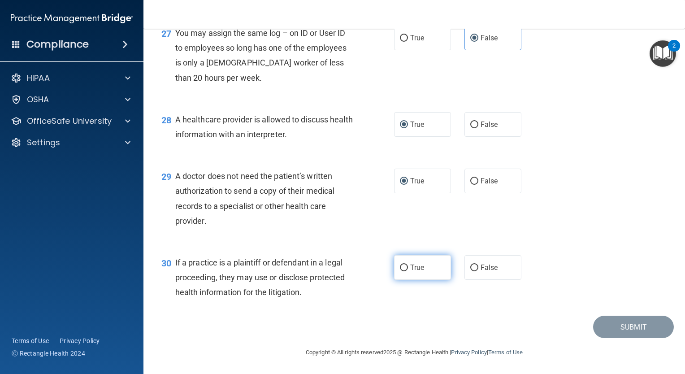
click at [400, 271] on input "True" at bounding box center [404, 267] width 8 height 7
radio input "true"
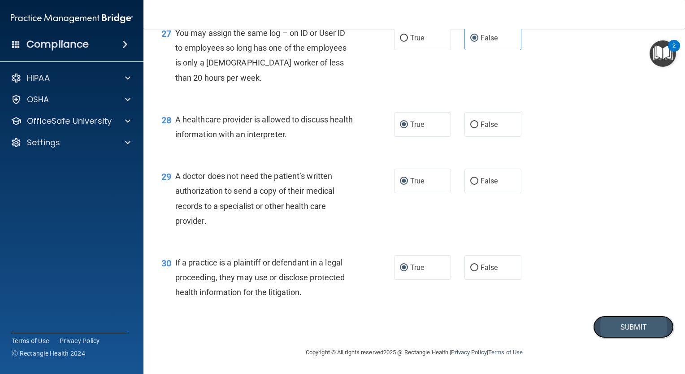
drag, startPoint x: 655, startPoint y: 337, endPoint x: 651, endPoint y: 336, distance: 4.5
click at [651, 336] on button "Submit" at bounding box center [633, 327] width 81 height 23
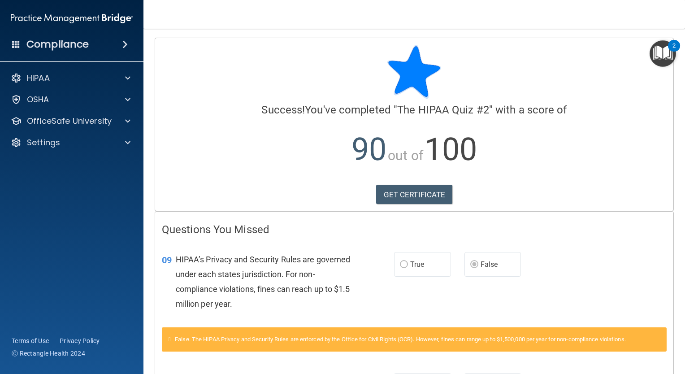
click at [100, 43] on div "Compliance" at bounding box center [71, 45] width 143 height 20
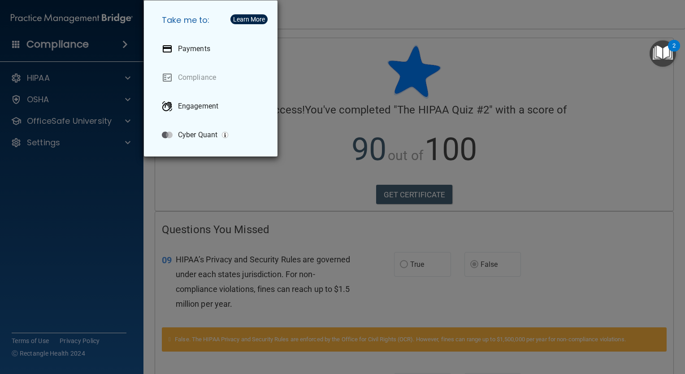
click at [68, 60] on div "Take me to: Payments Compliance Engagement Cyber Quant" at bounding box center [342, 187] width 685 height 374
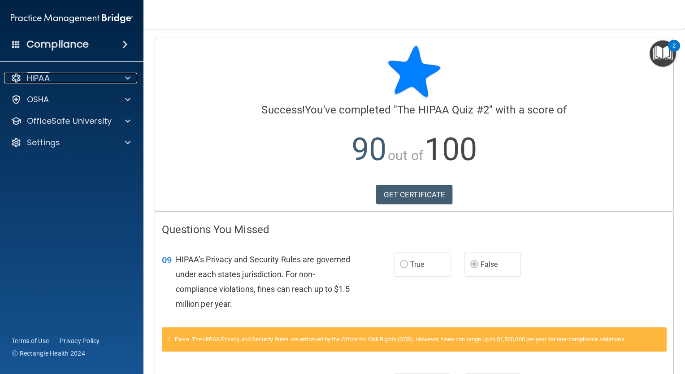
click at [47, 74] on p "HIPAA" at bounding box center [38, 78] width 23 height 11
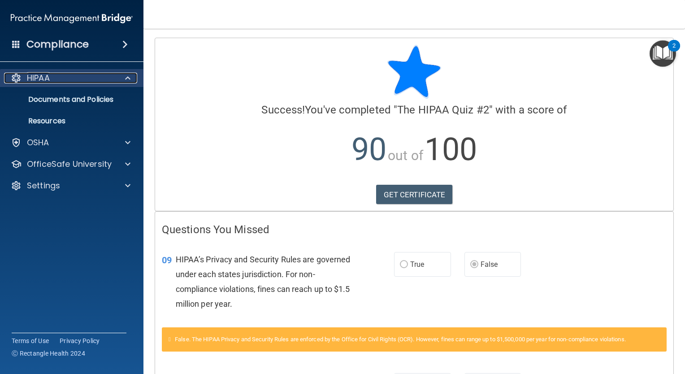
click at [41, 78] on p "HIPAA" at bounding box center [38, 78] width 23 height 11
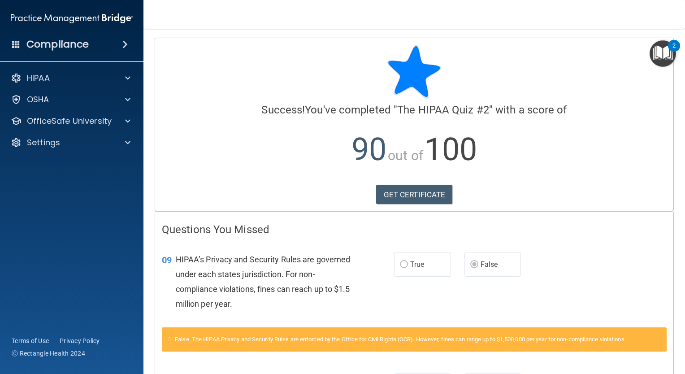
click at [662, 51] on img "Open Resource Center, 2 new notifications" at bounding box center [663, 53] width 26 height 26
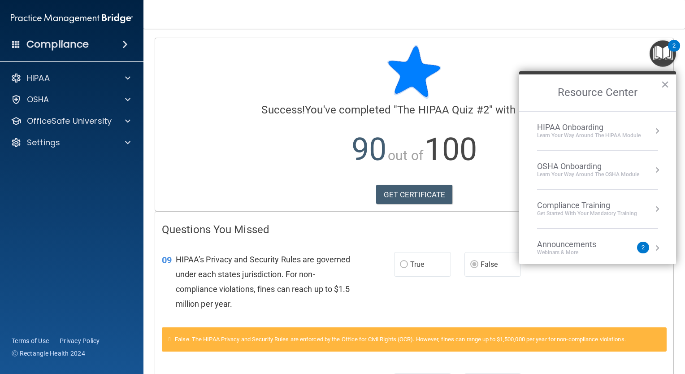
click at [571, 126] on div "HIPAA Onboarding" at bounding box center [589, 127] width 104 height 10
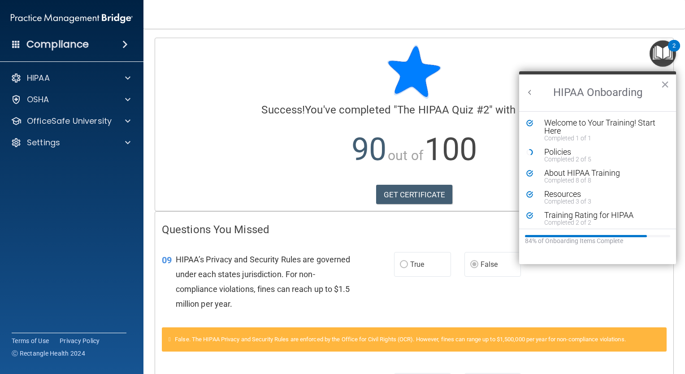
click at [528, 91] on button "Back to Resource Center Home" at bounding box center [529, 92] width 9 height 9
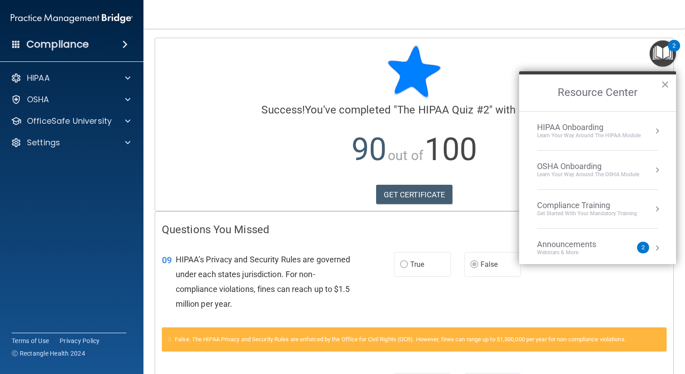
click at [664, 86] on button "×" at bounding box center [665, 84] width 9 height 14
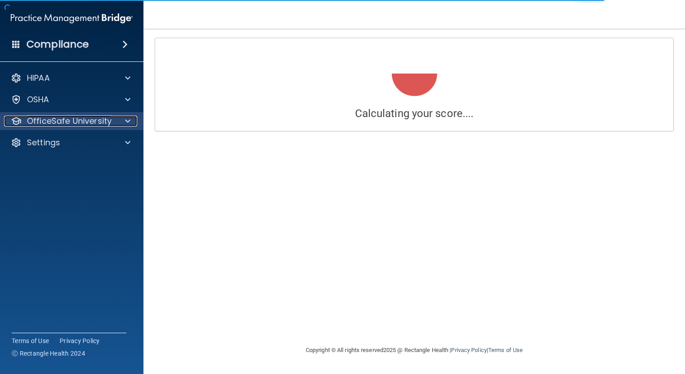
click at [61, 121] on p "OfficeSafe University" at bounding box center [69, 121] width 85 height 11
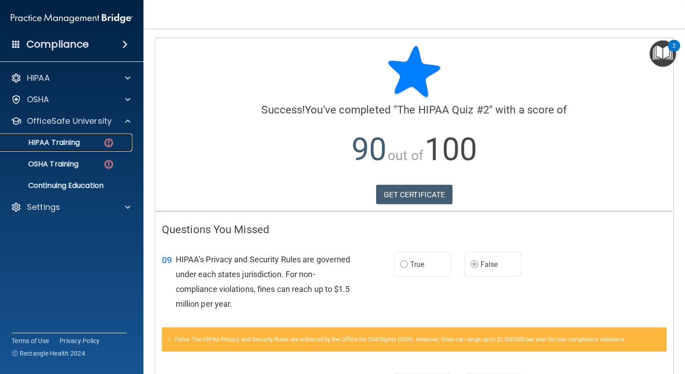
click at [69, 145] on p "HIPAA Training" at bounding box center [43, 142] width 74 height 9
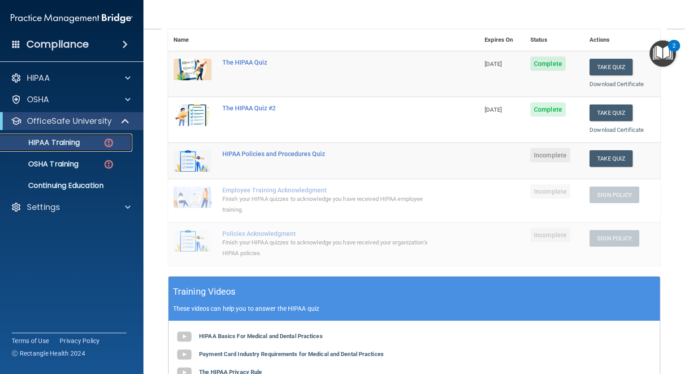
scroll to position [62, 0]
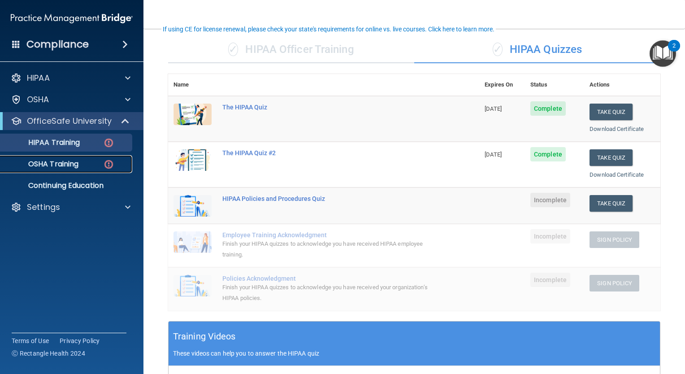
click at [34, 157] on link "OSHA Training" at bounding box center [61, 164] width 141 height 18
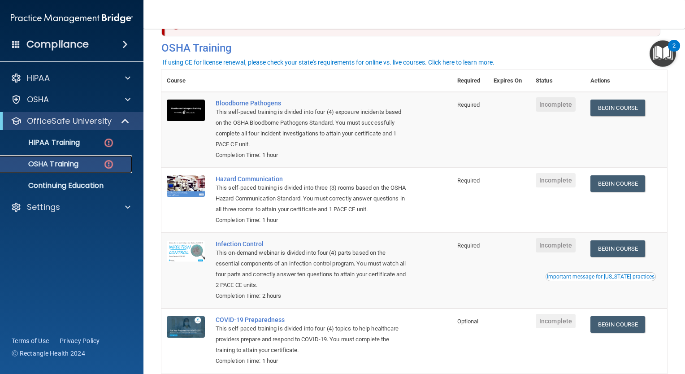
scroll to position [90, 0]
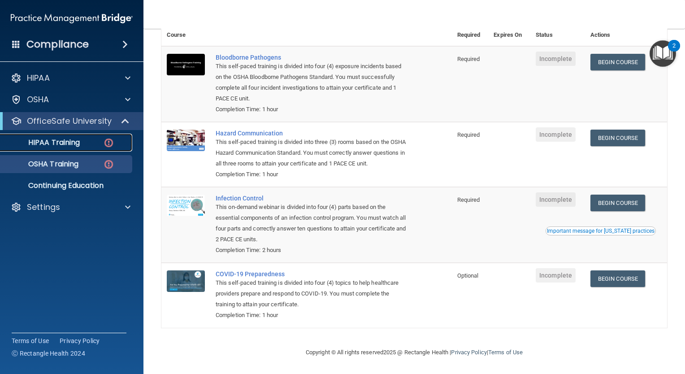
click at [46, 143] on p "HIPAA Training" at bounding box center [43, 142] width 74 height 9
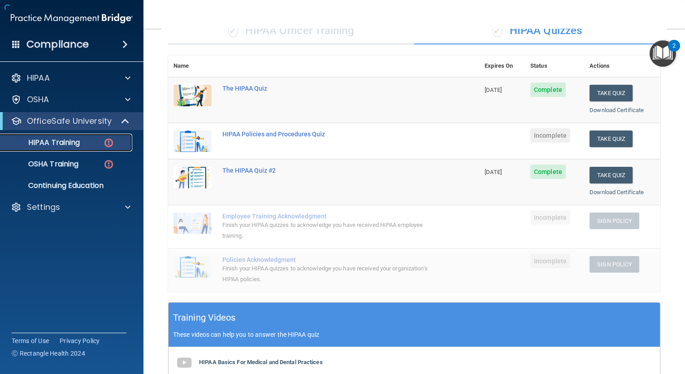
scroll to position [286, 0]
